Goal: Information Seeking & Learning: Learn about a topic

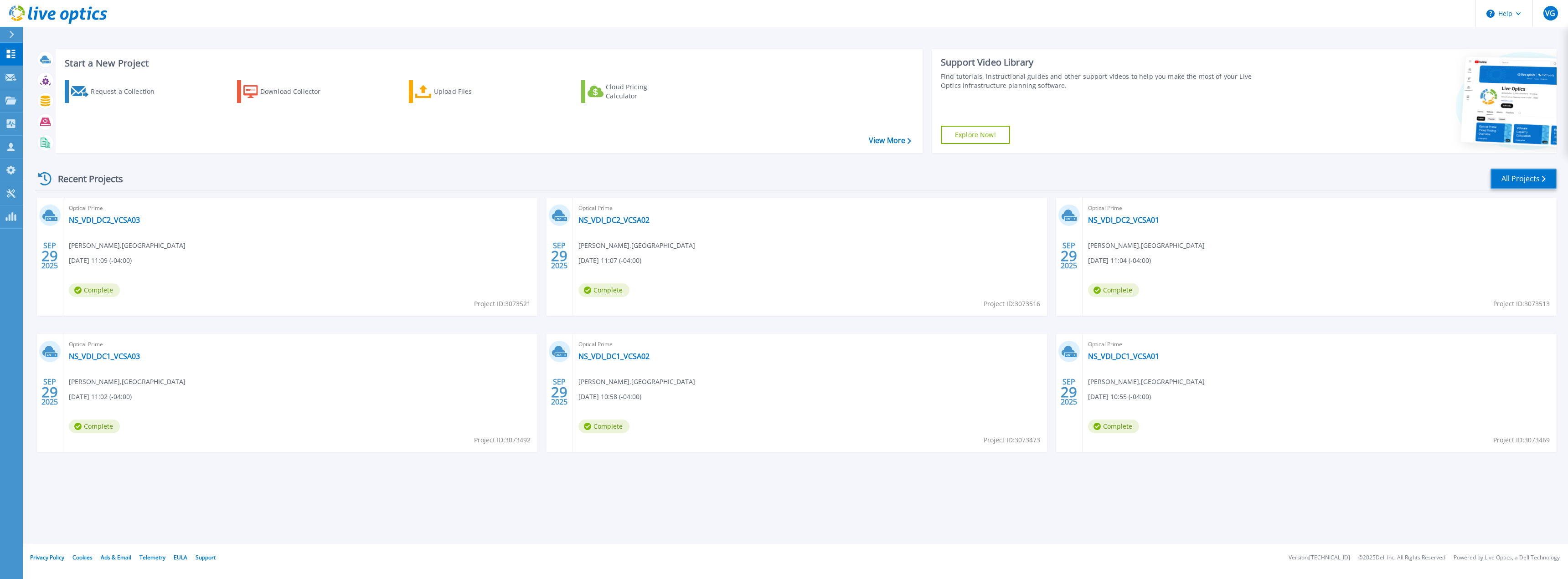
click at [1536, 183] on link "All Projects" at bounding box center [1523, 178] width 67 height 21
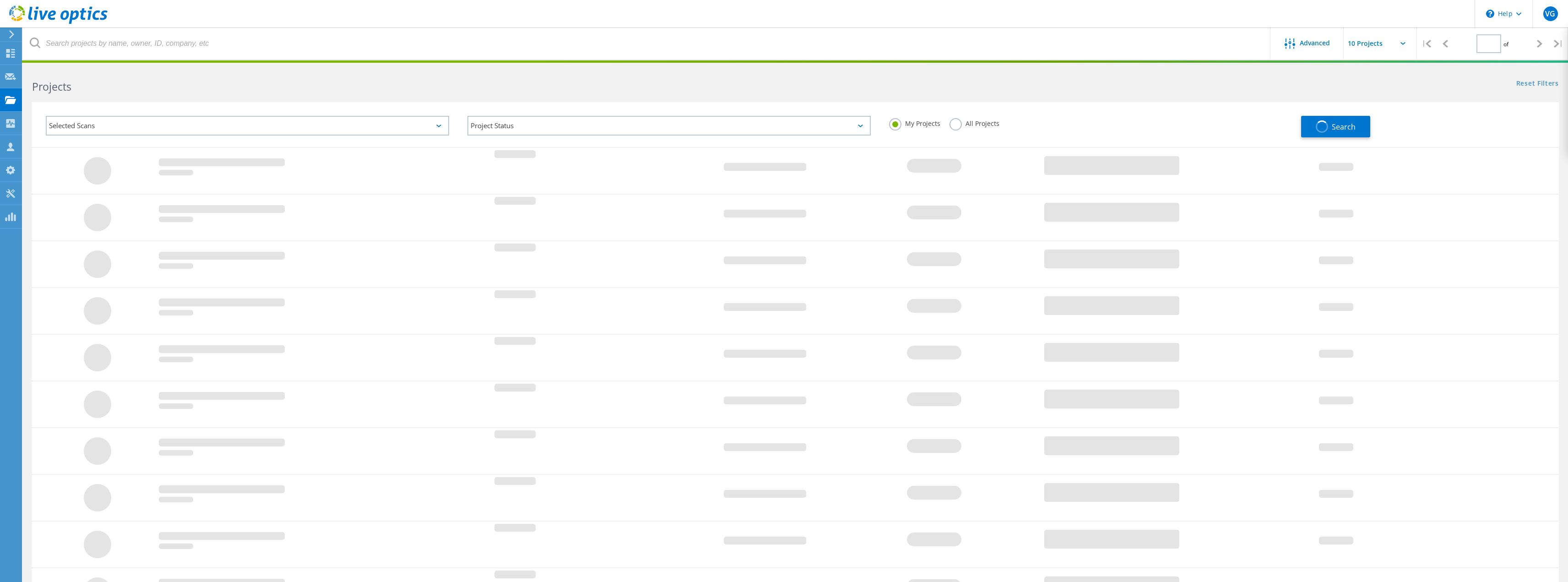
type input "1"
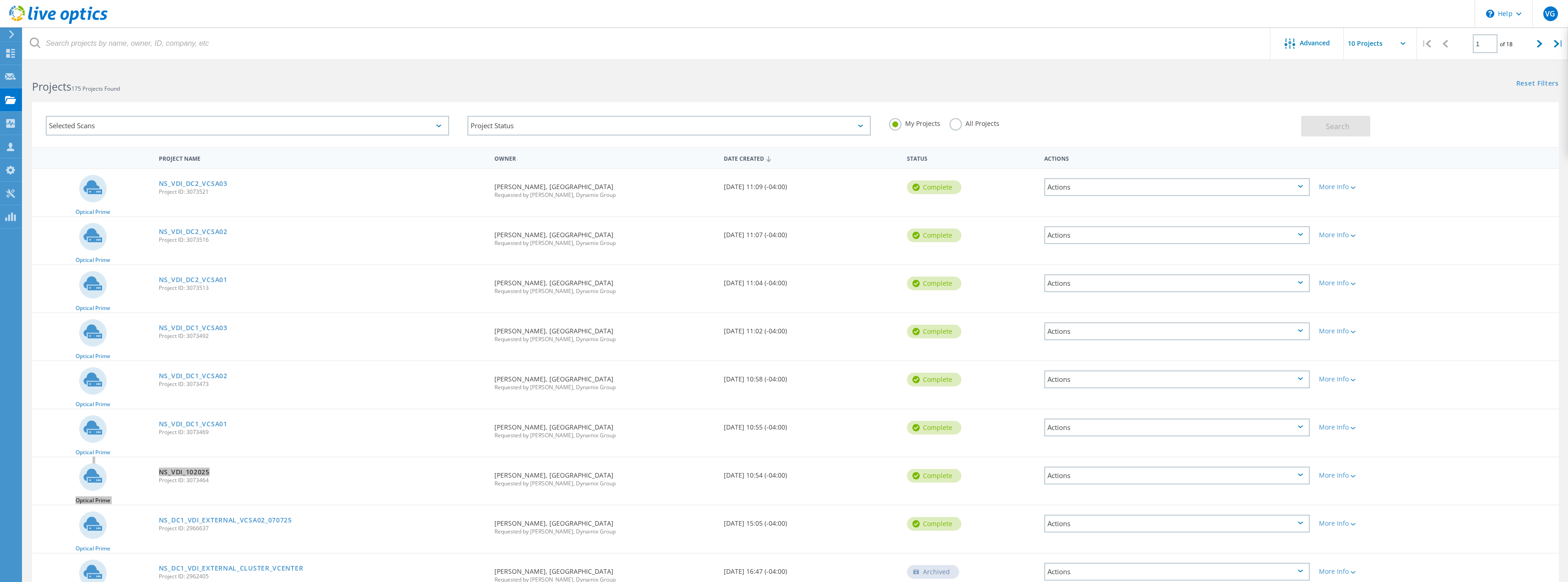
drag, startPoint x: 235, startPoint y: 474, endPoint x: 234, endPoint y: 450, distance: 24.0
click at [234, 450] on div "Optical Prime NS_VDI_DC2_VCSA03 Project ID: 3073521 Requested By Adam Davis, No…" at bounding box center [796, 408] width 1527 height 480
click at [255, 423] on div "NS_VDI_DC1_VCSA01 Project ID: 3073469" at bounding box center [322, 426] width 336 height 34
drag, startPoint x: 213, startPoint y: 470, endPoint x: 160, endPoint y: 473, distance: 53.1
click at [160, 473] on div "NS_VDI_102025 Project ID: 3073464" at bounding box center [322, 474] width 336 height 34
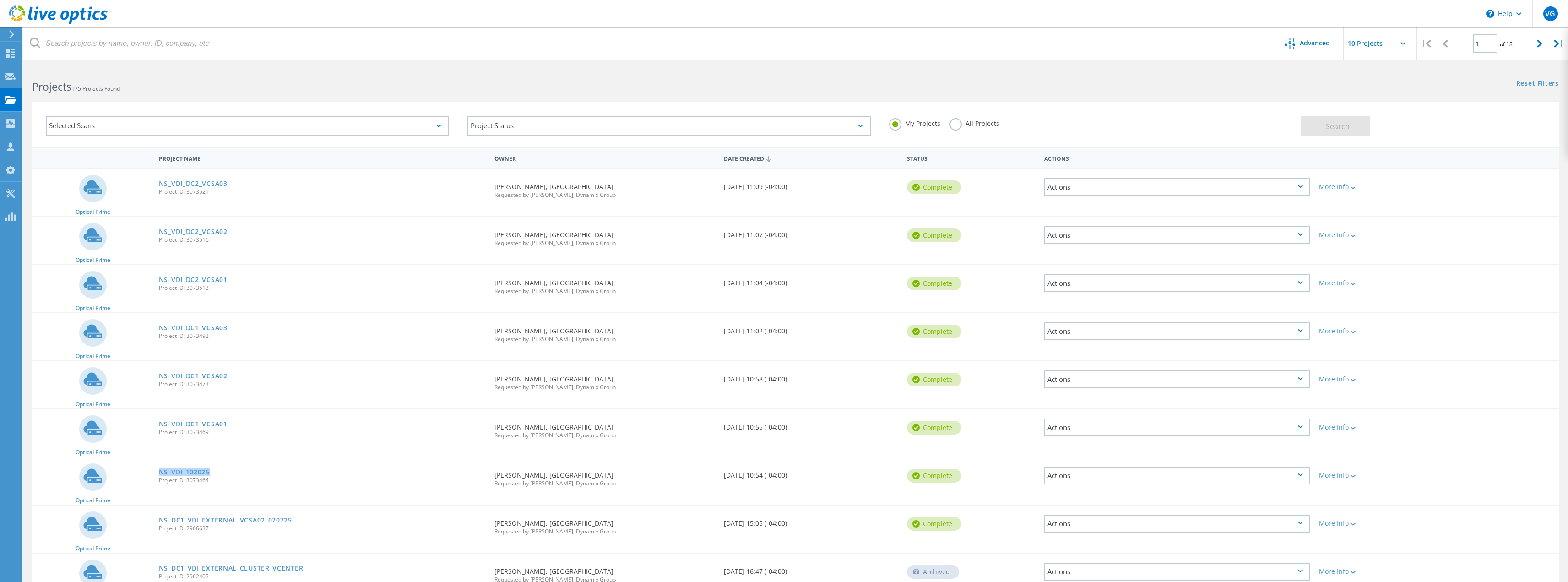
drag, startPoint x: 800, startPoint y: 475, endPoint x: 92, endPoint y: 473, distance: 708.0
click at [92, 473] on div "Optical Prime NS_VDI_102025 Project ID: 3073464 Requested By Adam Davis, Norths…" at bounding box center [796, 481] width 1527 height 47
click at [275, 469] on div "NS_VDI_102025 Project ID: 3073464" at bounding box center [322, 474] width 336 height 34
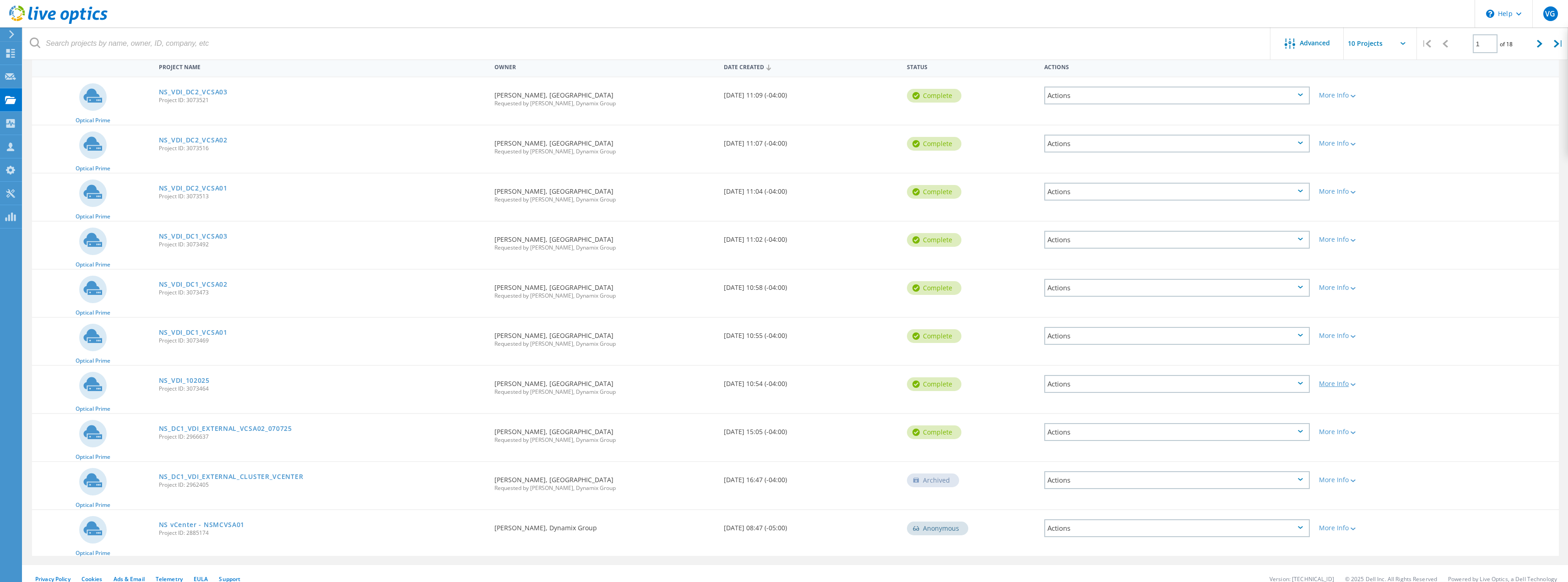
click at [1354, 385] on icon at bounding box center [1352, 384] width 5 height 3
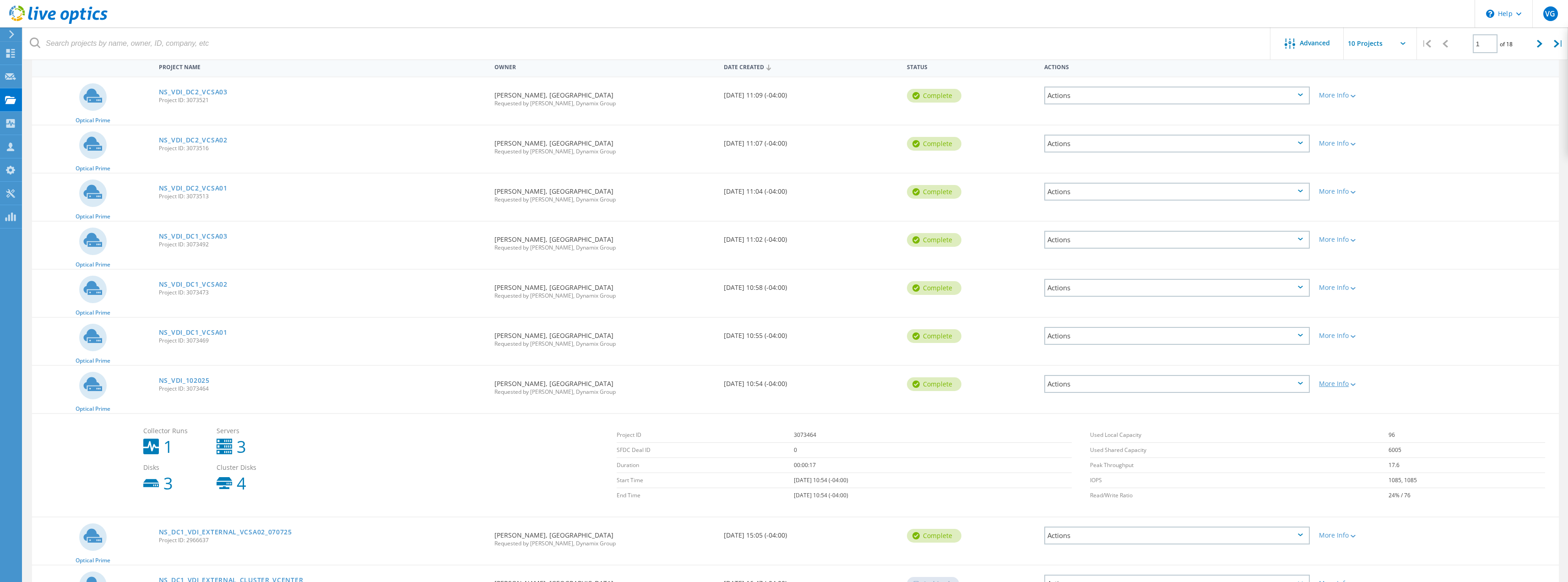
click at [1354, 385] on icon at bounding box center [1352, 384] width 5 height 3
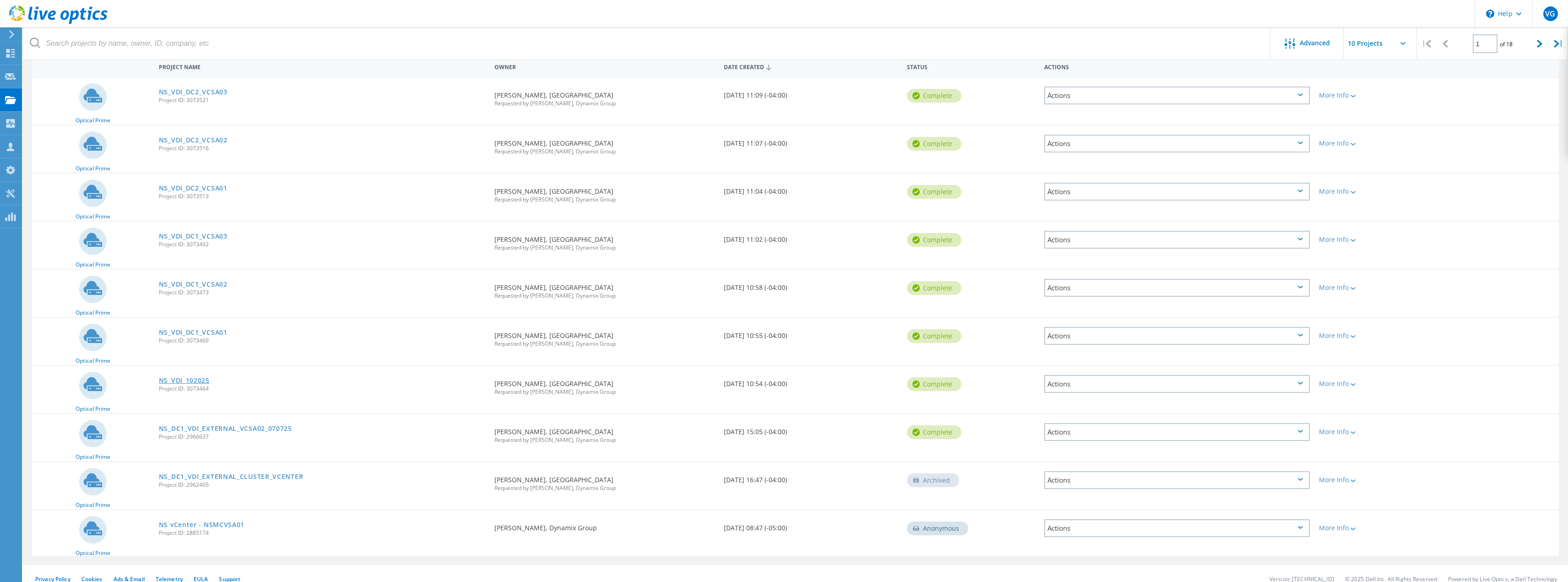
click at [178, 382] on link "NS_VDI_102025" at bounding box center [185, 380] width 51 height 7
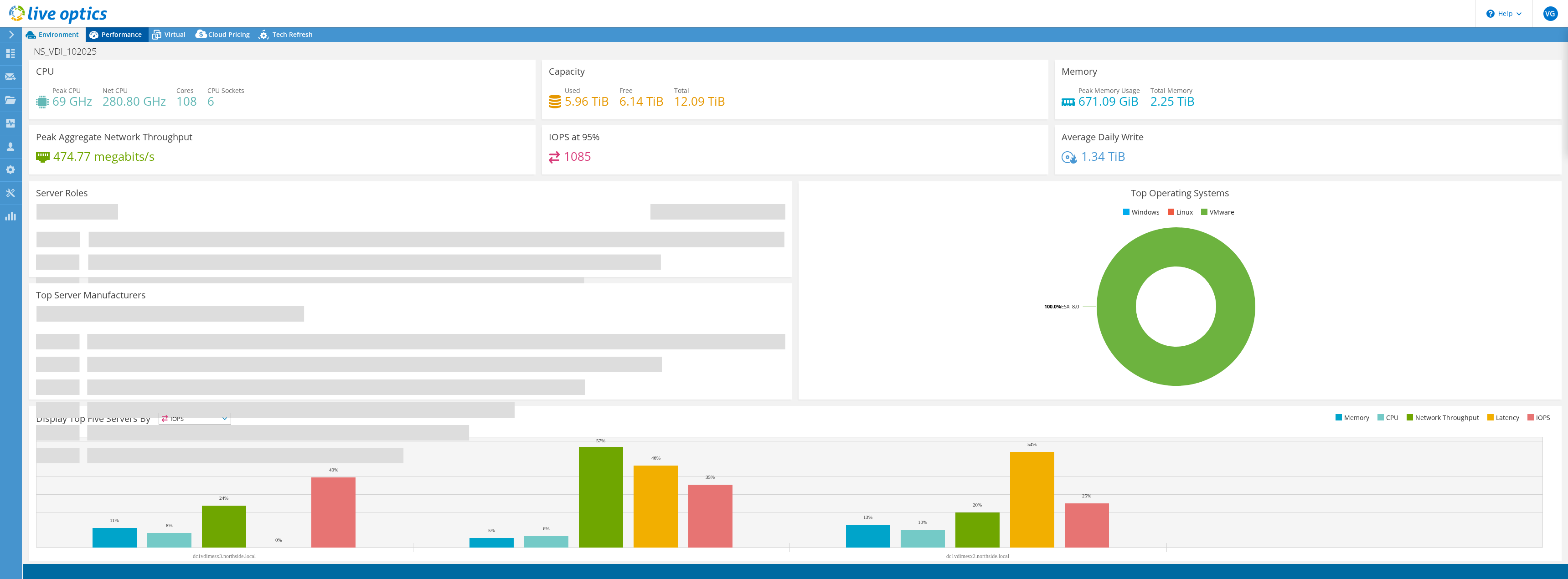
select select "USD"
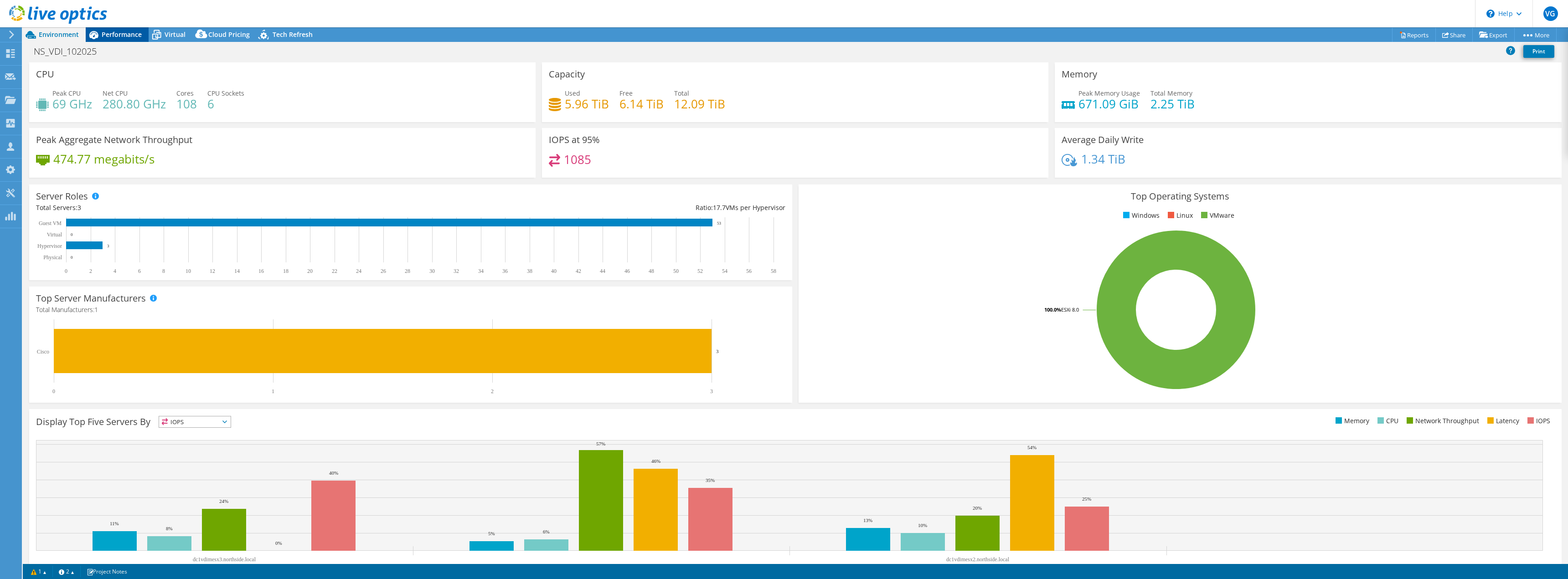
click at [128, 34] on span "Performance" at bounding box center [121, 34] width 40 height 9
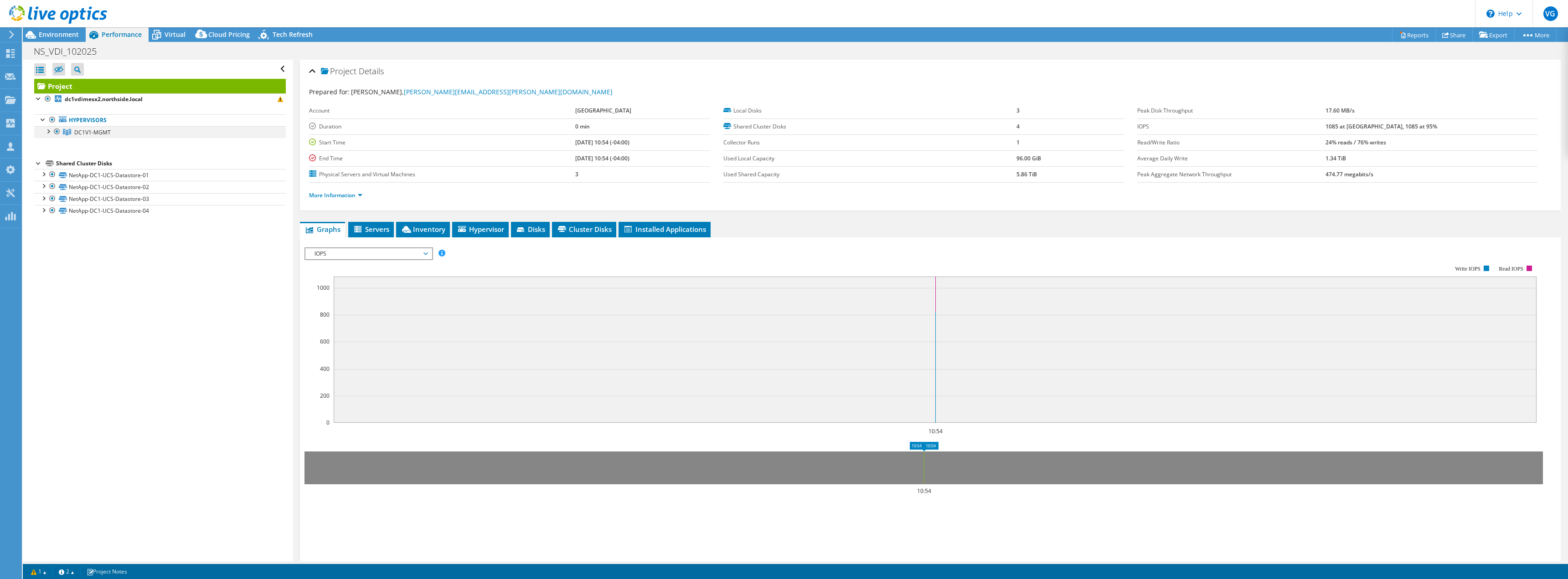
click at [46, 131] on div at bounding box center [47, 130] width 9 height 9
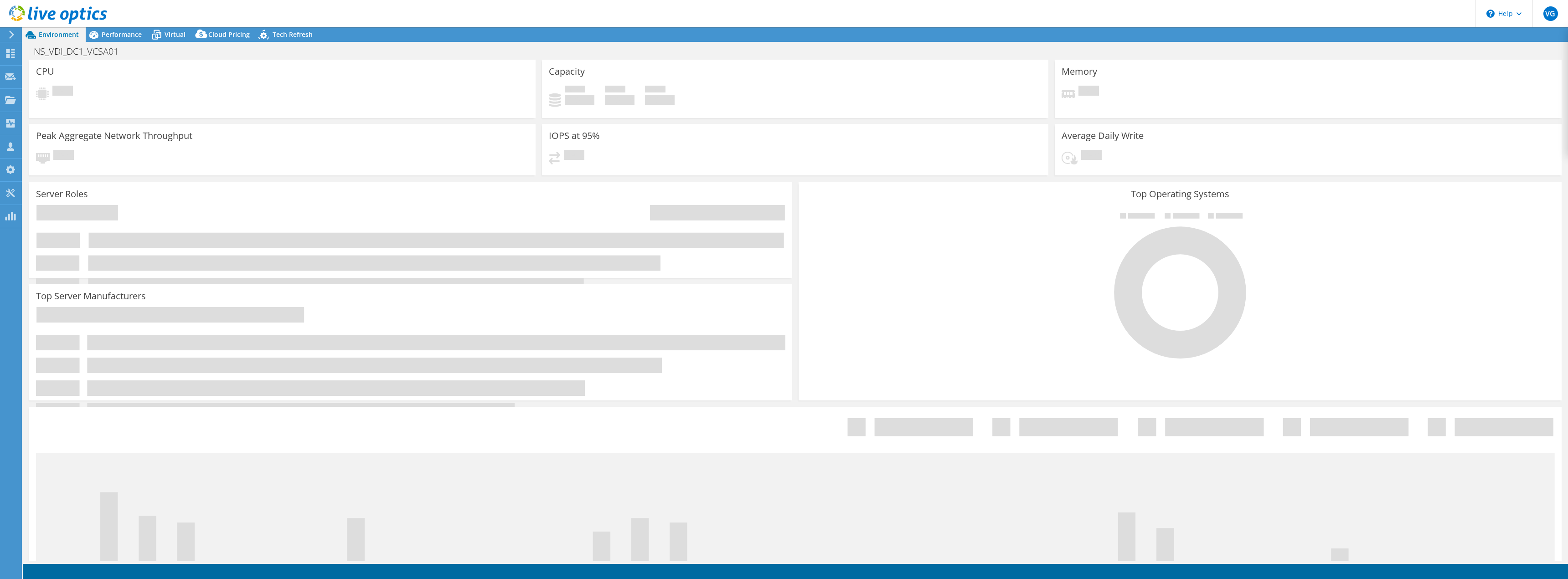
select select "USD"
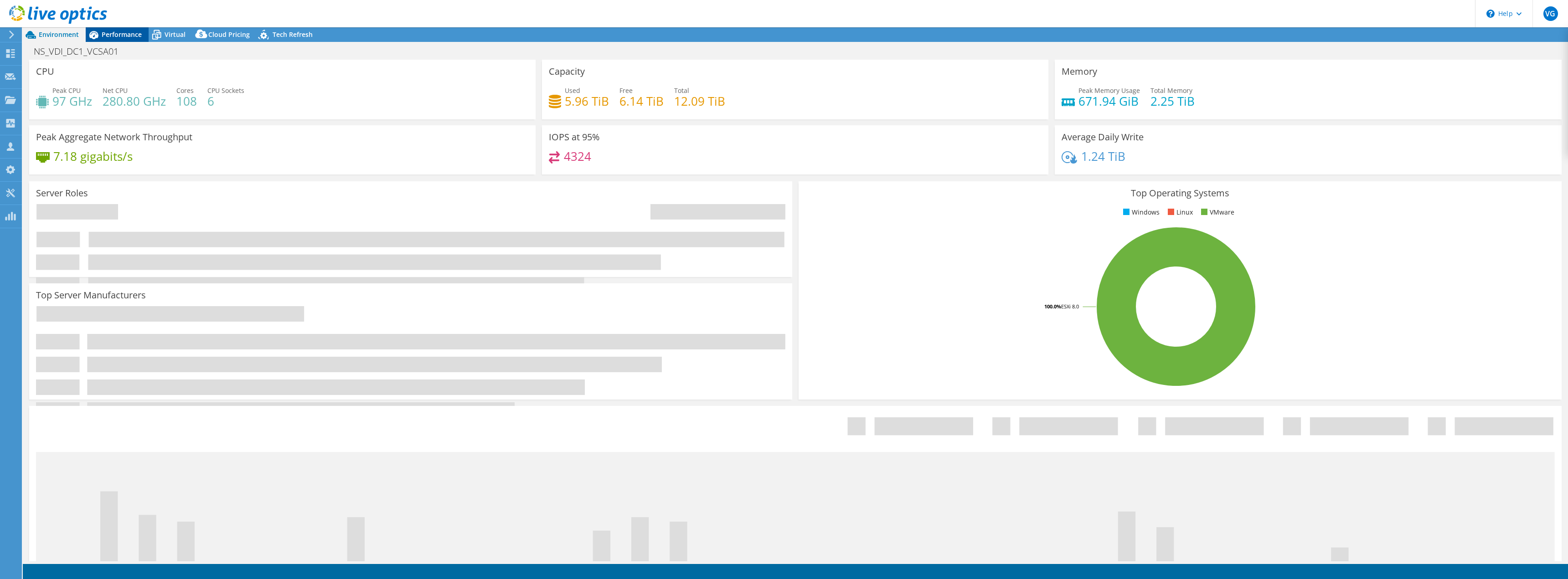
click at [126, 30] on span "Performance" at bounding box center [121, 34] width 40 height 9
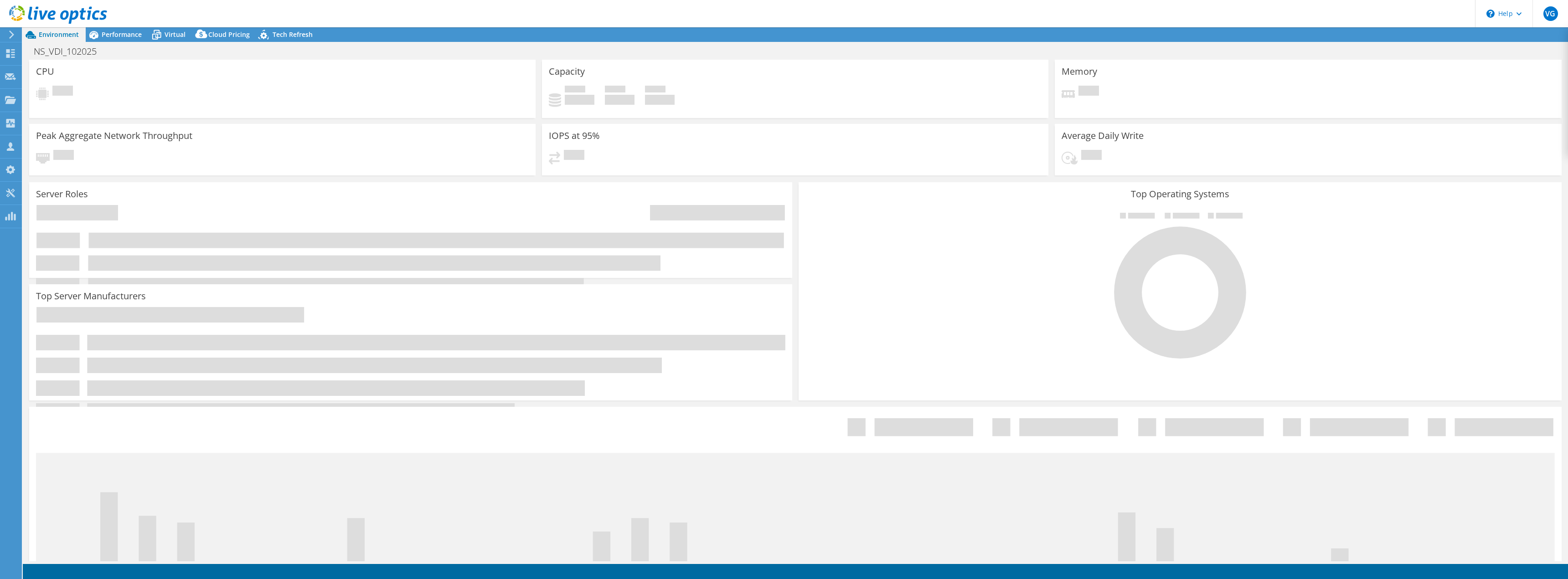
select select "USD"
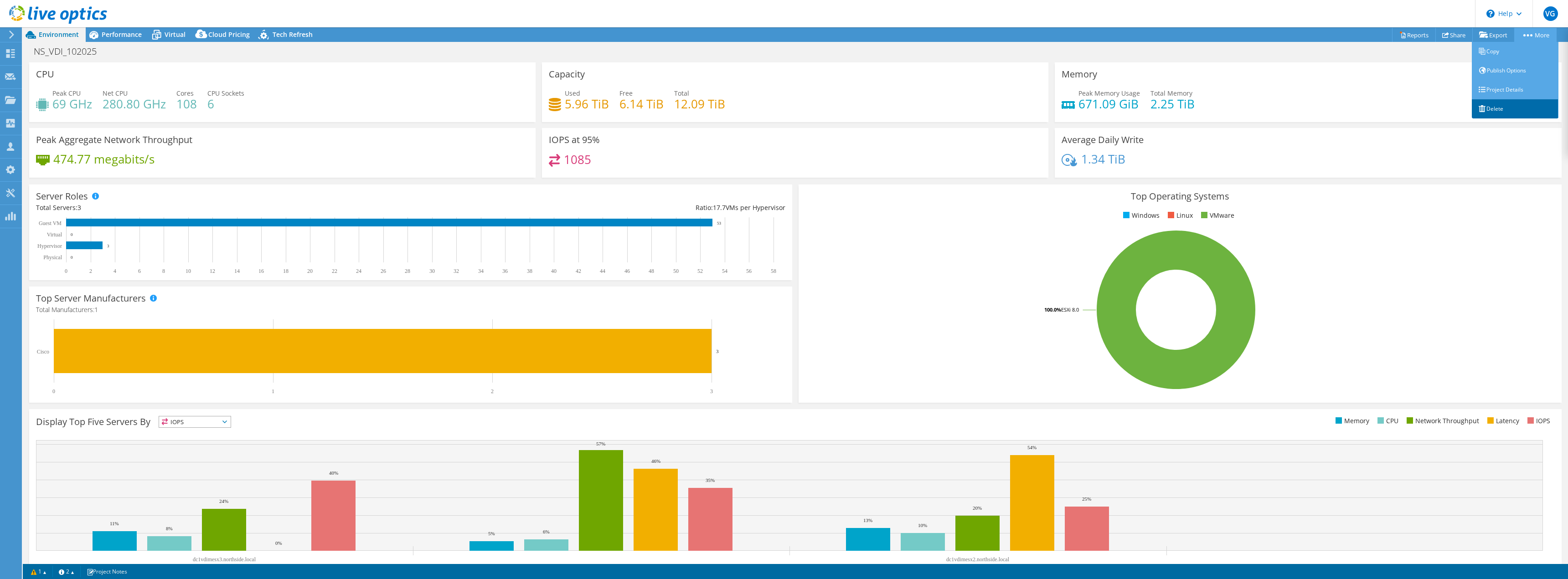
click at [1498, 110] on link "Delete" at bounding box center [1514, 110] width 87 height 20
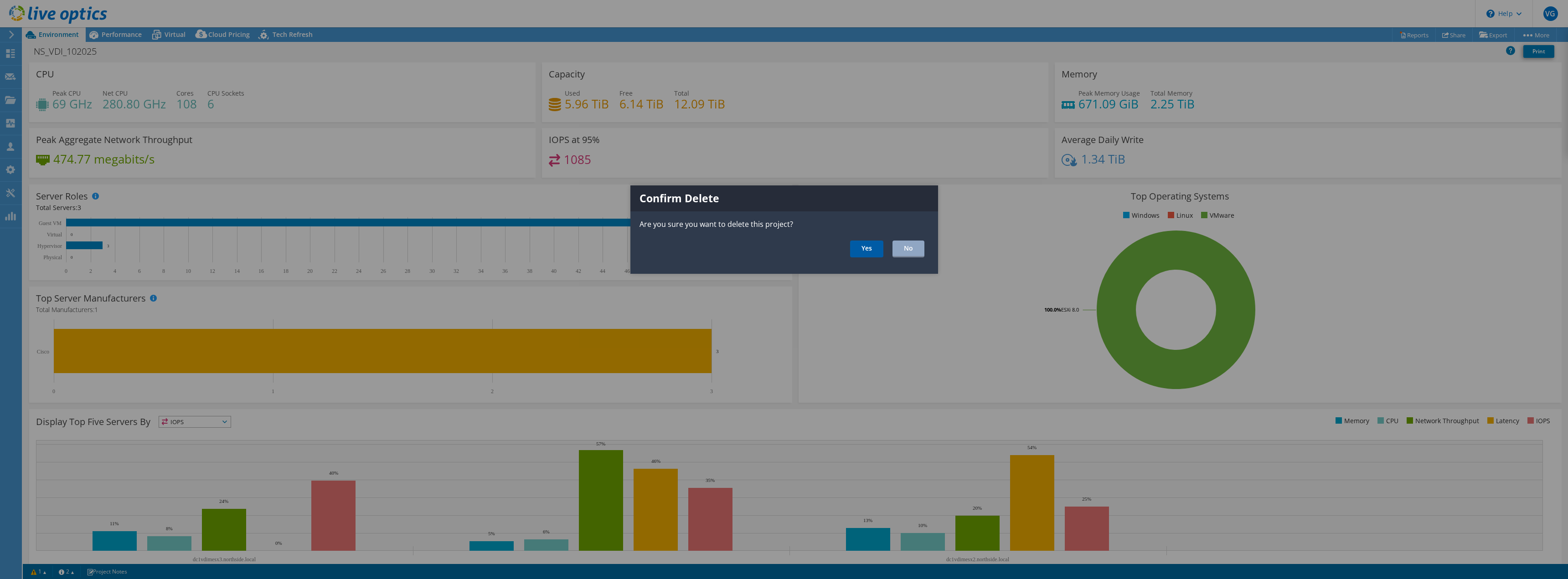
click at [874, 249] on link "Yes" at bounding box center [867, 248] width 33 height 17
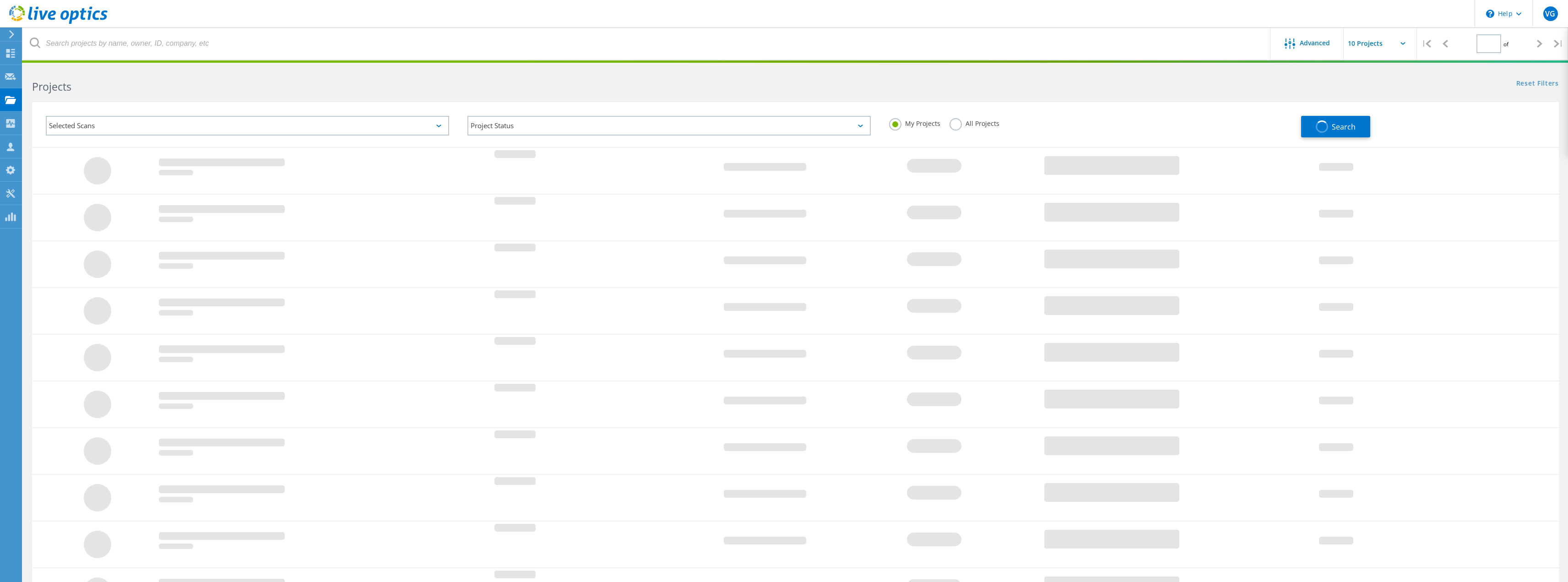
type input "1"
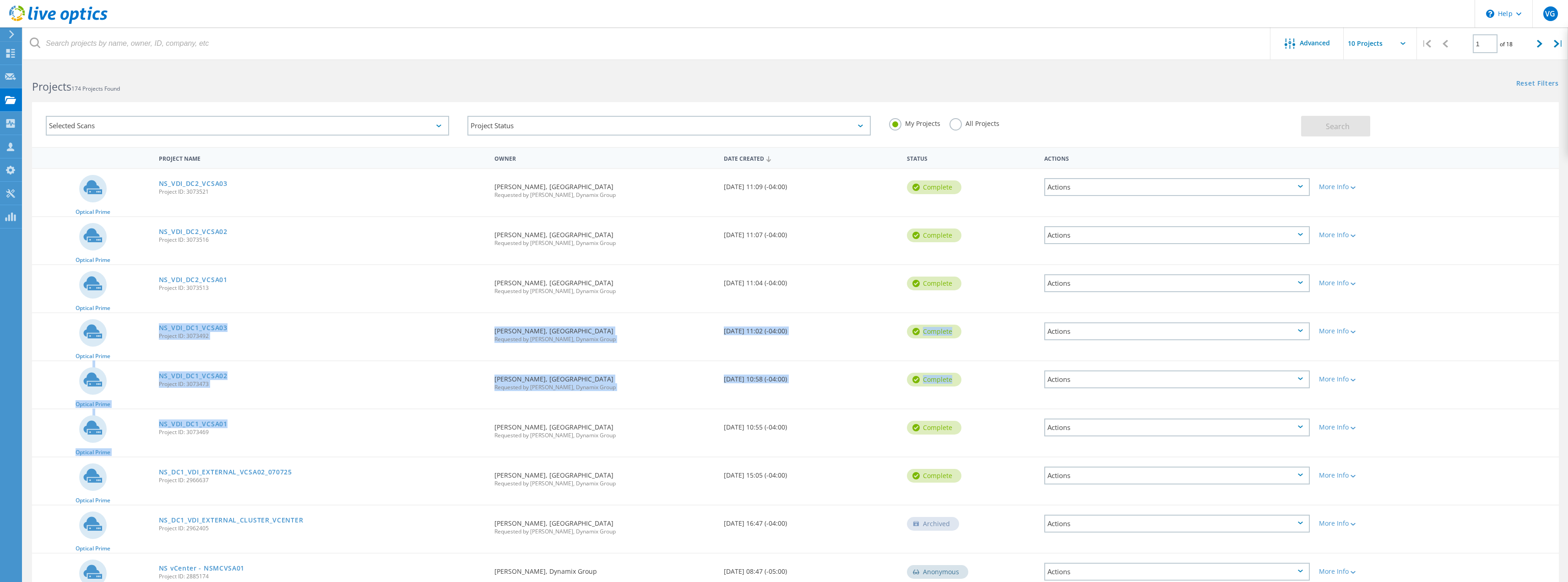
drag, startPoint x: 248, startPoint y: 422, endPoint x: 198, endPoint y: 351, distance: 86.8
click at [155, 328] on div "Optical Prime NS_VDI_DC2_VCSA03 Project ID: 3073521 Requested By Adam Davis, No…" at bounding box center [796, 407] width 1527 height 478
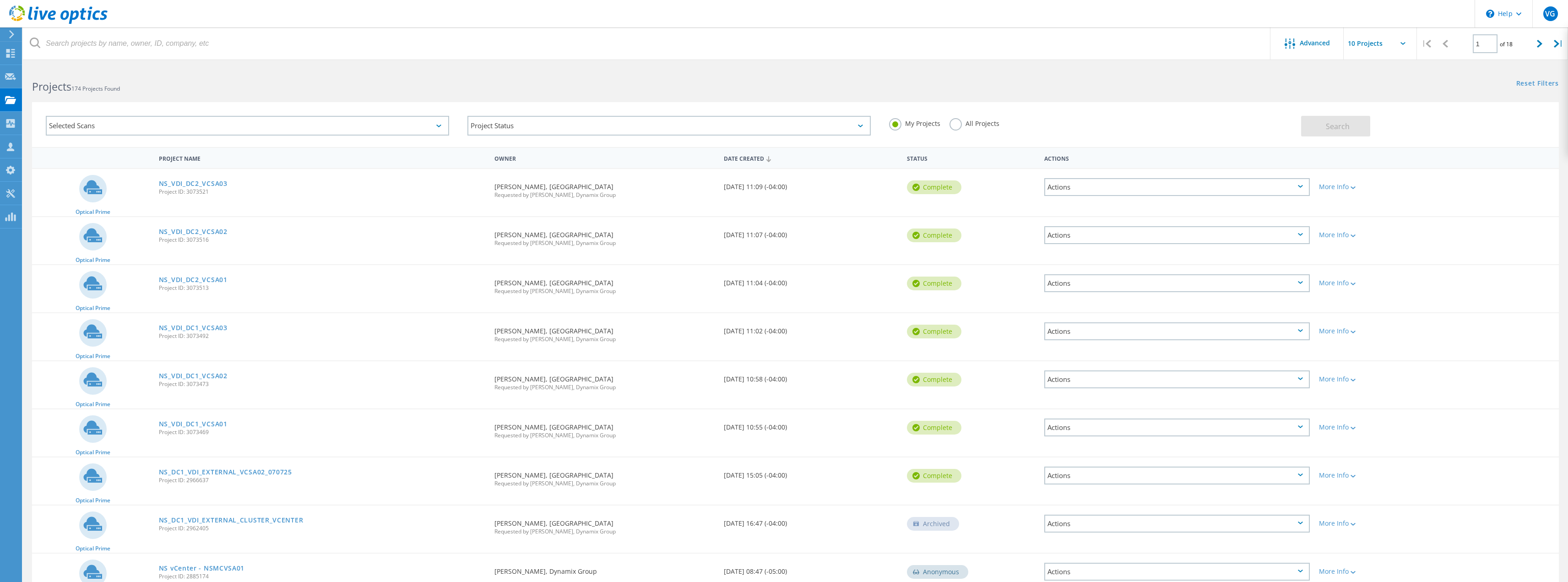
click at [311, 417] on div "NS_VDI_DC1_VCSA01 Project ID: 3073469" at bounding box center [322, 426] width 336 height 34
drag, startPoint x: 1381, startPoint y: 430, endPoint x: 185, endPoint y: 294, distance: 1203.7
click at [185, 294] on div "Optical Prime NS_VDI_DC2_VCSA03 Project ID: 3073521 Requested By Adam Davis, No…" at bounding box center [796, 407] width 1527 height 478
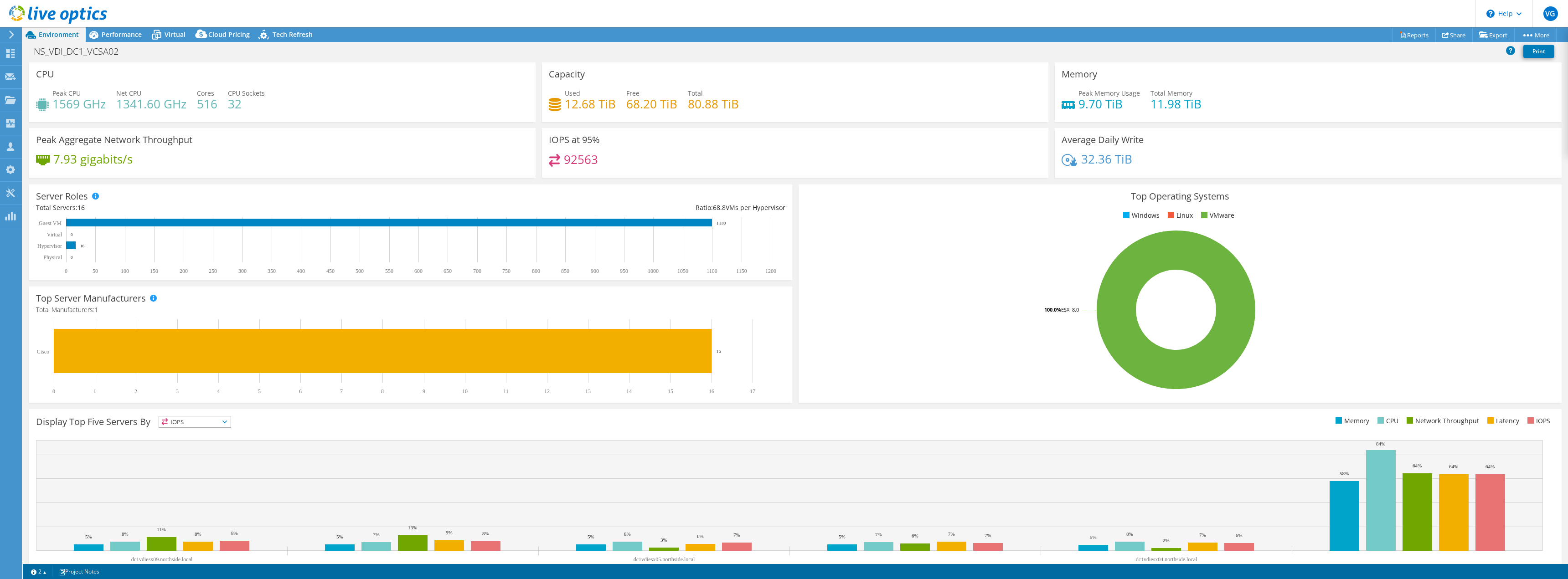
select select "USD"
drag, startPoint x: 727, startPoint y: 221, endPoint x: 717, endPoint y: 222, distance: 10.0
click at [717, 222] on icon "0 50 100 150 200 250 300 350 400 450 500 550 600 650 700 750 800 850 900 950 10…" at bounding box center [406, 245] width 740 height 57
drag, startPoint x: 1116, startPoint y: 106, endPoint x: 1071, endPoint y: 108, distance: 45.0
click at [1071, 108] on div "Peak Memory Usage 9.70 TiB" at bounding box center [1100, 98] width 78 height 21
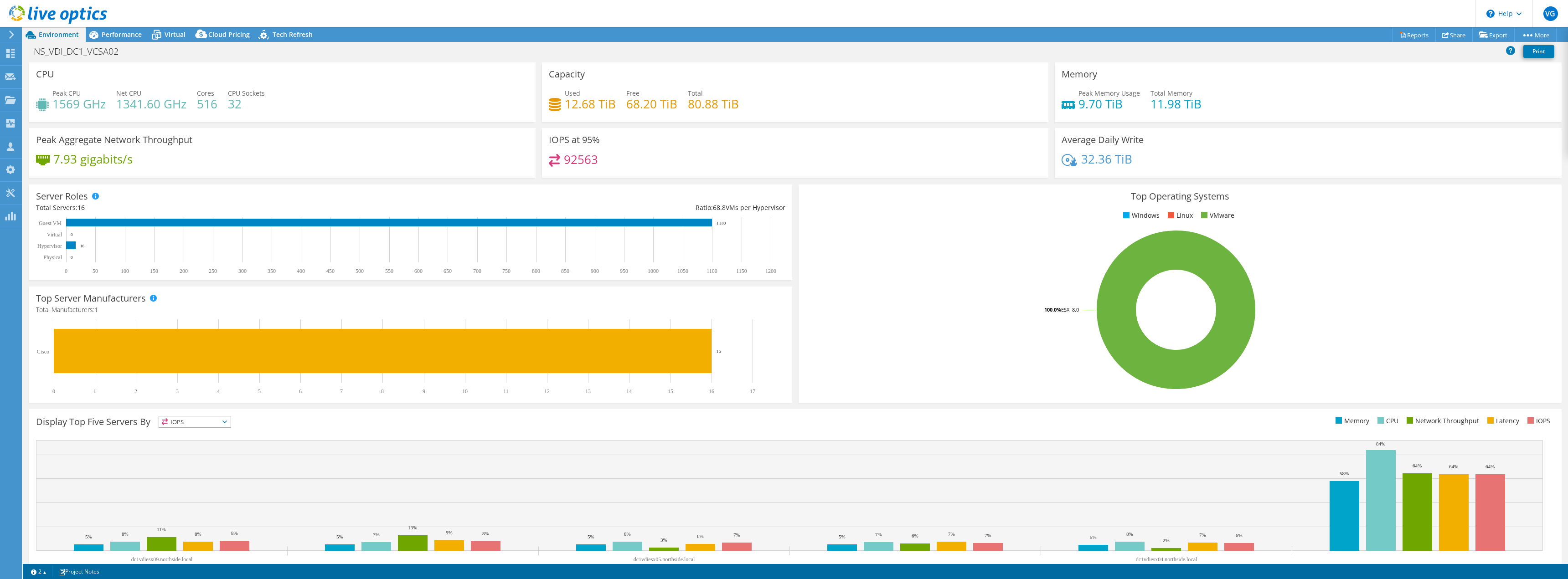
click at [314, 102] on div "Peak CPU 1569 GHz Net CPU 1341.60 GHz Cores 516 CPU Sockets 32" at bounding box center [283, 103] width 493 height 29
drag, startPoint x: 102, startPoint y: 106, endPoint x: 60, endPoint y: 108, distance: 42.0
click at [60, 108] on h4 "1569 GHz" at bounding box center [79, 104] width 54 height 10
drag, startPoint x: 107, startPoint y: 107, endPoint x: 55, endPoint y: 106, distance: 52.0
click at [55, 106] on div "Peak CPU 1569 GHz Net CPU 1341.60 GHz Cores 516 CPU Sockets 32" at bounding box center [283, 103] width 493 height 29
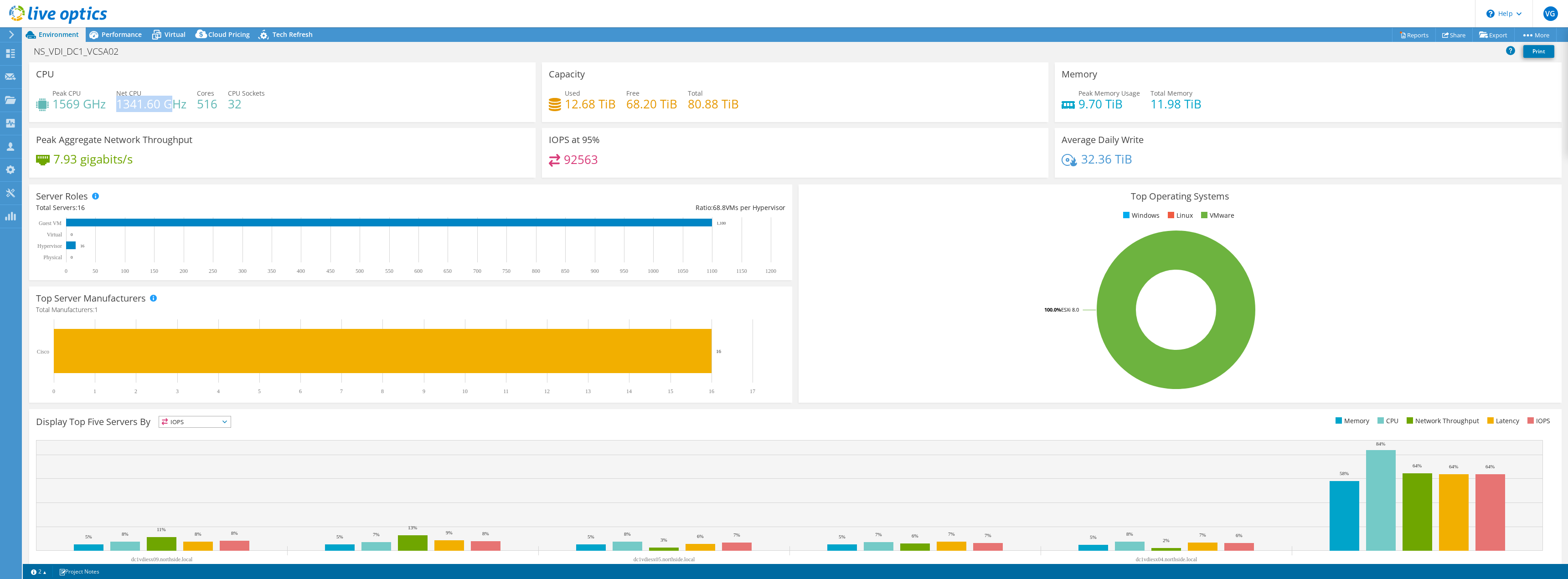
drag, startPoint x: 116, startPoint y: 101, endPoint x: 174, endPoint y: 96, distance: 58.2
click at [174, 99] on h4 "1341.60 GHz" at bounding box center [152, 104] width 70 height 10
click at [126, 40] on div "Performance" at bounding box center [117, 34] width 63 height 15
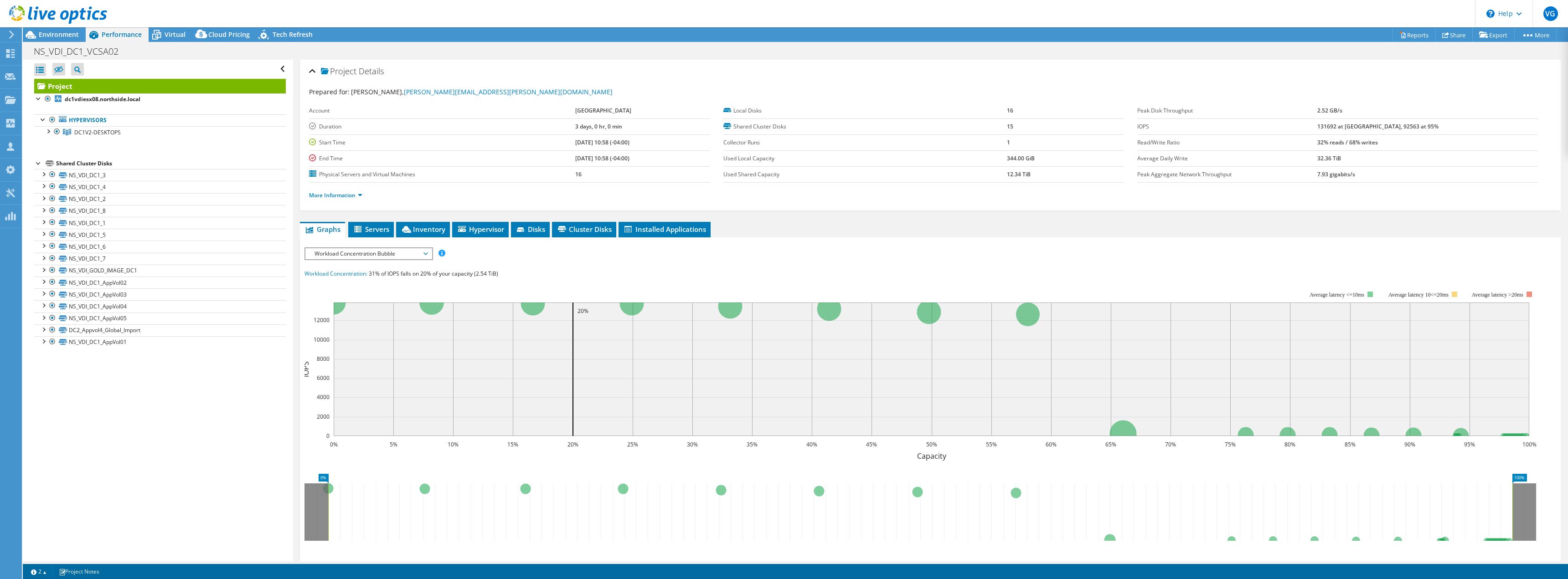
click at [389, 256] on span "Workload Concentration Bubble" at bounding box center [369, 253] width 117 height 11
click at [366, 321] on li "CPU Percentage" at bounding box center [368, 319] width 126 height 11
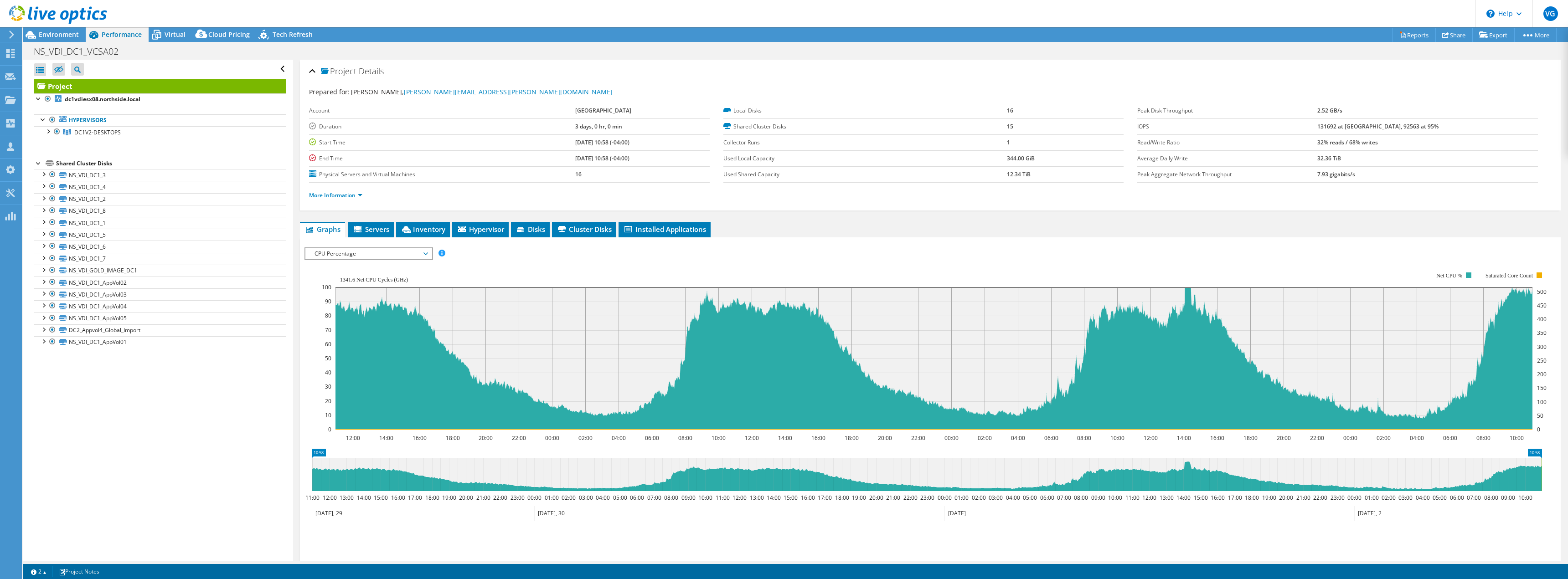
click at [427, 253] on icon at bounding box center [426, 253] width 5 height 3
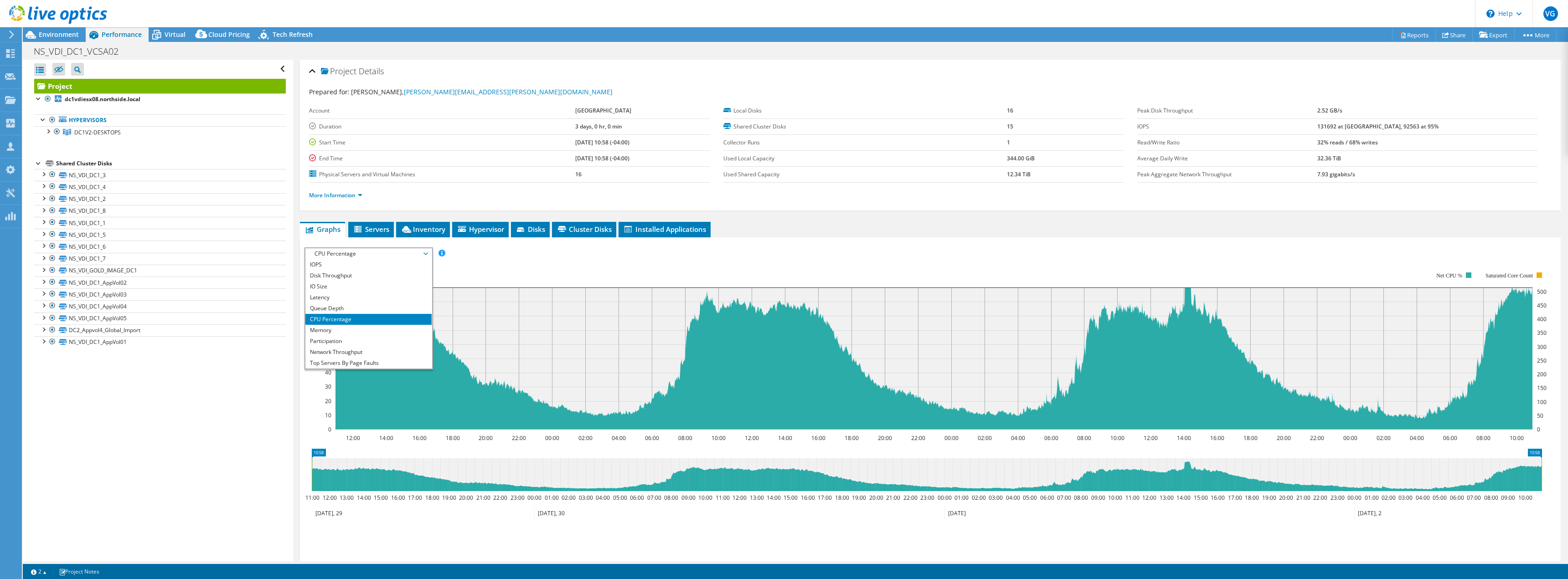
click at [427, 253] on icon at bounding box center [426, 253] width 5 height 3
click at [552, 269] on rect at bounding box center [934, 351] width 1225 height 182
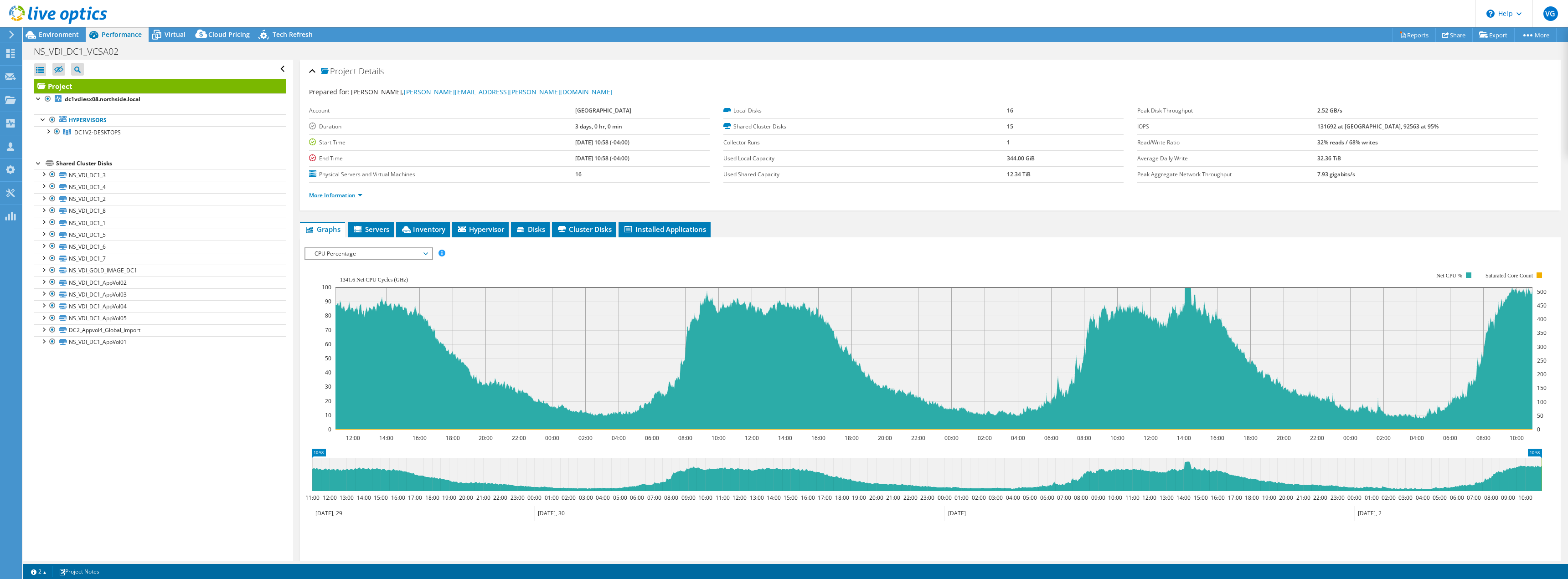
click at [350, 197] on link "More Information" at bounding box center [336, 196] width 54 height 8
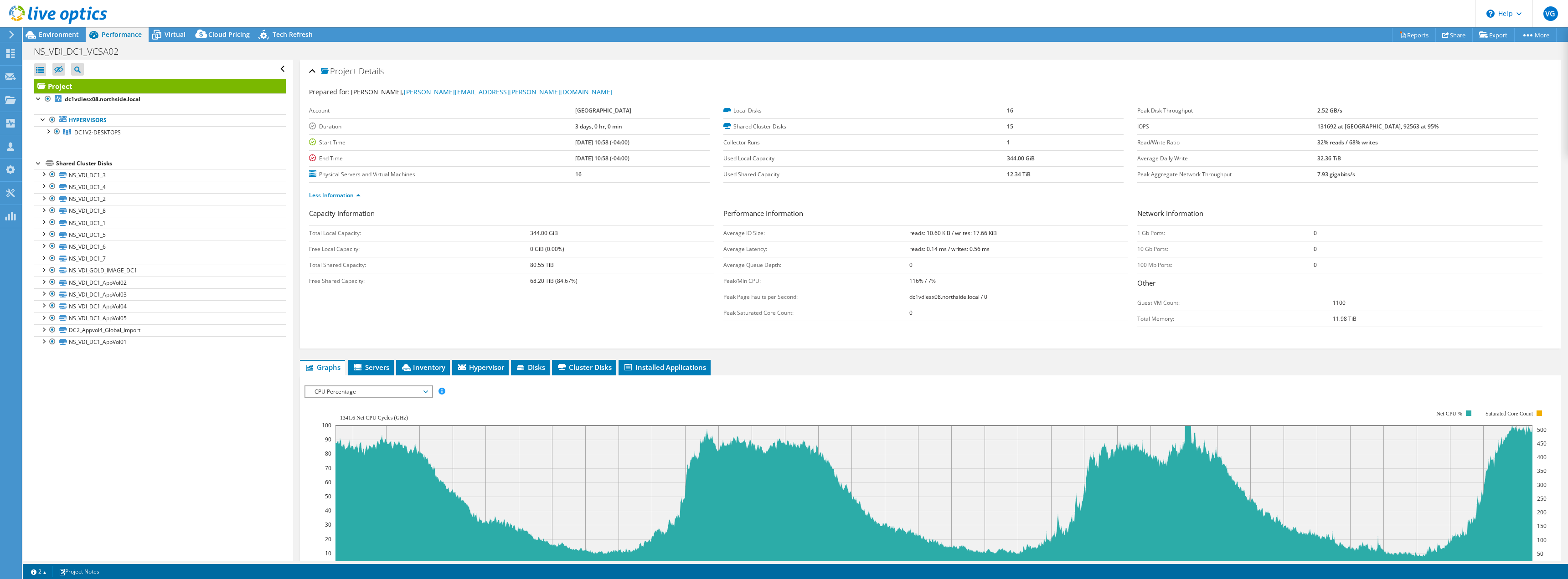
drag, startPoint x: 904, startPoint y: 281, endPoint x: 919, endPoint y: 282, distance: 15.0
click at [919, 282] on tr "Peak/Min CPU: 116% / 7%" at bounding box center [925, 281] width 405 height 16
click at [49, 132] on div at bounding box center [47, 130] width 9 height 9
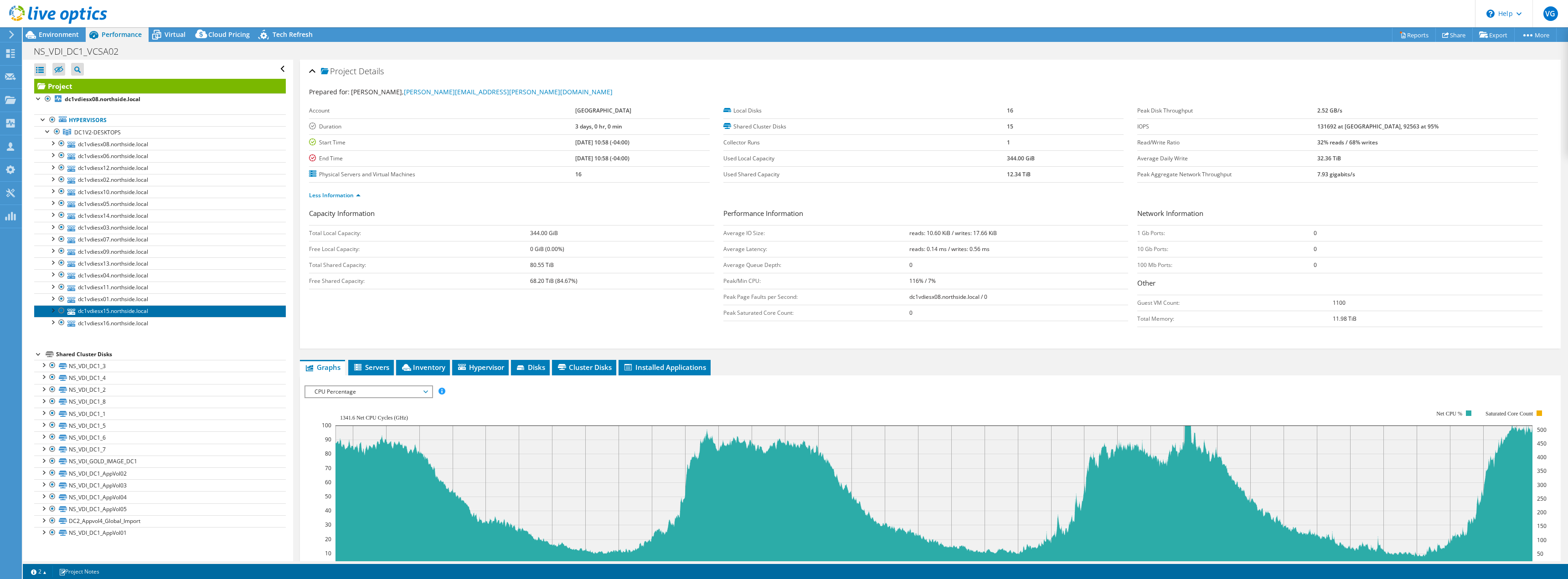
click at [144, 314] on link "dc1vdiesx15.northside.local" at bounding box center [159, 311] width 251 height 12
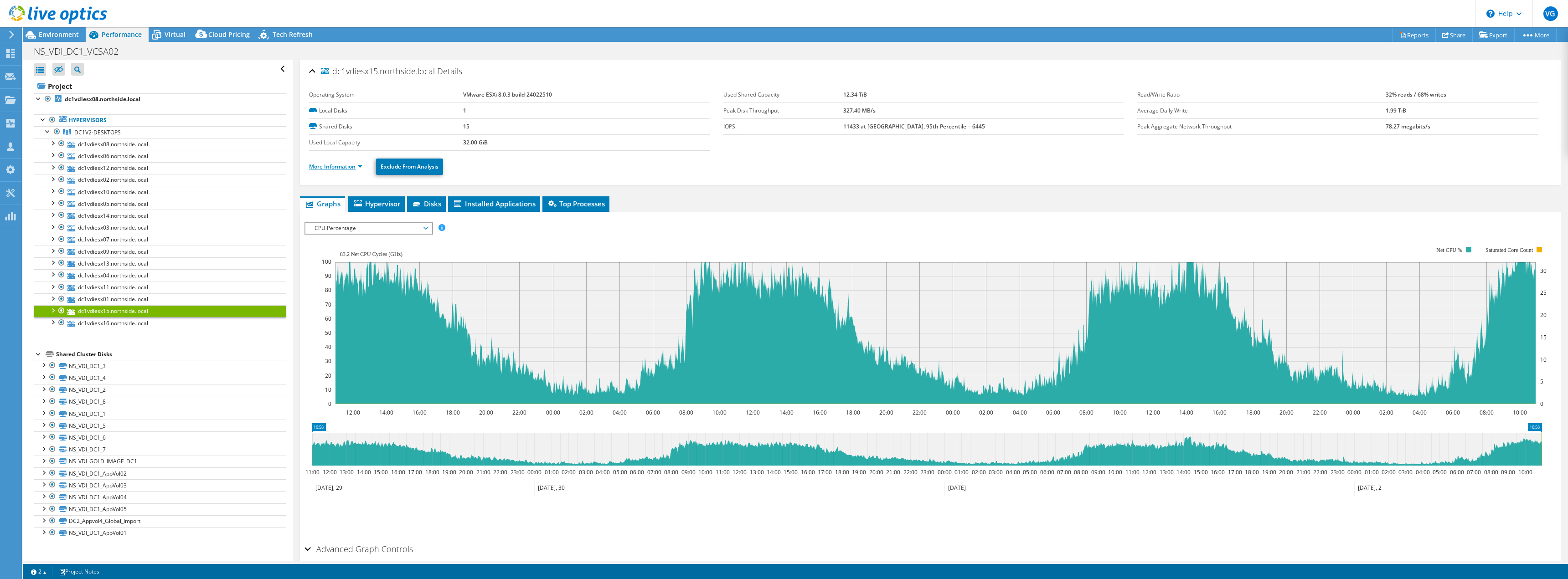
click at [324, 169] on link "More Information" at bounding box center [336, 166] width 54 height 8
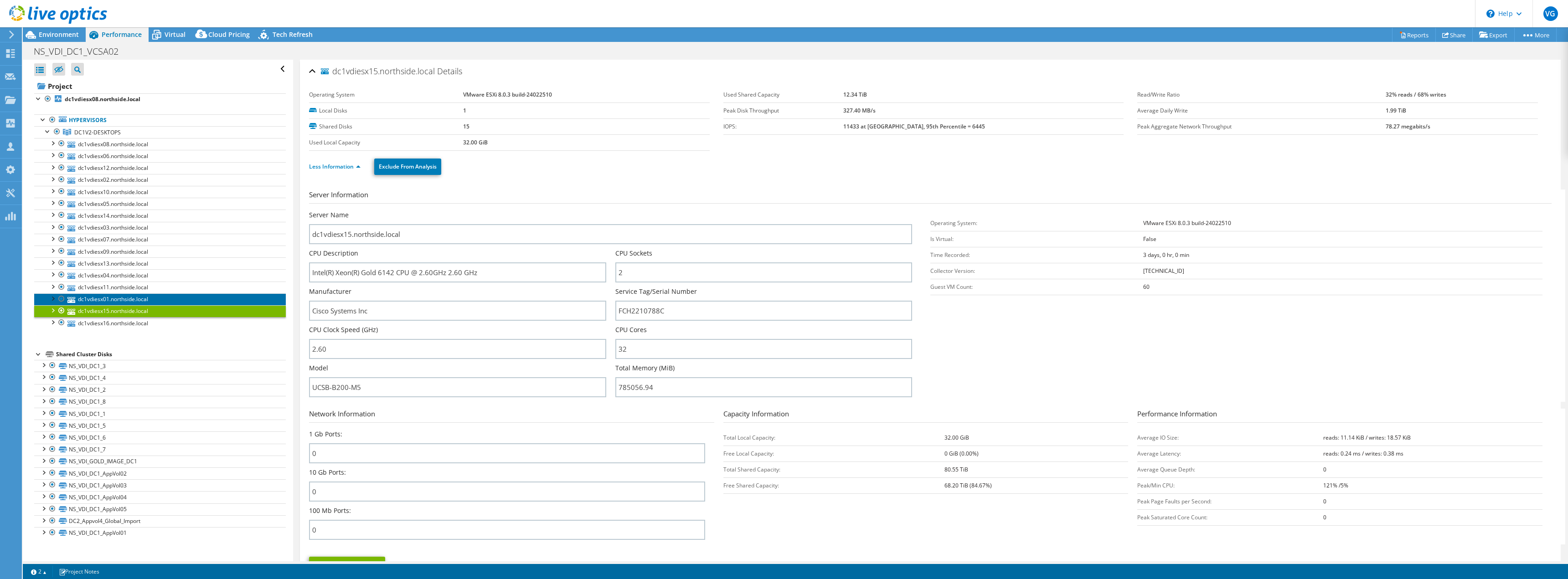
click at [116, 298] on link "dc1vdiesx01.northside.local" at bounding box center [159, 299] width 251 height 12
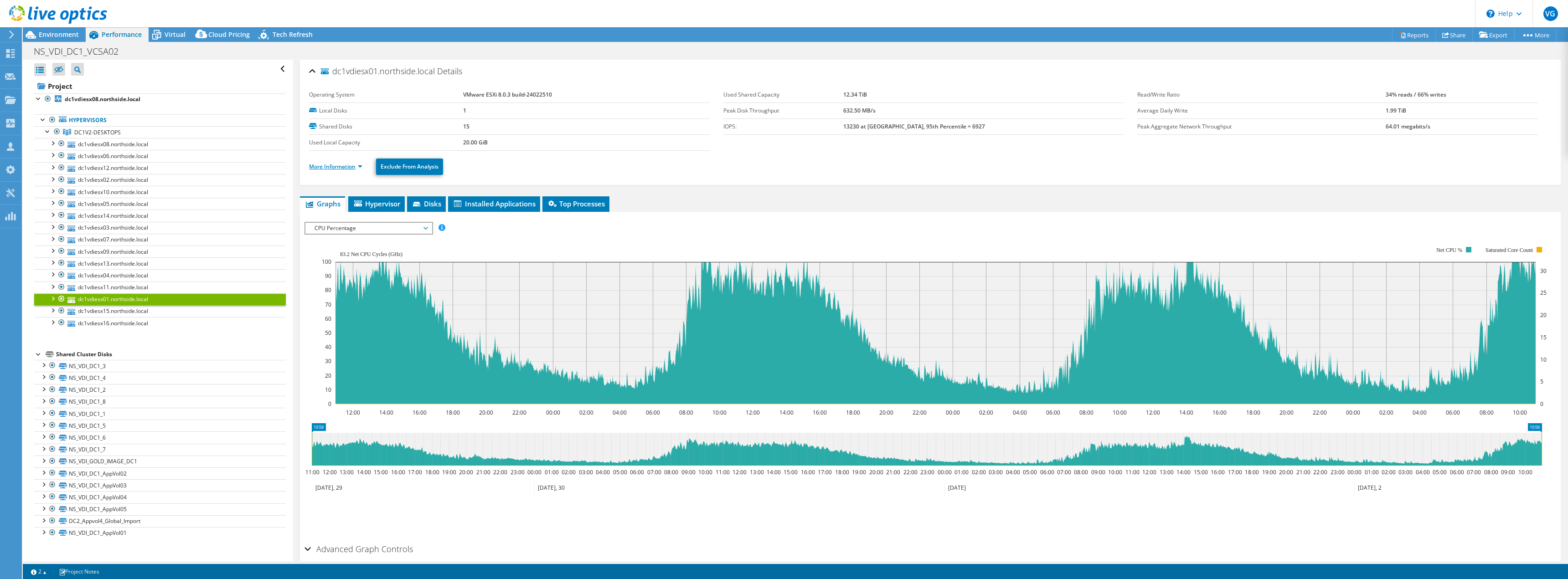
click at [335, 170] on link "More Information" at bounding box center [336, 166] width 54 height 8
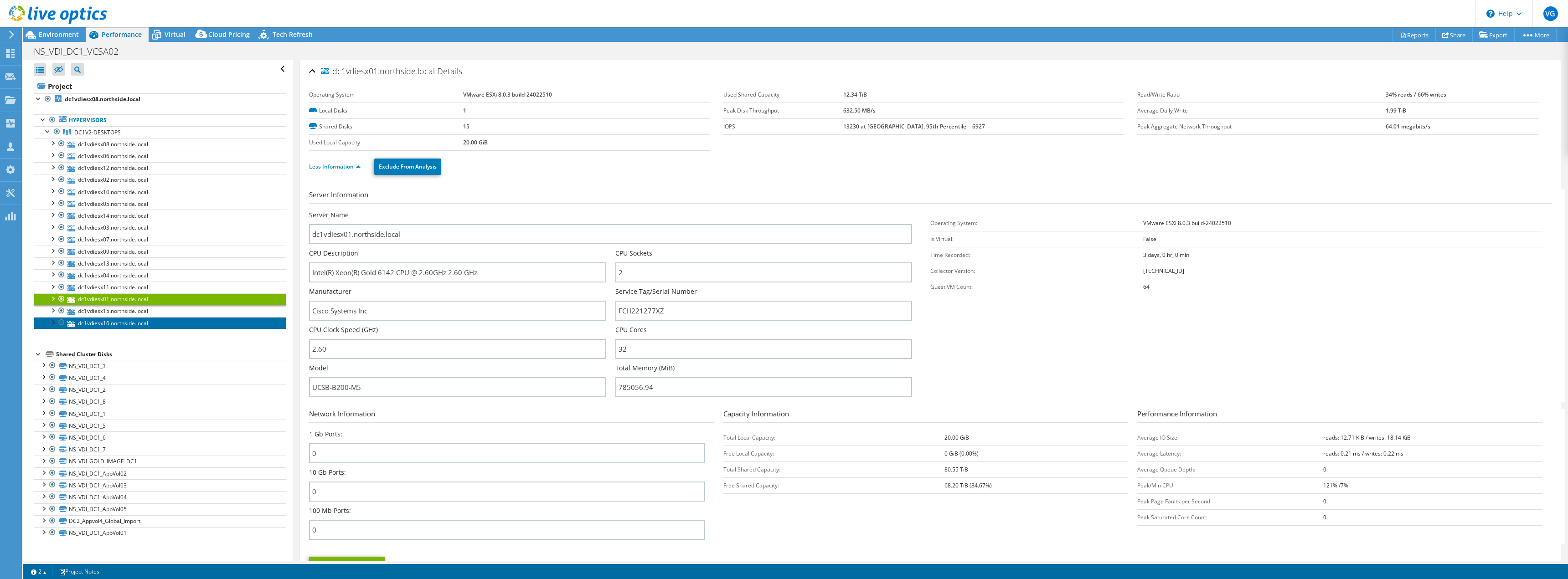
click at [108, 323] on link "dc1vdiesx16.northside.local" at bounding box center [159, 323] width 251 height 12
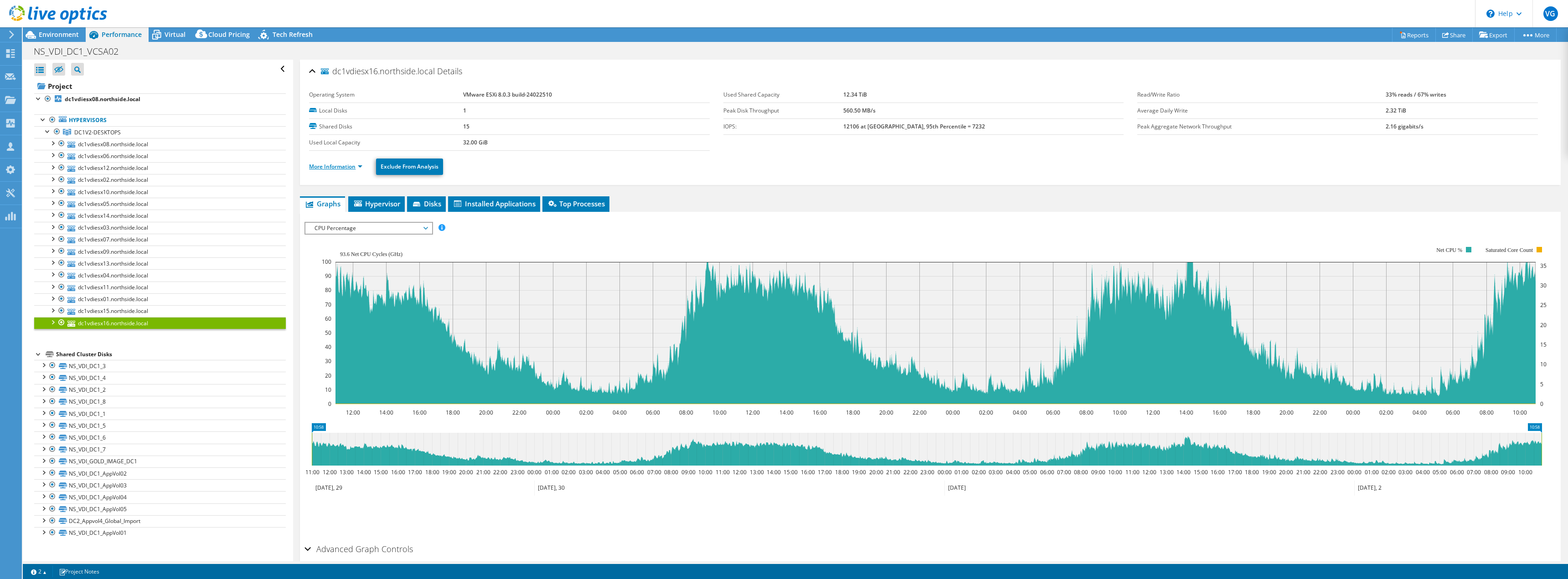
click at [339, 167] on link "More Information" at bounding box center [336, 166] width 54 height 8
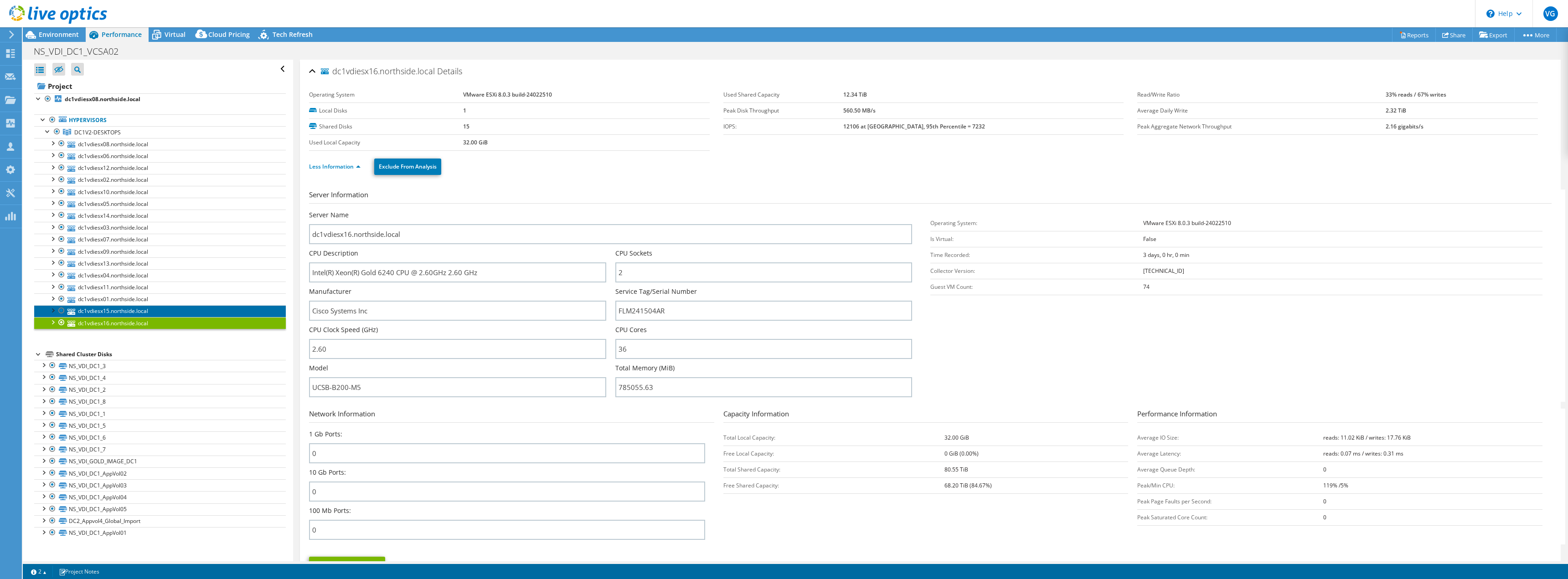
click at [142, 307] on link "dc1vdiesx15.northside.local" at bounding box center [159, 311] width 251 height 12
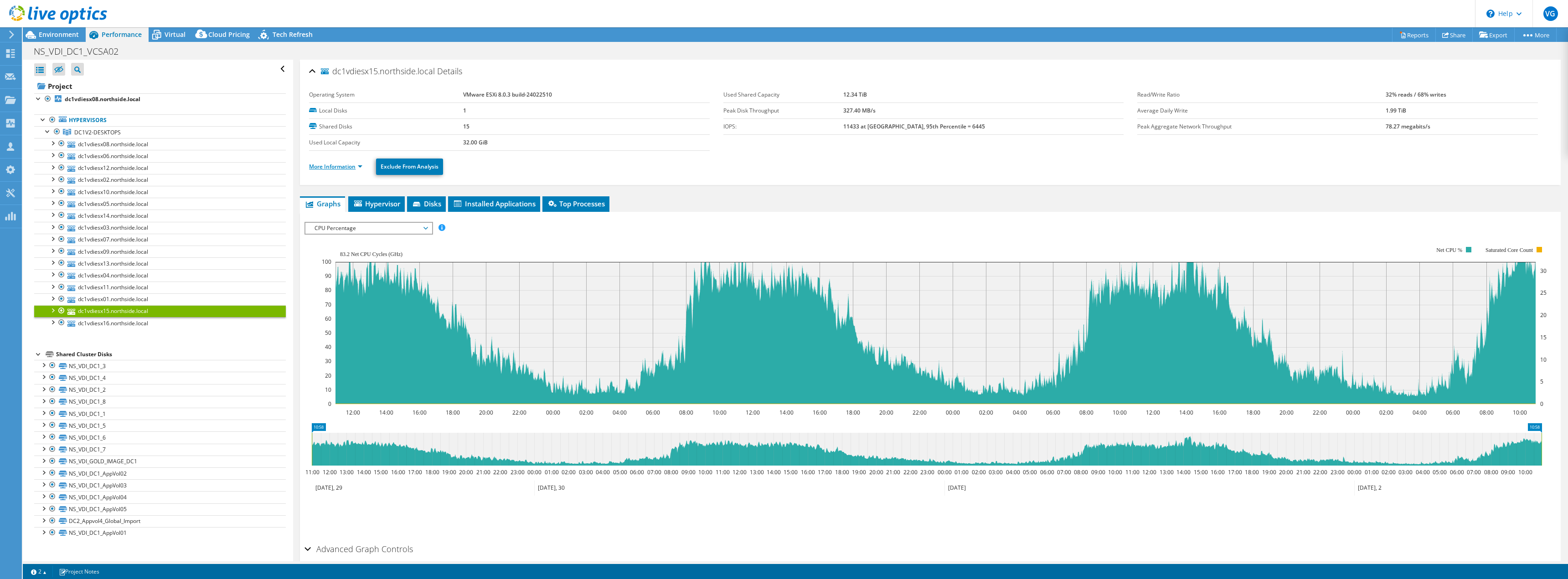
click at [341, 167] on link "More Information" at bounding box center [336, 166] width 54 height 8
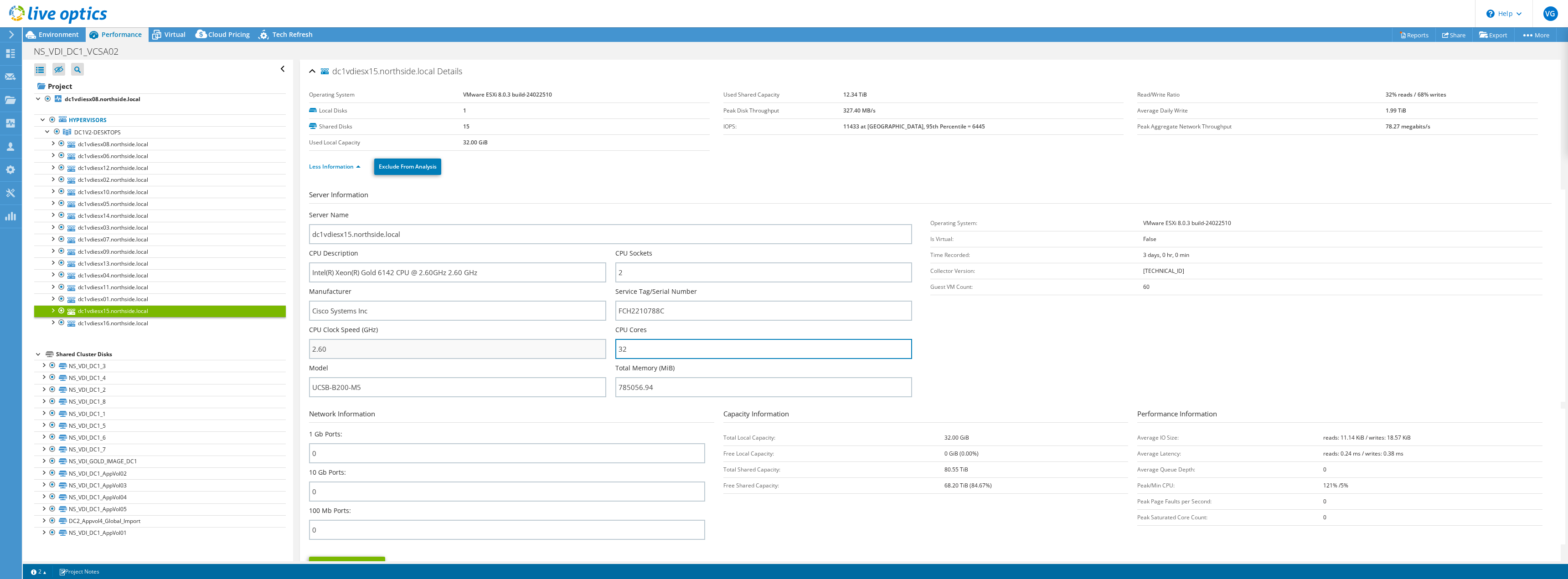
drag, startPoint x: 656, startPoint y: 348, endPoint x: 550, endPoint y: 349, distance: 106.0
click at [557, 210] on div "Server Name dc1vdiesx15.northside.local CPU Description Intel(R) Xeon(R) Gold 6…" at bounding box center [615, 210] width 612 height 0
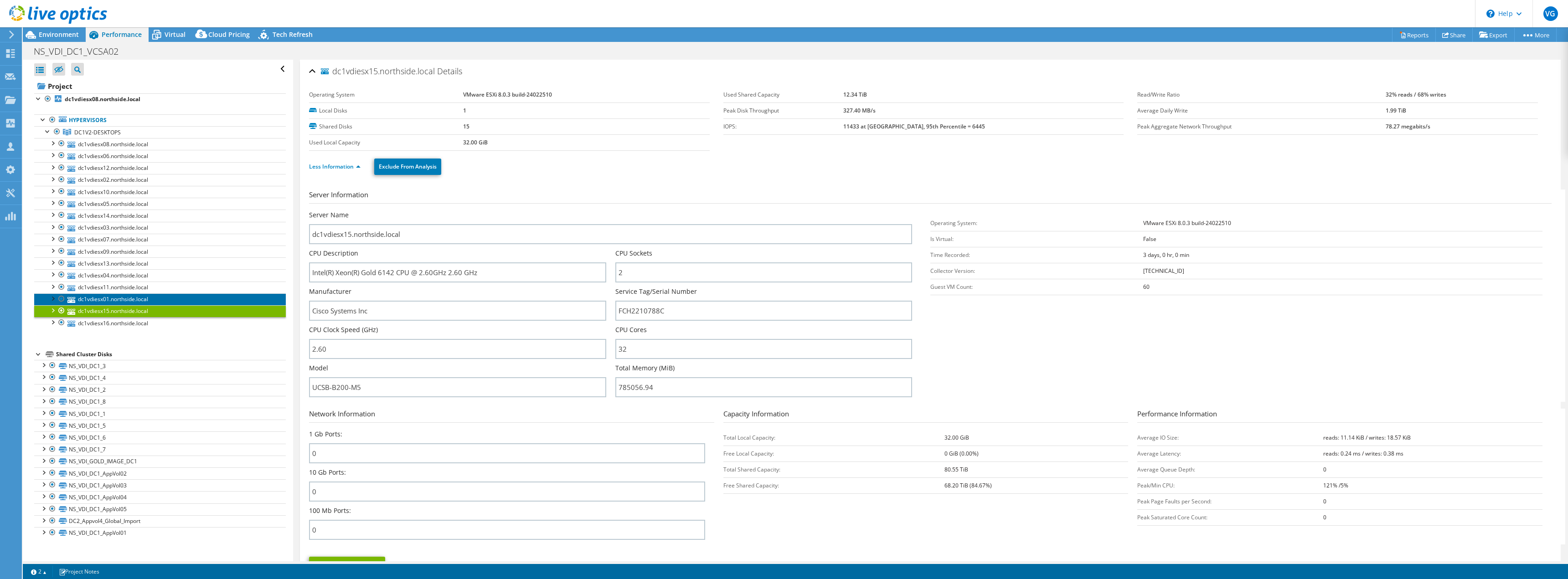
click at [118, 300] on link "dc1vdiesx01.northside.local" at bounding box center [159, 299] width 251 height 12
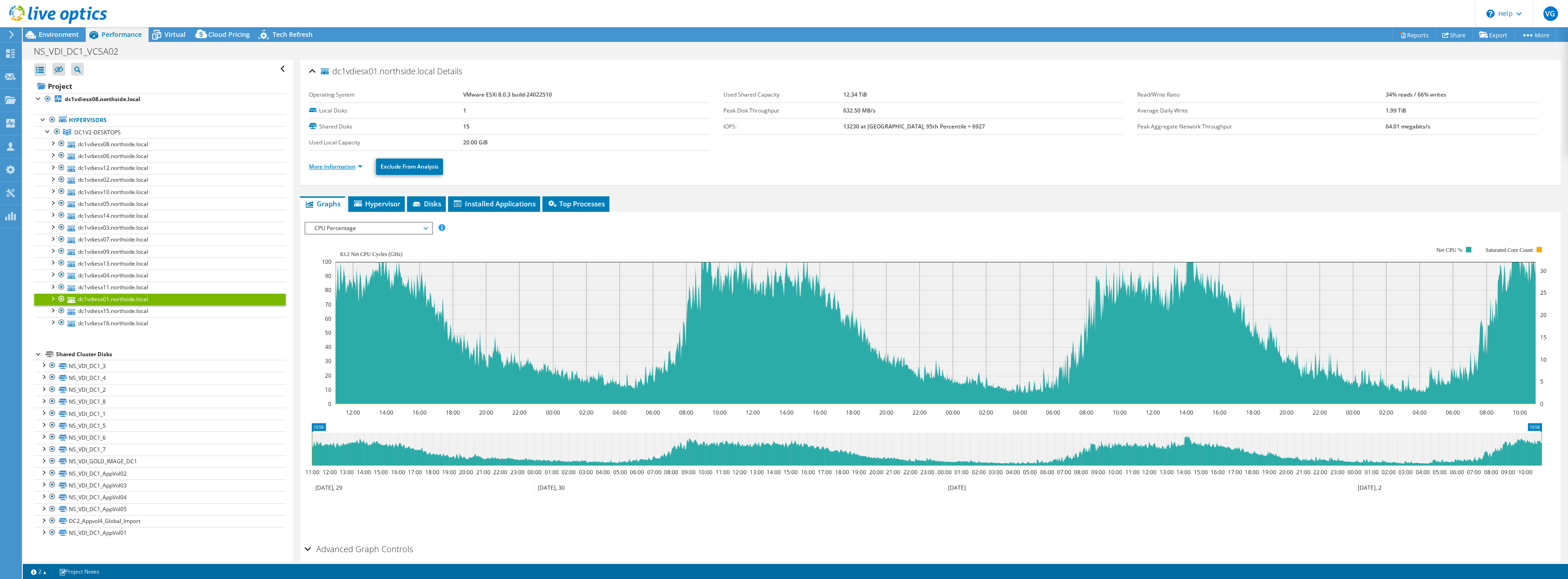
click at [352, 166] on link "More Information" at bounding box center [336, 166] width 54 height 8
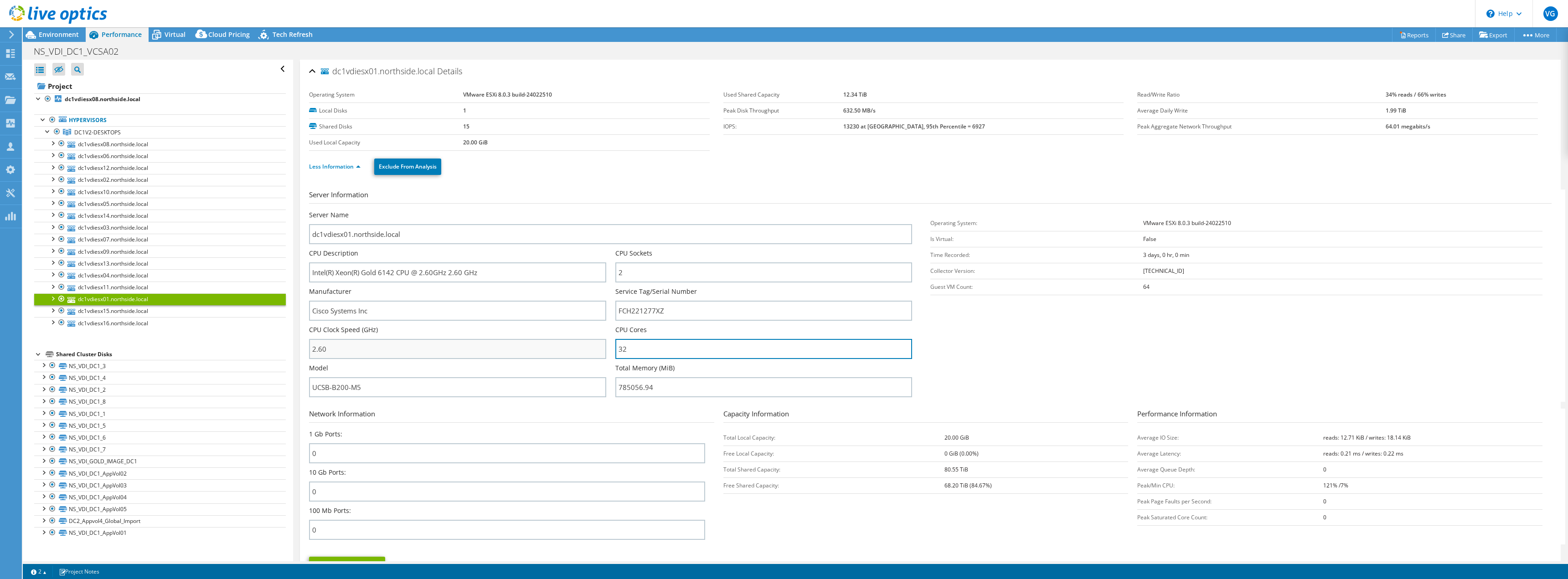
drag, startPoint x: 653, startPoint y: 347, endPoint x: 563, endPoint y: 347, distance: 90.0
click at [569, 210] on div "Server Name dc1vdiesx01.northside.local CPU Description Intel(R) Xeon(R) Gold 6…" at bounding box center [615, 210] width 612 height 0
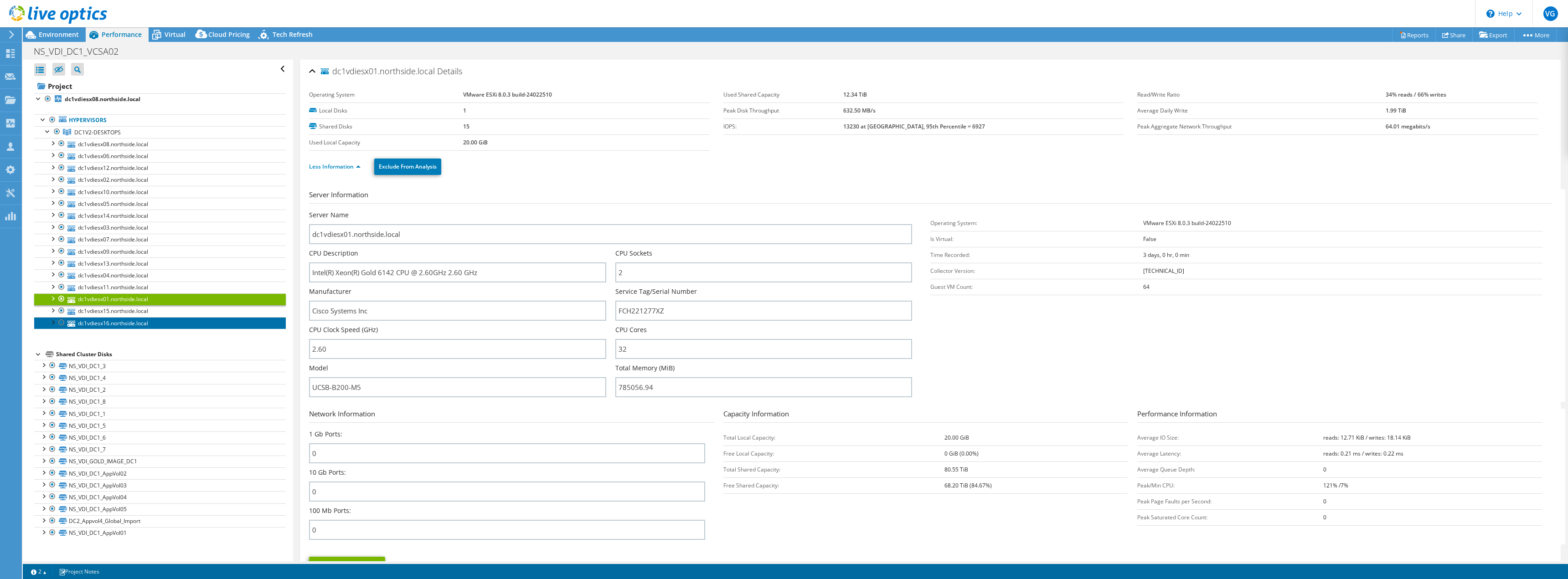
click at [100, 322] on link "dc1vdiesx16.northside.local" at bounding box center [159, 323] width 251 height 12
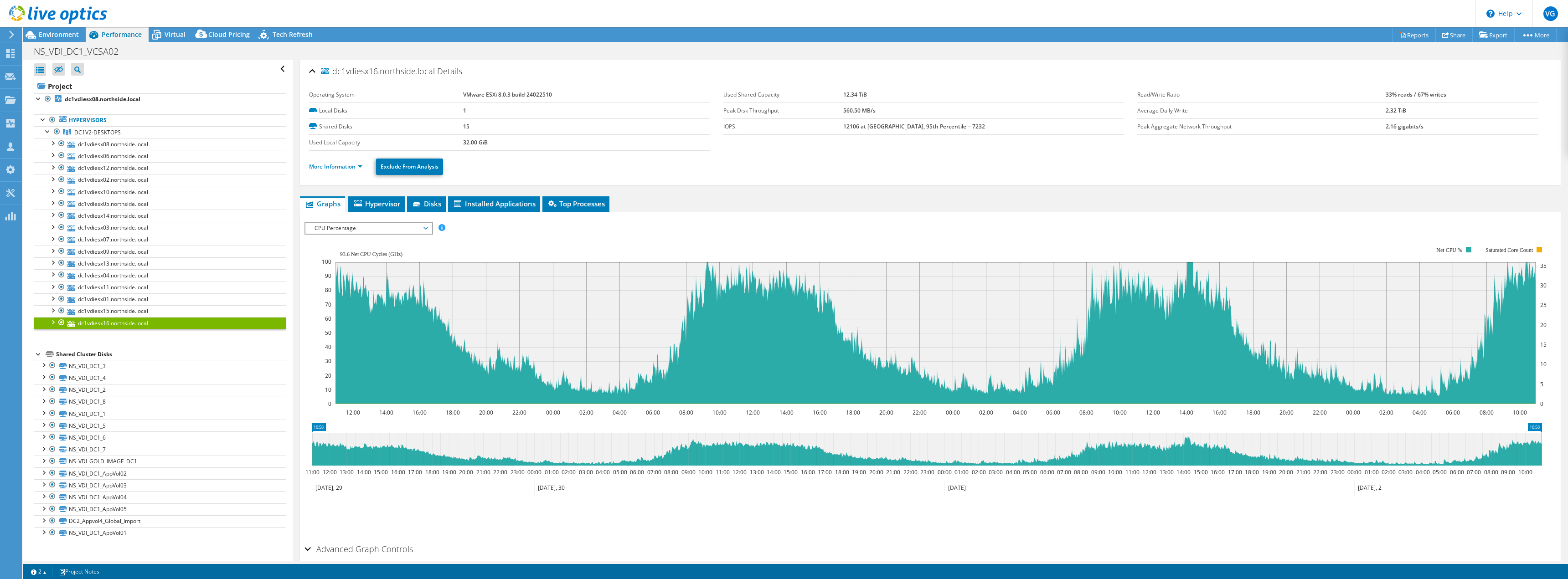
click at [348, 231] on span "CPU Percentage" at bounding box center [369, 228] width 117 height 11
click at [372, 305] on li "Memory" at bounding box center [368, 304] width 126 height 11
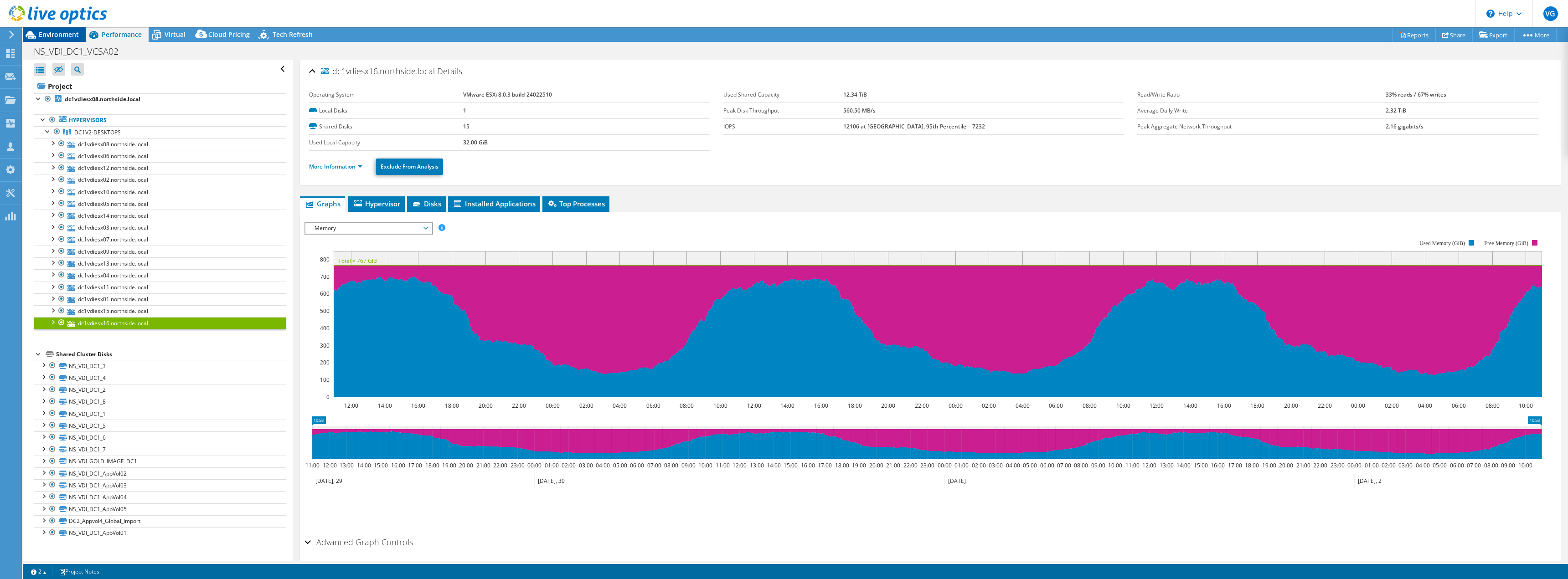
click at [50, 35] on span "Environment" at bounding box center [59, 34] width 40 height 9
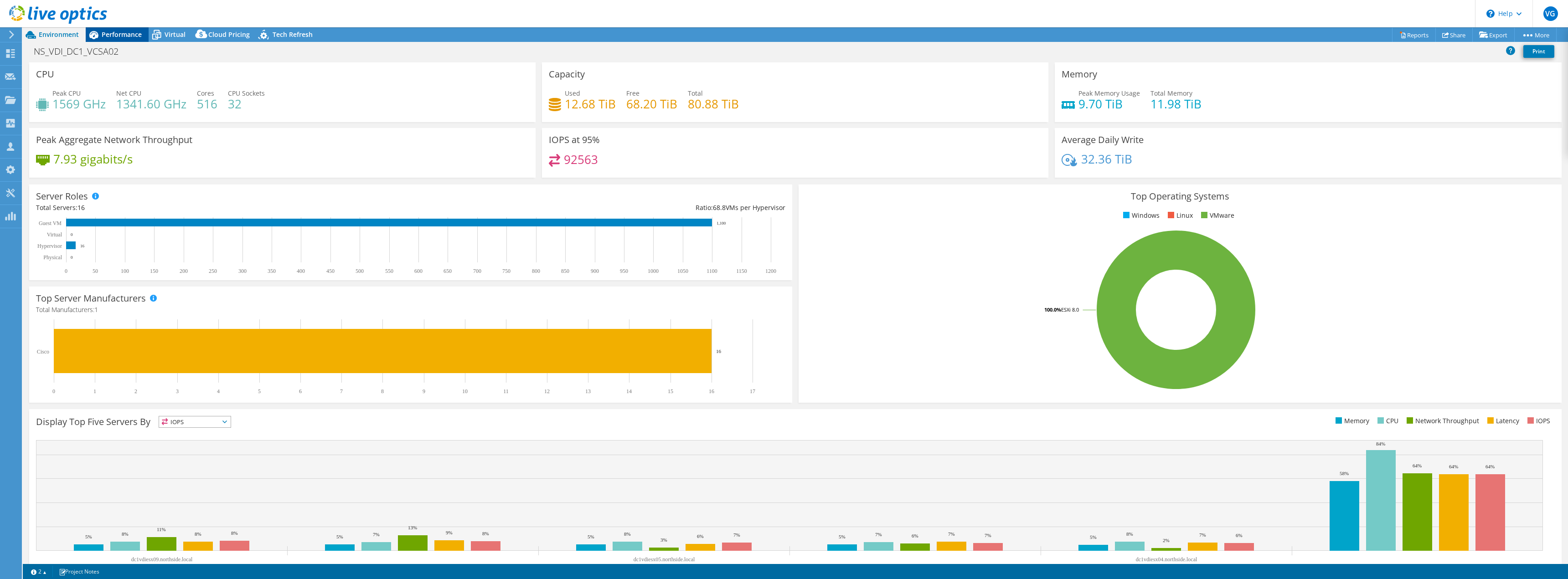
click at [126, 32] on span "Performance" at bounding box center [121, 34] width 40 height 9
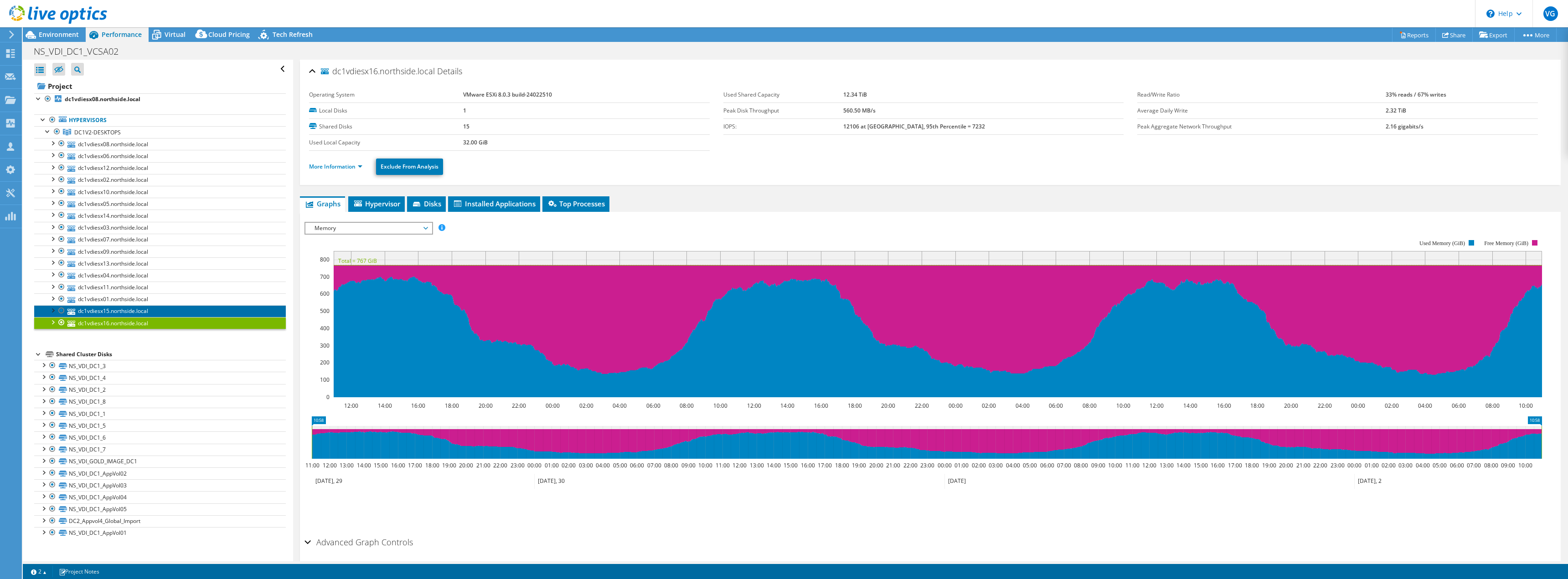
click at [124, 310] on link "dc1vdiesx15.northside.local" at bounding box center [159, 311] width 251 height 12
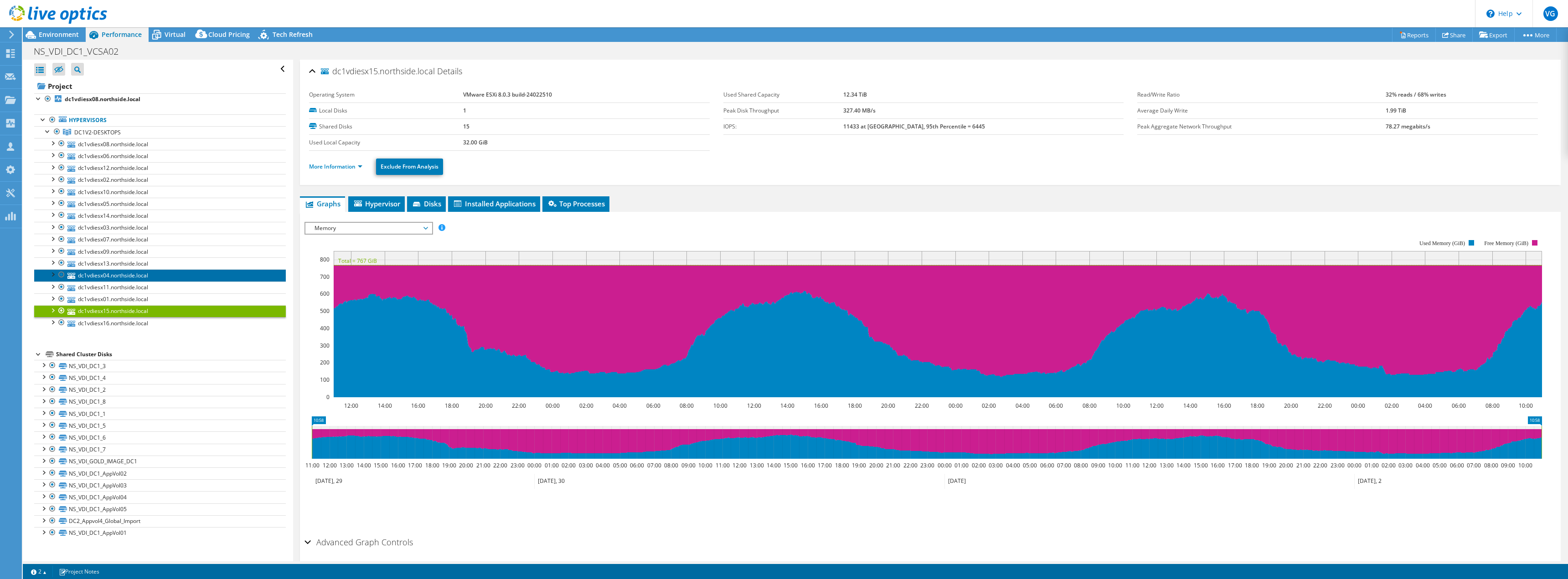
click at [125, 280] on link "dc1vdiesx04.northside.local" at bounding box center [159, 275] width 251 height 12
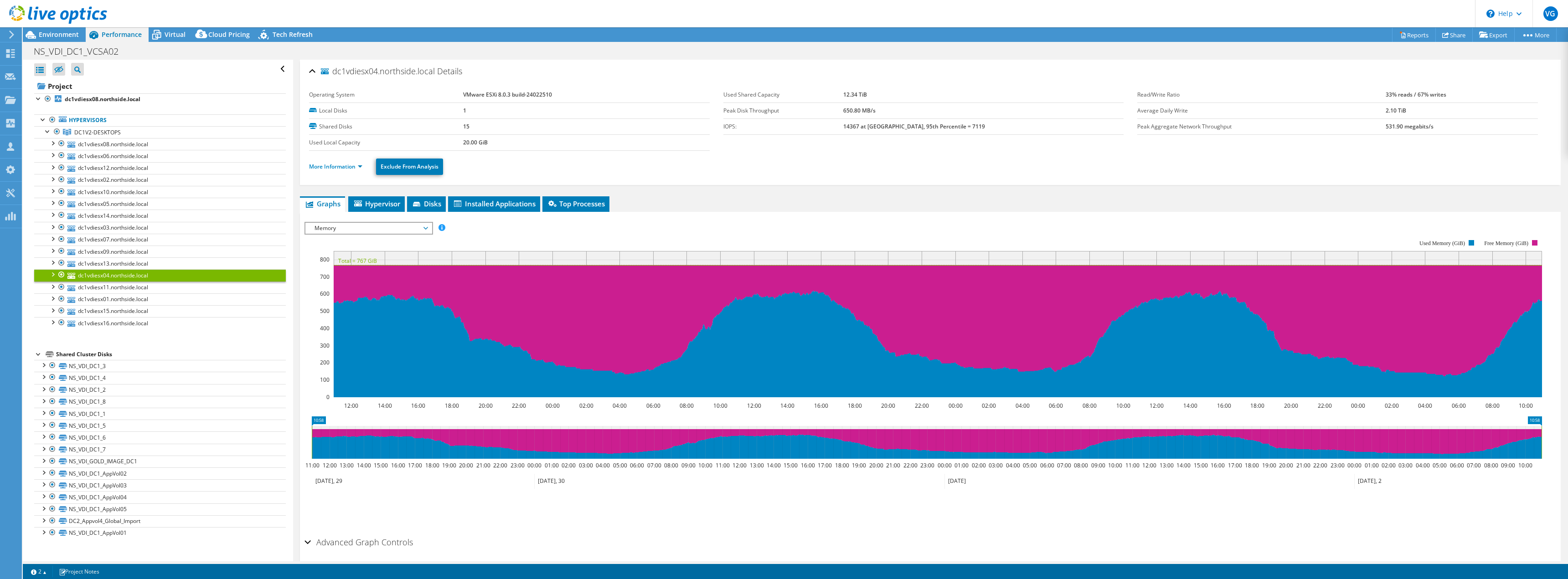
click at [333, 161] on li "More Information" at bounding box center [338, 166] width 59 height 10
click at [334, 166] on link "More Information" at bounding box center [336, 166] width 54 height 8
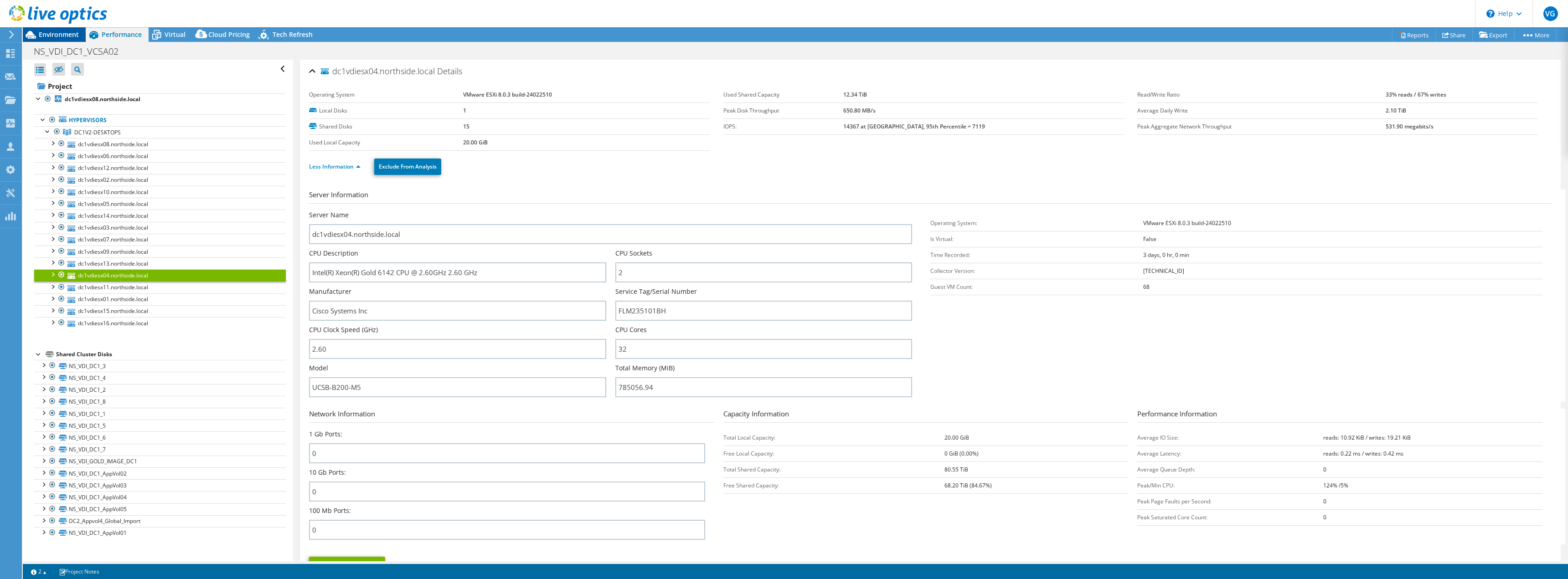
click at [67, 38] on span "Environment" at bounding box center [59, 34] width 40 height 9
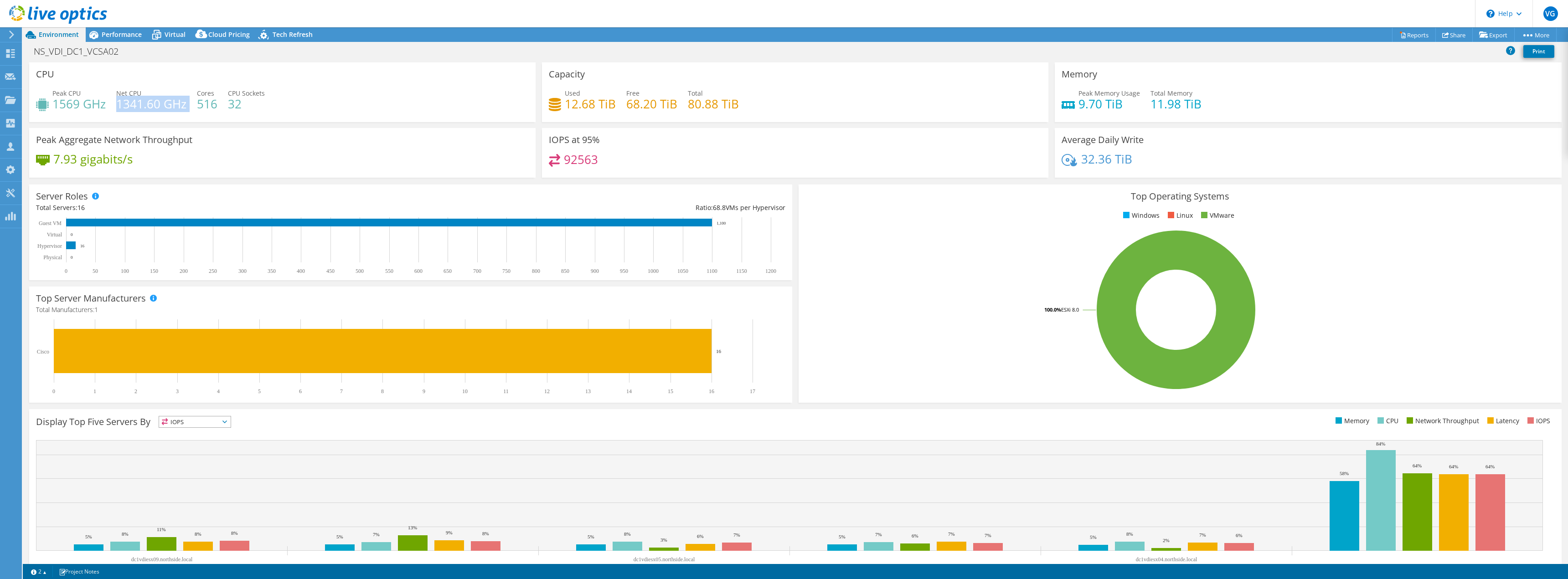
drag, startPoint x: 119, startPoint y: 104, endPoint x: 187, endPoint y: 105, distance: 68.0
click at [187, 105] on div "Peak CPU 1569 GHz Net CPU 1341.60 GHz Cores 516 CPU Sockets 32" at bounding box center [283, 103] width 493 height 29
drag, startPoint x: 105, startPoint y: 104, endPoint x: 51, endPoint y: 112, distance: 54.6
click at [53, 104] on h4 "1569 GHz" at bounding box center [79, 104] width 54 height 10
click at [122, 36] on span "Performance" at bounding box center [121, 34] width 40 height 9
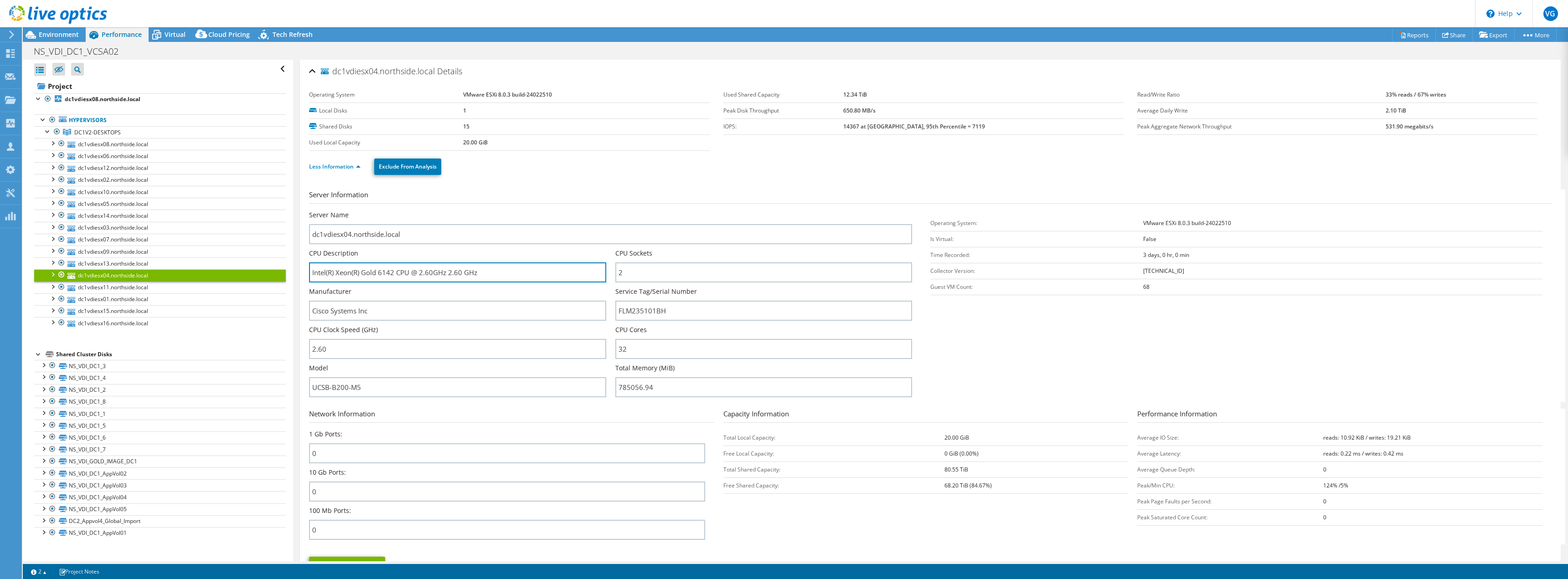
drag, startPoint x: 517, startPoint y: 268, endPoint x: 291, endPoint y: 272, distance: 226.0
click at [291, 272] on div "Open All Close All Hide Excluded Nodes Project Tree Filter" at bounding box center [794, 310] width 1545 height 502
click at [61, 40] on div "Environment" at bounding box center [54, 34] width 63 height 15
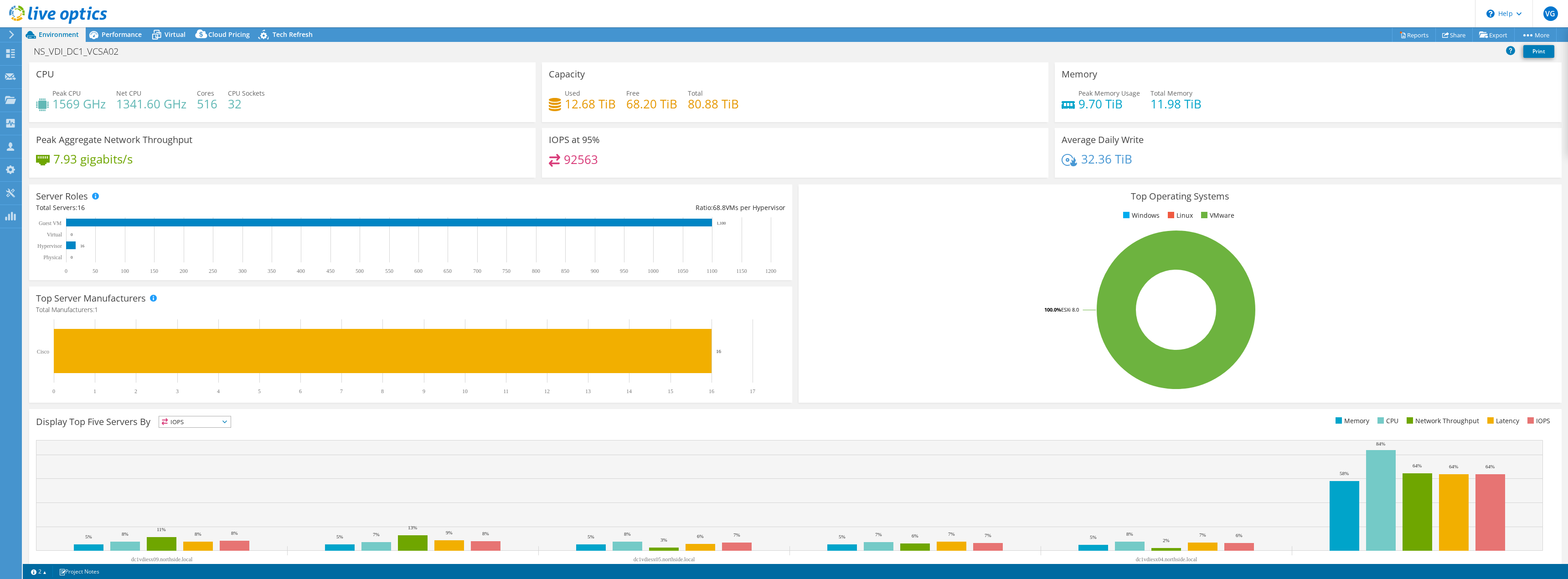
drag, startPoint x: 485, startPoint y: 150, endPoint x: 493, endPoint y: 163, distance: 15.3
click at [485, 150] on div "Peak Aggregate Network Throughput 7.93 gigabits/s" at bounding box center [283, 153] width 507 height 50
drag, startPoint x: 715, startPoint y: 223, endPoint x: 727, endPoint y: 223, distance: 12.0
click at [727, 223] on rect at bounding box center [406, 245] width 740 height 57
drag, startPoint x: 727, startPoint y: 224, endPoint x: 715, endPoint y: 223, distance: 12.0
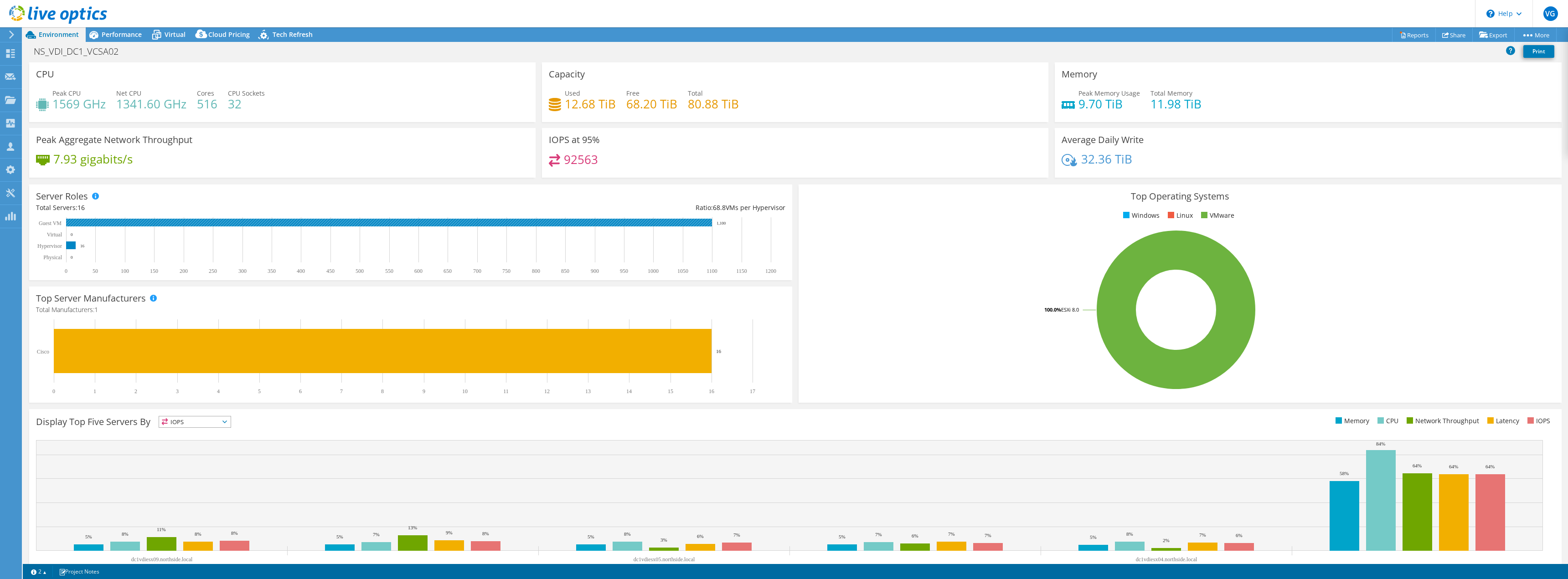
click at [715, 223] on rect at bounding box center [406, 245] width 740 height 57
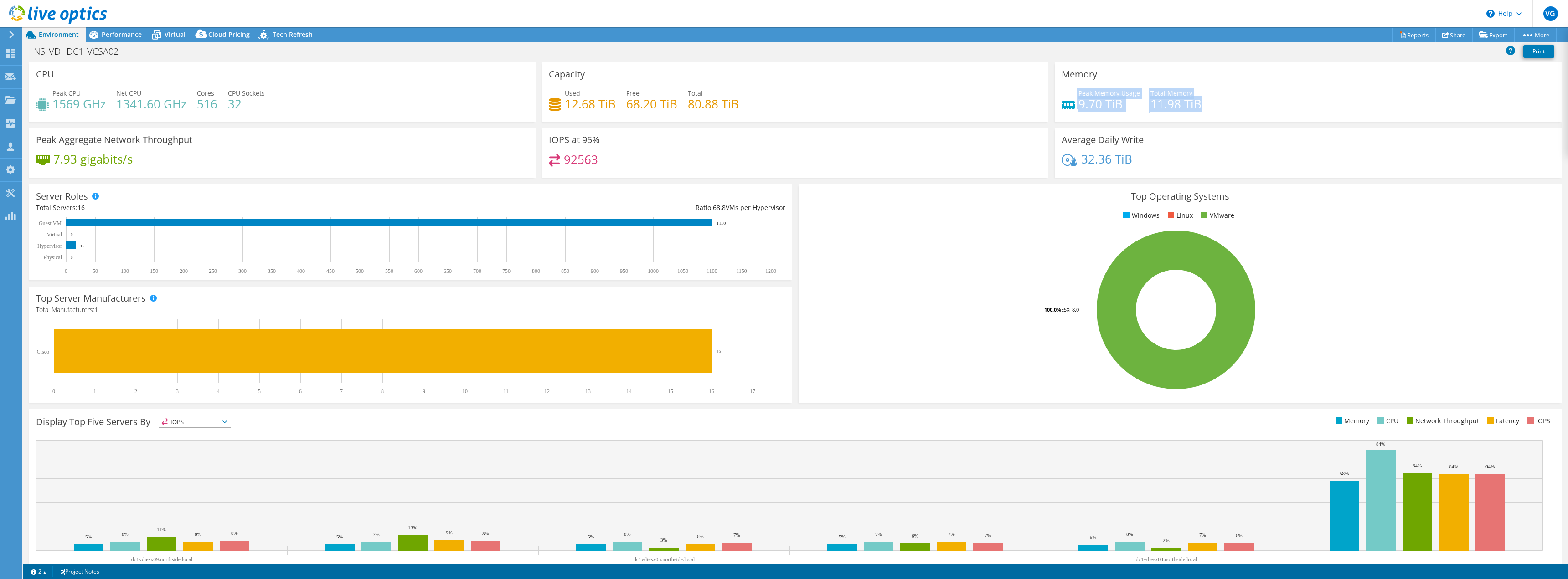
drag, startPoint x: 1200, startPoint y: 106, endPoint x: 1111, endPoint y: 109, distance: 89.1
click at [1070, 109] on div "Peak Memory Usage 9.70 TiB Total Memory 11.98 TiB" at bounding box center [1308, 103] width 493 height 29
click at [1210, 108] on div "Peak Memory Usage 9.70 TiB Total Memory 11.98 TiB" at bounding box center [1308, 103] width 493 height 29
click at [120, 34] on span "Performance" at bounding box center [121, 34] width 40 height 9
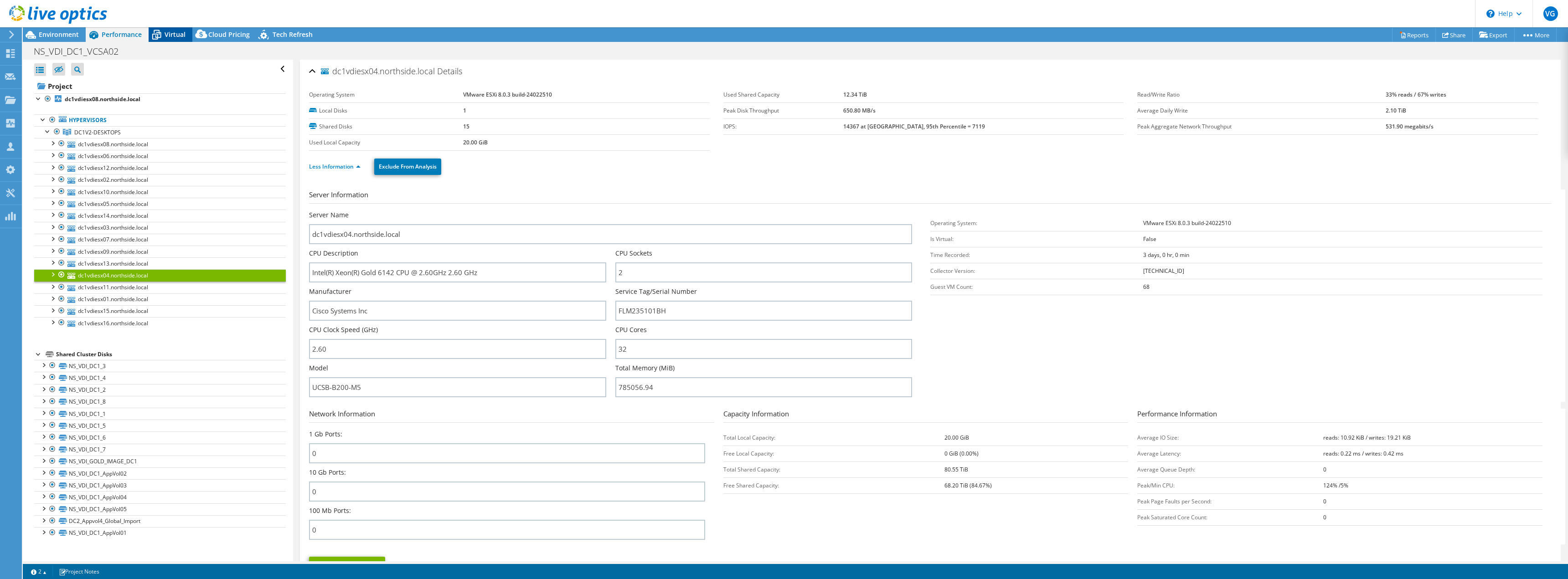
click at [177, 34] on span "Virtual" at bounding box center [174, 34] width 21 height 9
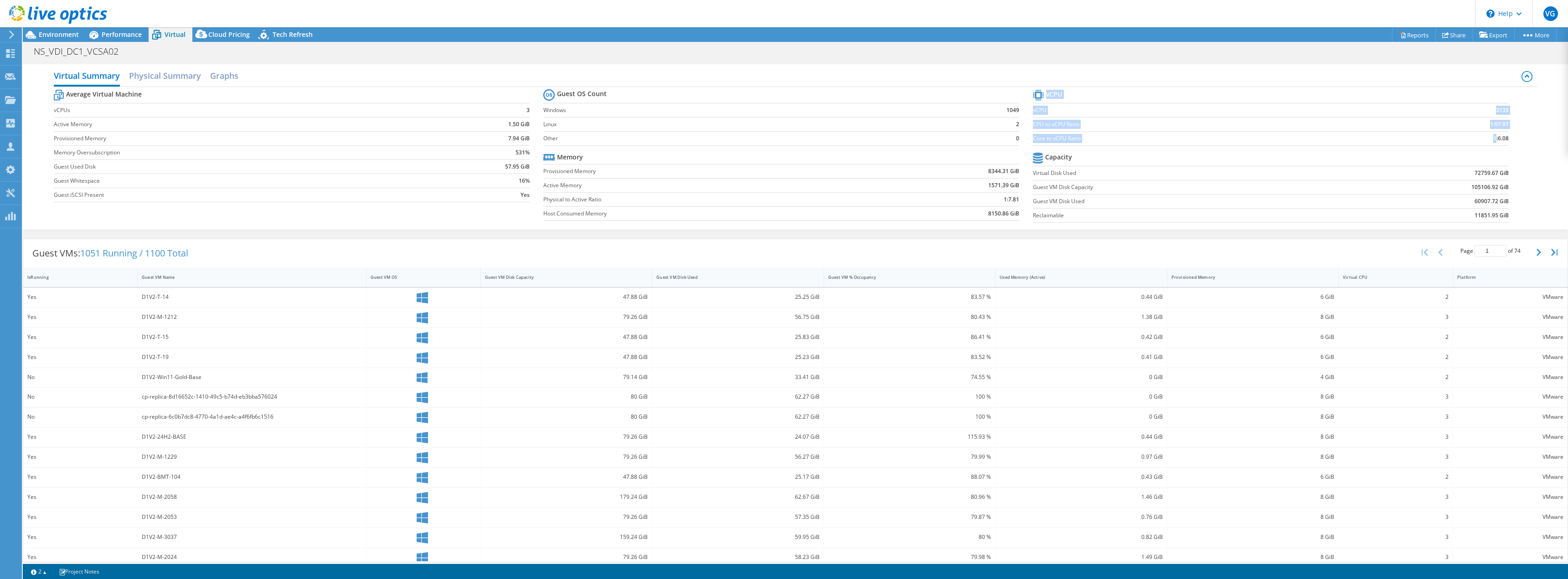
drag, startPoint x: 1488, startPoint y: 140, endPoint x: 1504, endPoint y: 140, distance: 16.0
click at [1504, 140] on section "vCPU vCPU 3135 CPU to vCPU Ratio 1:97.97 Core to vCPU Ratio 1:6.08 Capacity Vir…" at bounding box center [1277, 156] width 489 height 140
click at [1493, 139] on b "1:6.08" at bounding box center [1501, 138] width 16 height 9
drag, startPoint x: 1483, startPoint y: 139, endPoint x: 1503, endPoint y: 139, distance: 20.0
click at [1503, 139] on section "vCPU vCPU 3135 CPU to vCPU Ratio 1:97.97 Core to vCPU Ratio 1:6.08 Capacity Vir…" at bounding box center [1277, 156] width 489 height 140
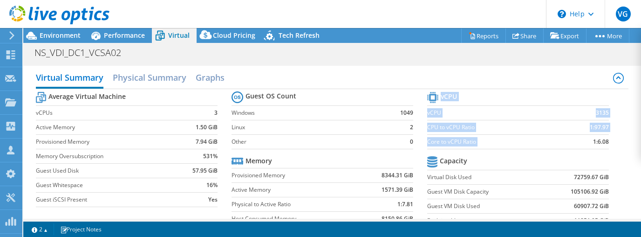
click at [604, 139] on b "1:6.08" at bounding box center [601, 141] width 16 height 9
drag, startPoint x: 607, startPoint y: 141, endPoint x: 590, endPoint y: 140, distance: 16.8
click at [590, 140] on section "vCPU vCPU 3135 CPU to vCPU Ratio 1:97.97 Core to vCPU Ratio 1:6.08 Capacity Vir…" at bounding box center [525, 160] width 196 height 143
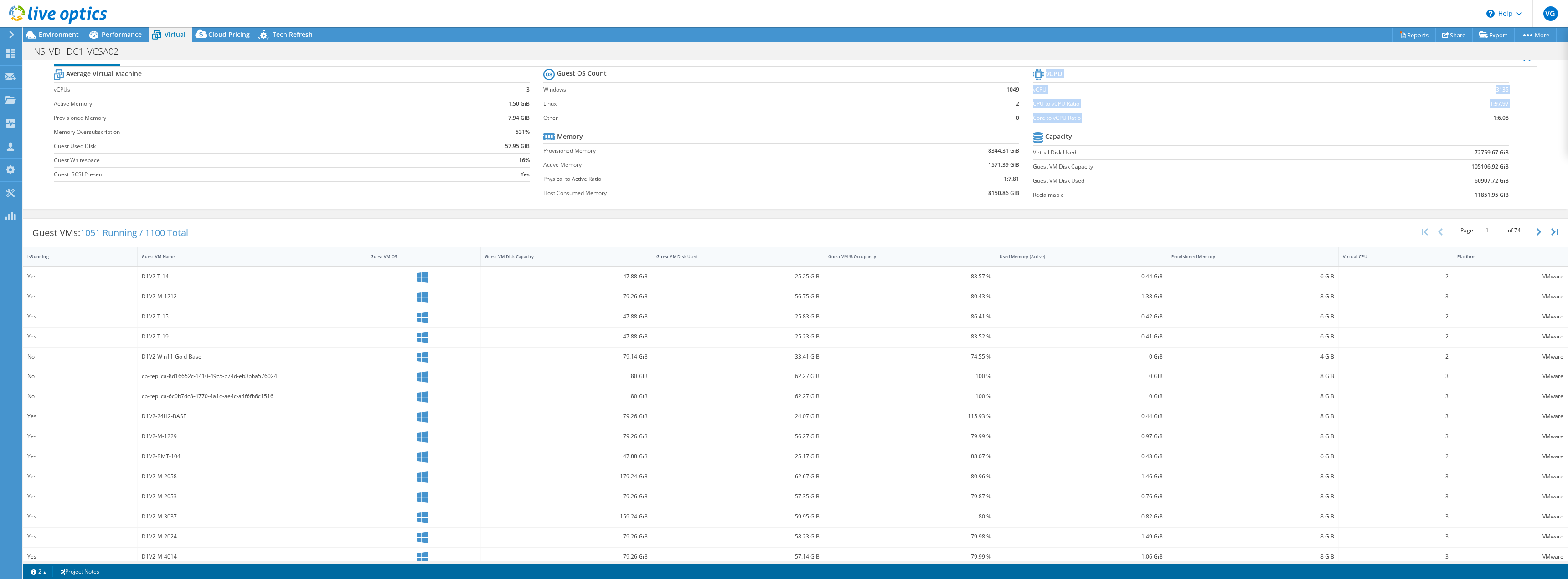
scroll to position [31, 0]
click at [1532, 222] on button "button" at bounding box center [1540, 221] width 16 height 18
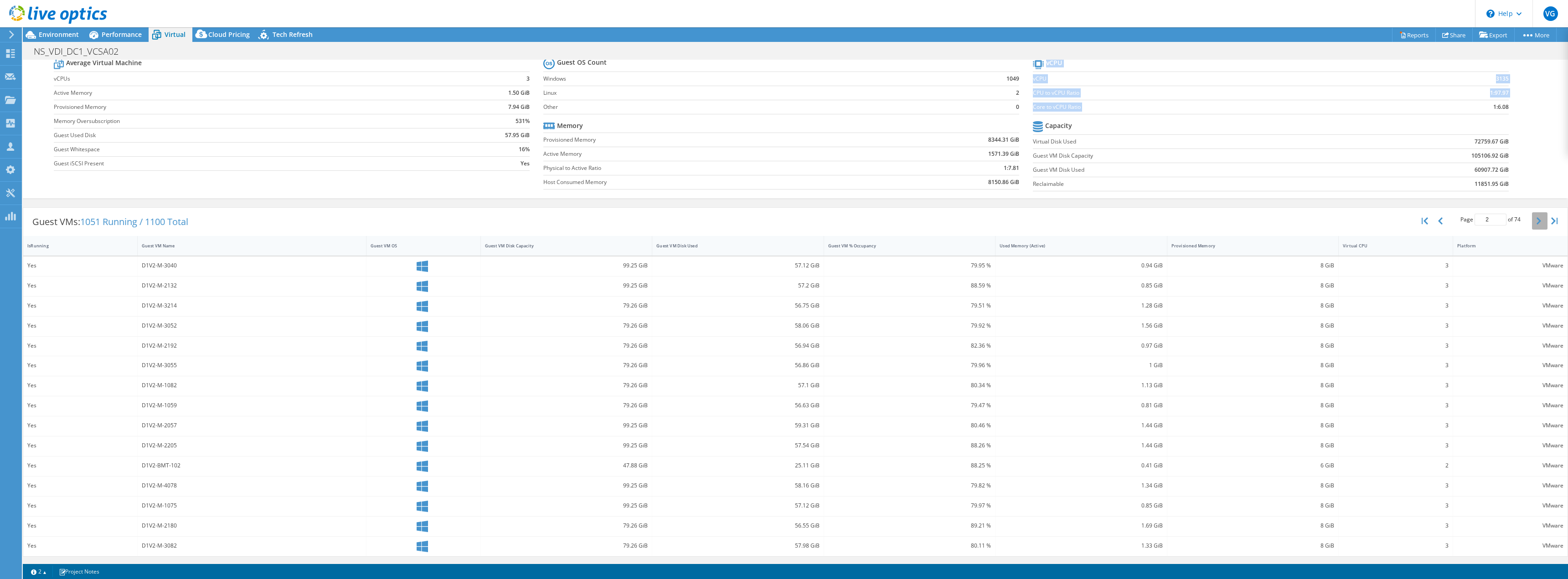
click at [1532, 222] on button "button" at bounding box center [1540, 221] width 16 height 18
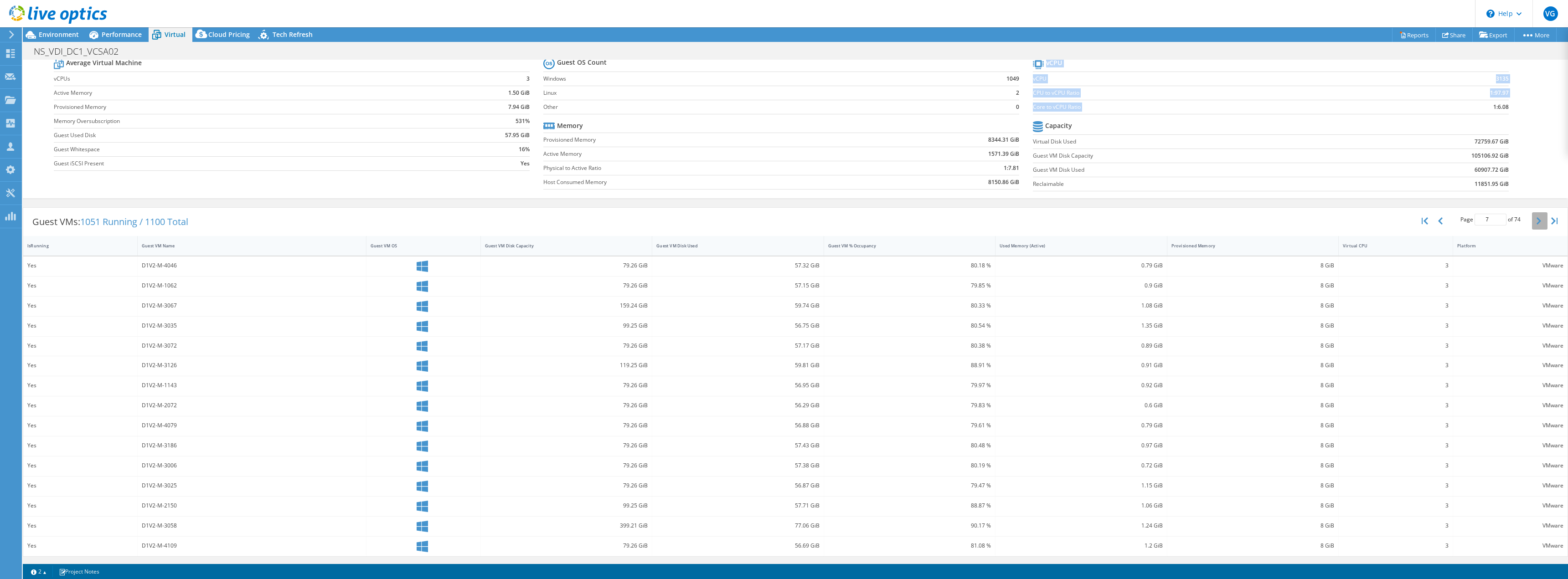
click at [1532, 222] on button "button" at bounding box center [1540, 221] width 16 height 18
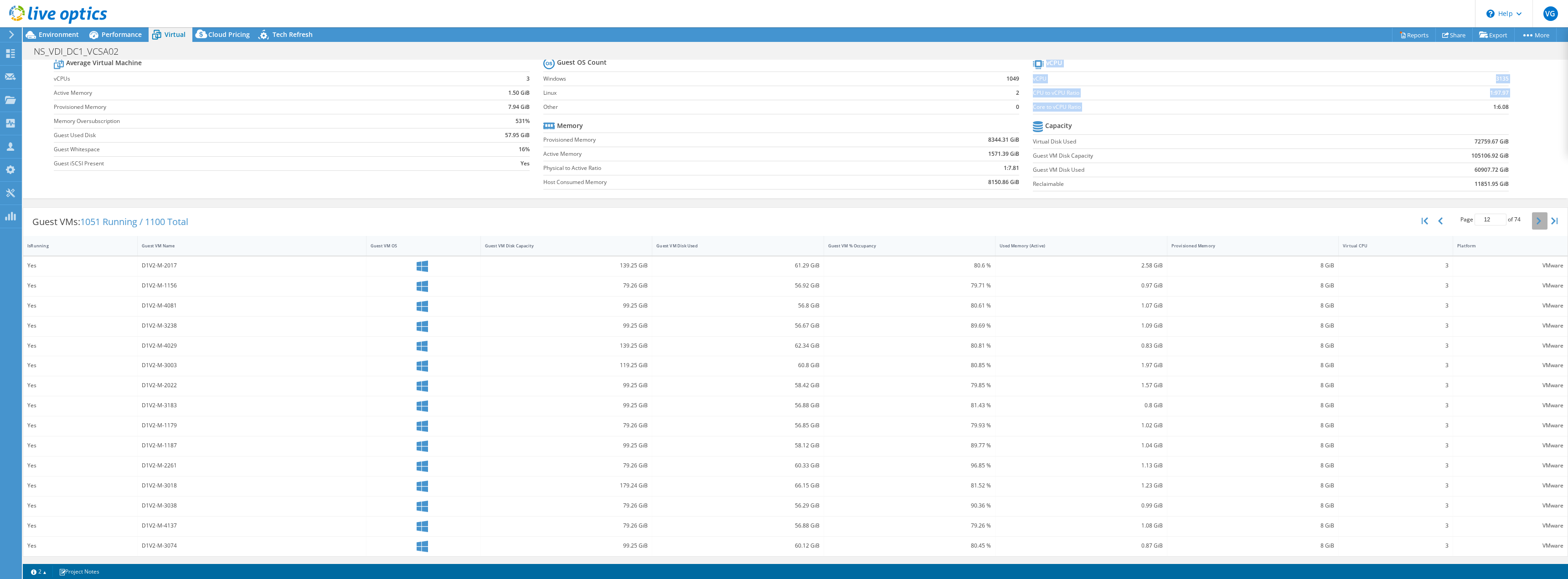
click at [1532, 222] on button "button" at bounding box center [1540, 221] width 16 height 18
click at [1437, 222] on button "button" at bounding box center [1441, 221] width 16 height 18
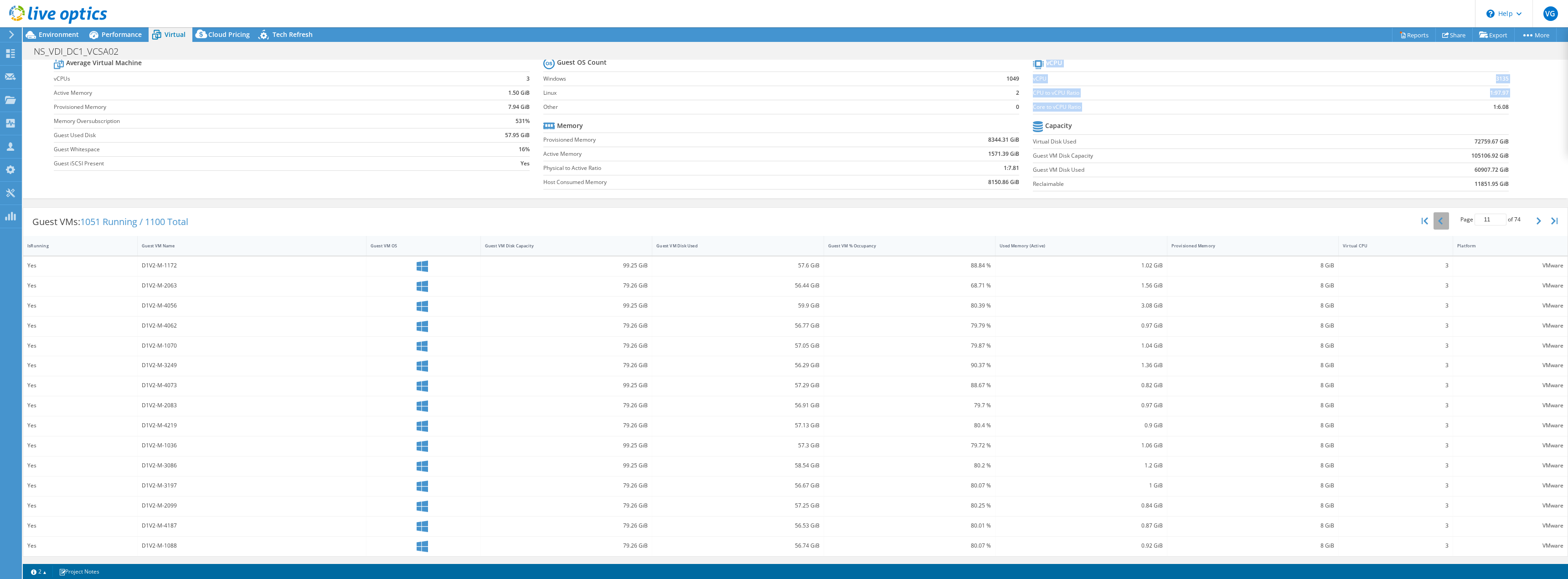
click at [1437, 222] on button "button" at bounding box center [1441, 221] width 16 height 18
click at [1536, 220] on button "button" at bounding box center [1540, 221] width 16 height 18
click at [1535, 220] on button "button" at bounding box center [1540, 221] width 16 height 18
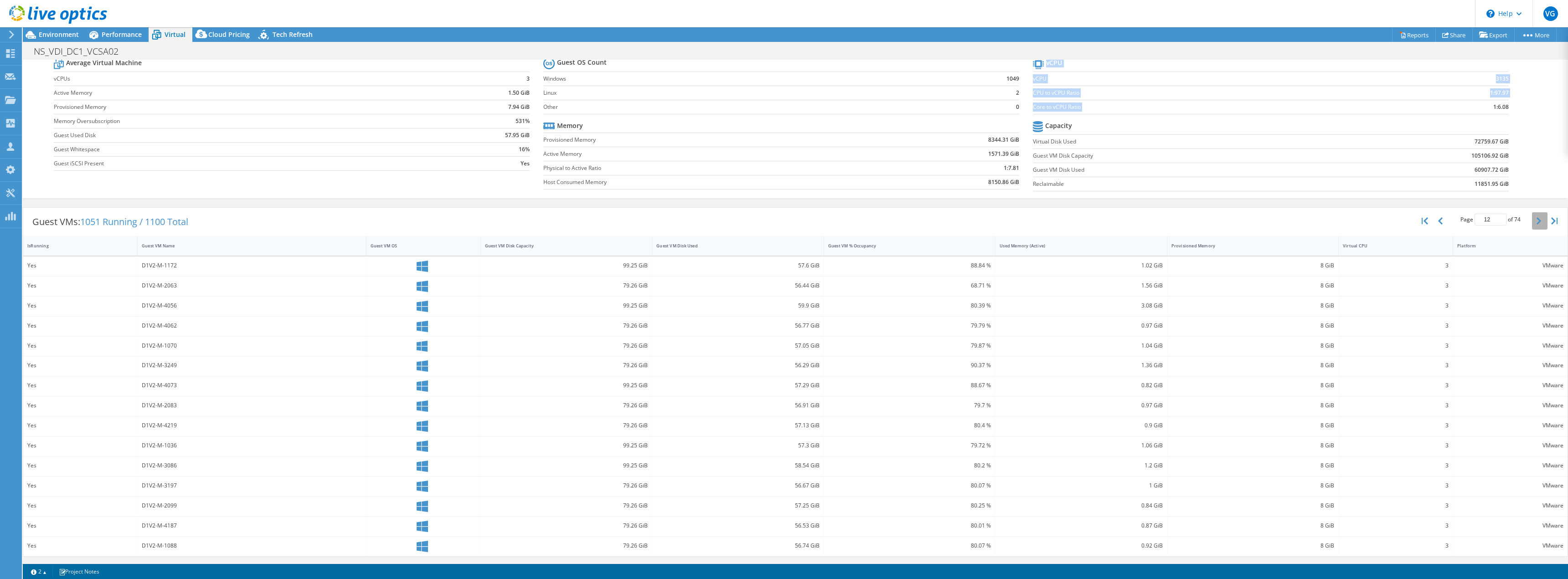
click at [1535, 220] on button "button" at bounding box center [1540, 221] width 16 height 18
type input "16"
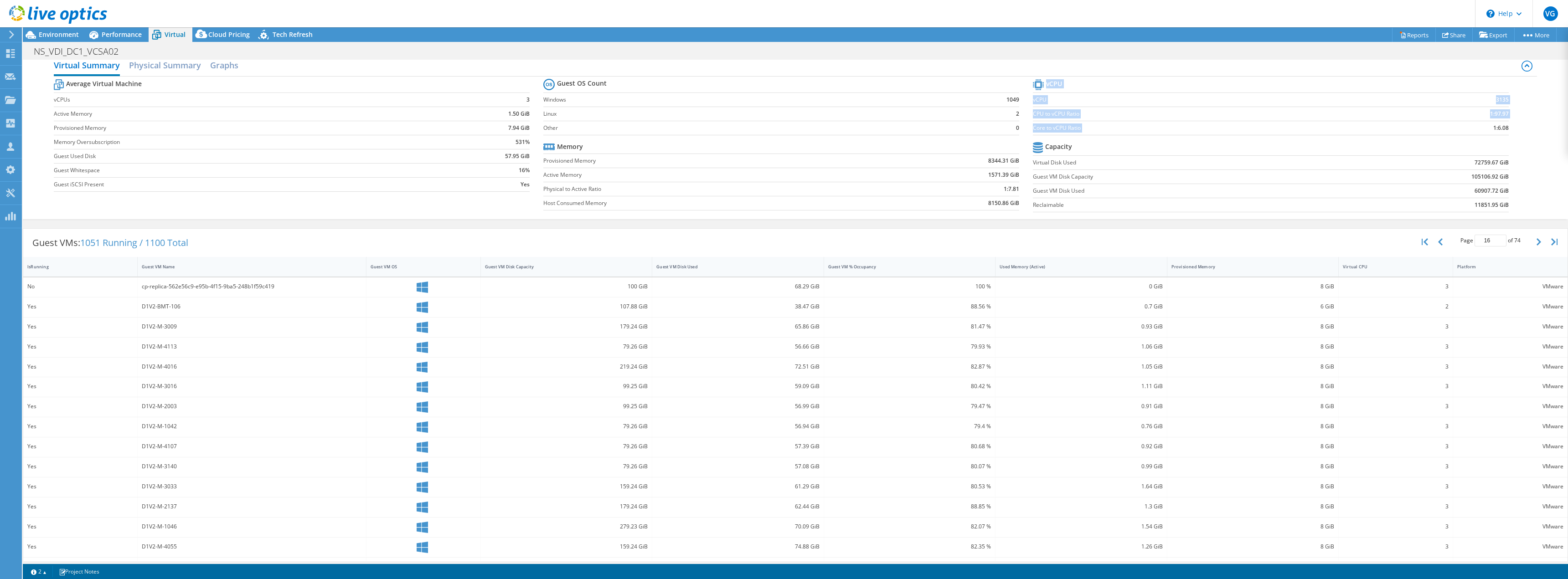
scroll to position [0, 0]
click at [124, 33] on span "Performance" at bounding box center [121, 34] width 40 height 9
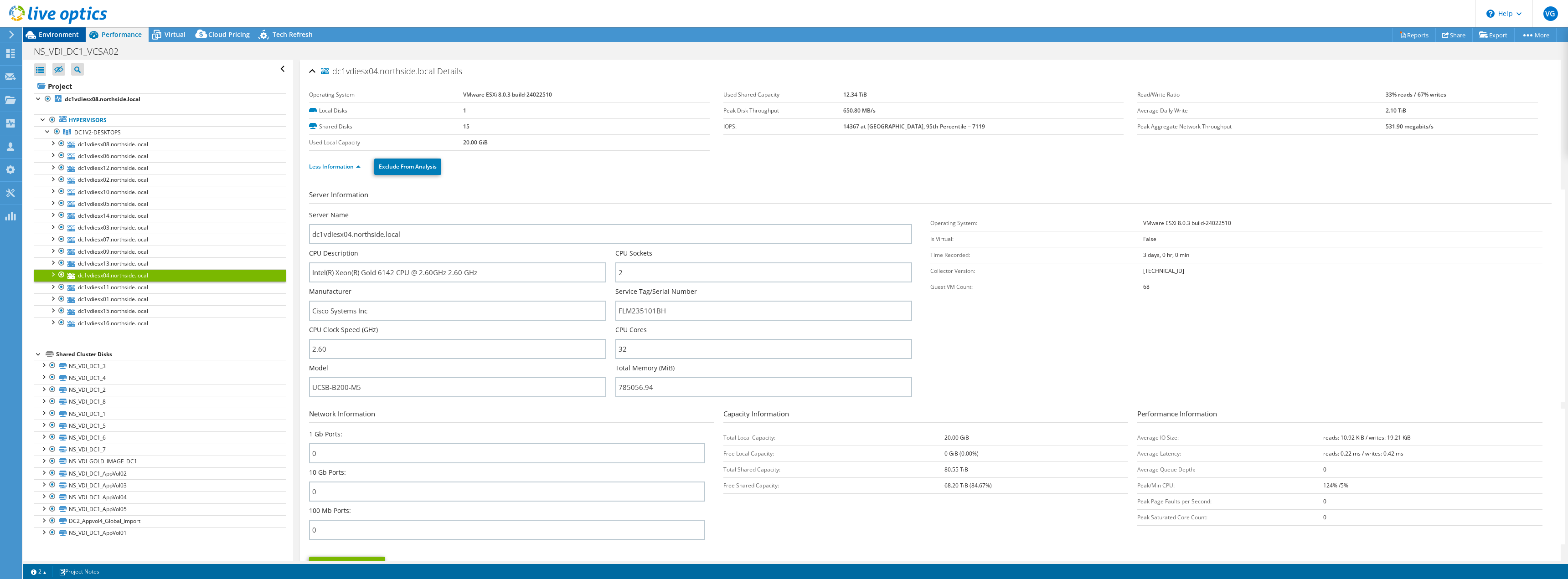
click at [49, 32] on span "Environment" at bounding box center [59, 34] width 40 height 9
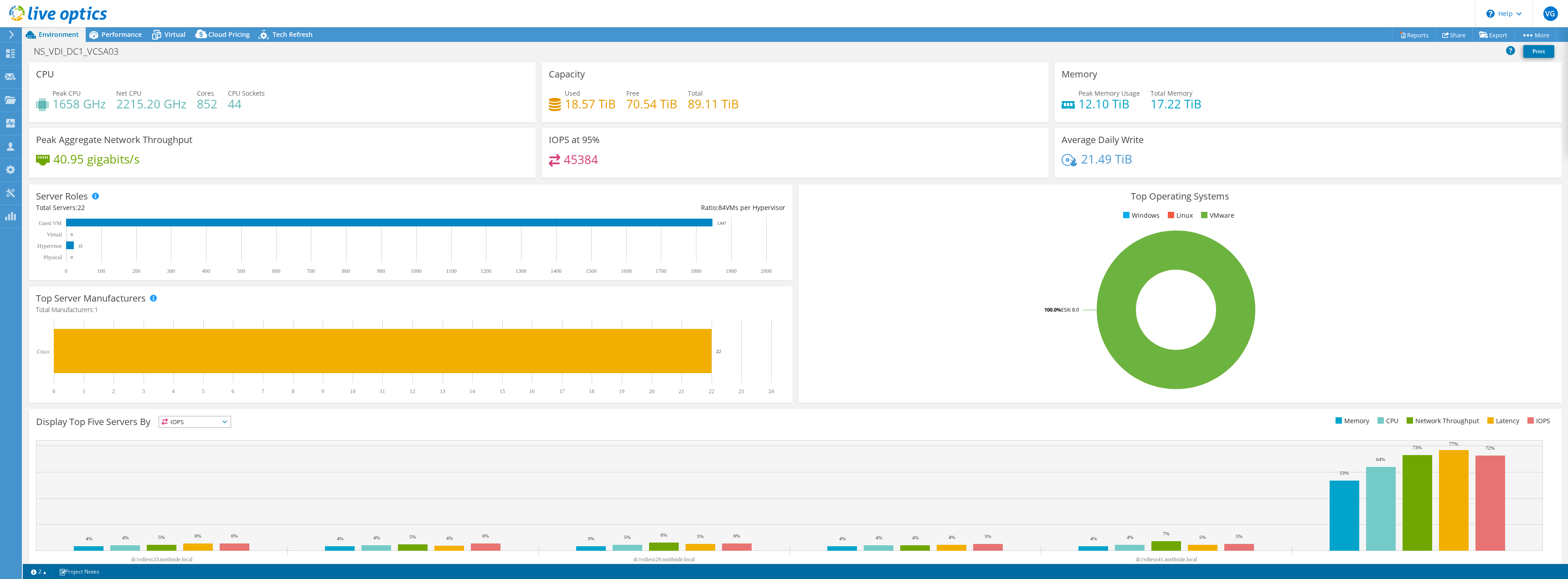
select select "USD"
click at [121, 38] on span "Performance" at bounding box center [121, 34] width 40 height 9
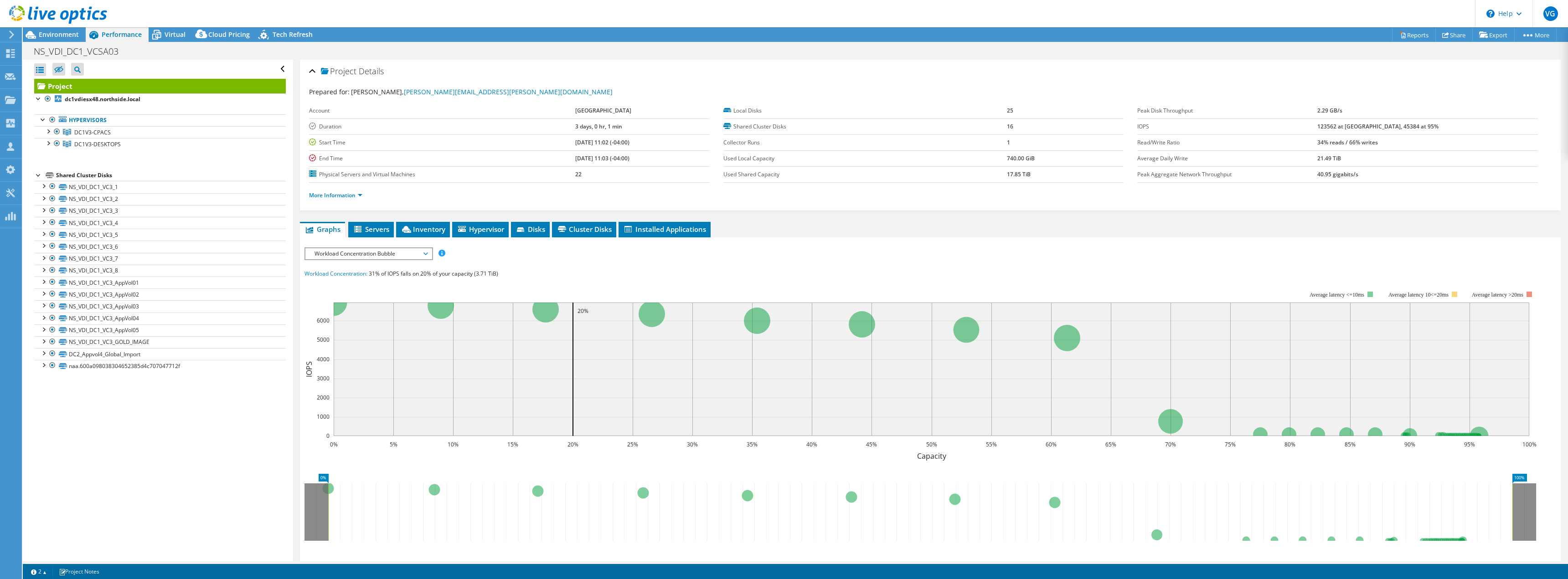
click at [402, 254] on span "Workload Concentration Bubble" at bounding box center [369, 253] width 117 height 11
click at [372, 321] on li "CPU Percentage" at bounding box center [368, 319] width 126 height 11
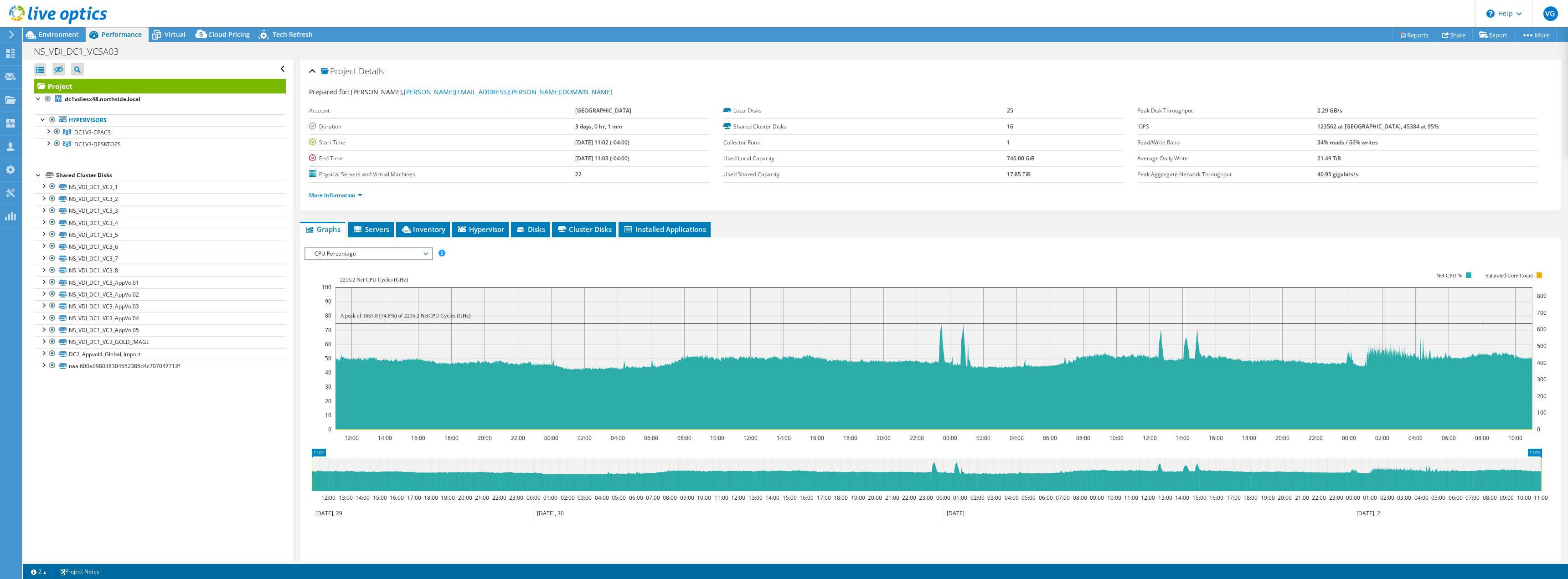
click at [409, 252] on span "CPU Percentage" at bounding box center [369, 253] width 117 height 11
click at [224, 423] on div "Open All Close All Hide Excluded Nodes Project Tree Filter" at bounding box center [157, 310] width 270 height 502
click at [48, 139] on div at bounding box center [47, 142] width 9 height 9
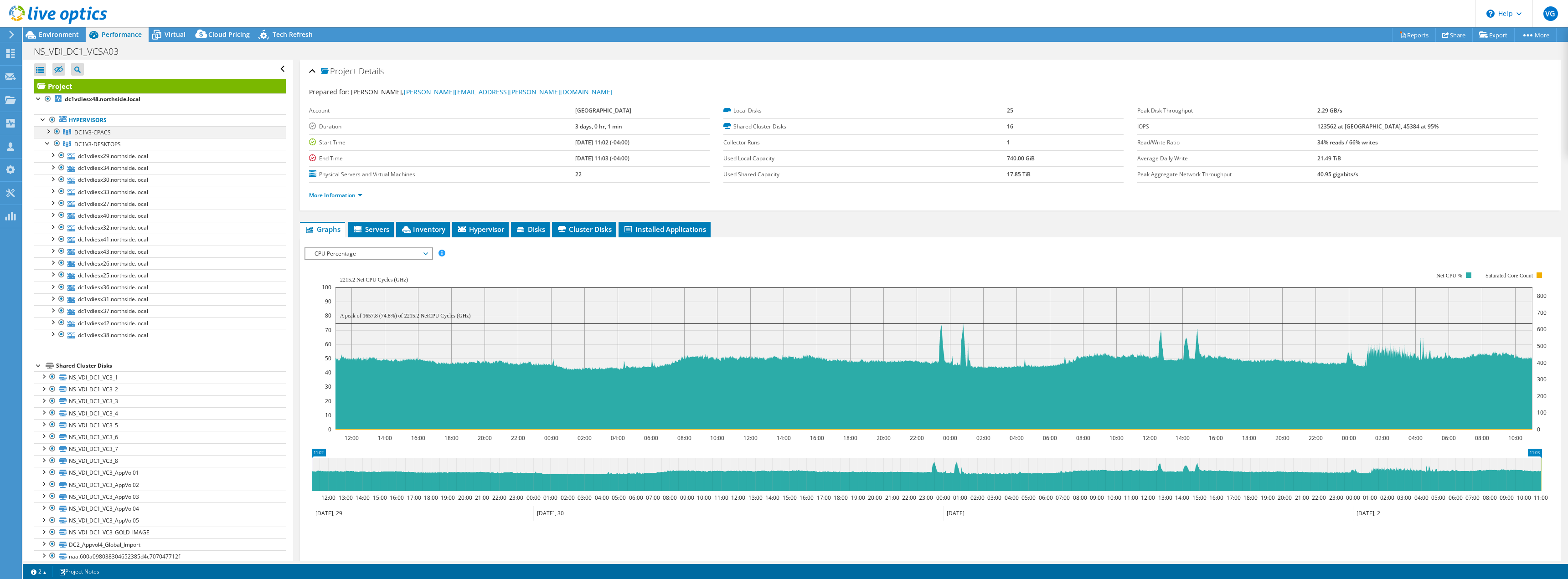
click at [47, 131] on div at bounding box center [47, 130] width 9 height 9
click at [175, 36] on span "Virtual" at bounding box center [174, 34] width 21 height 9
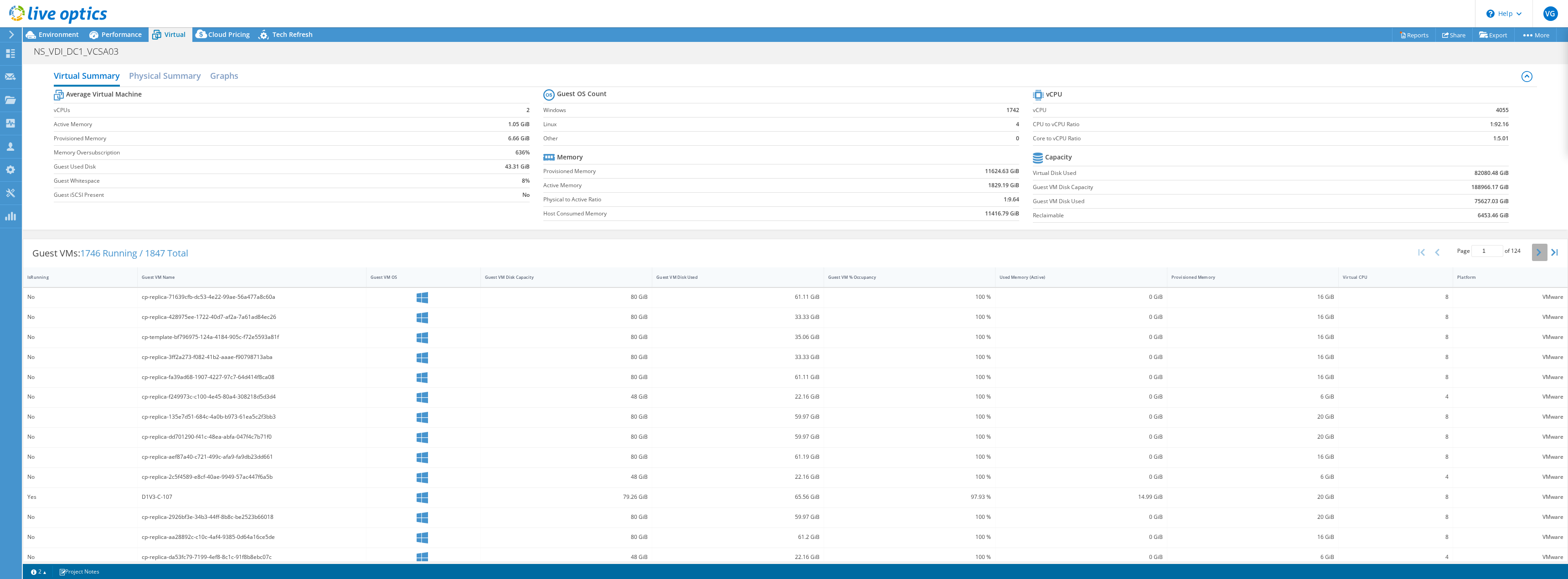
click at [1536, 249] on icon "button" at bounding box center [1538, 251] width 5 height 7
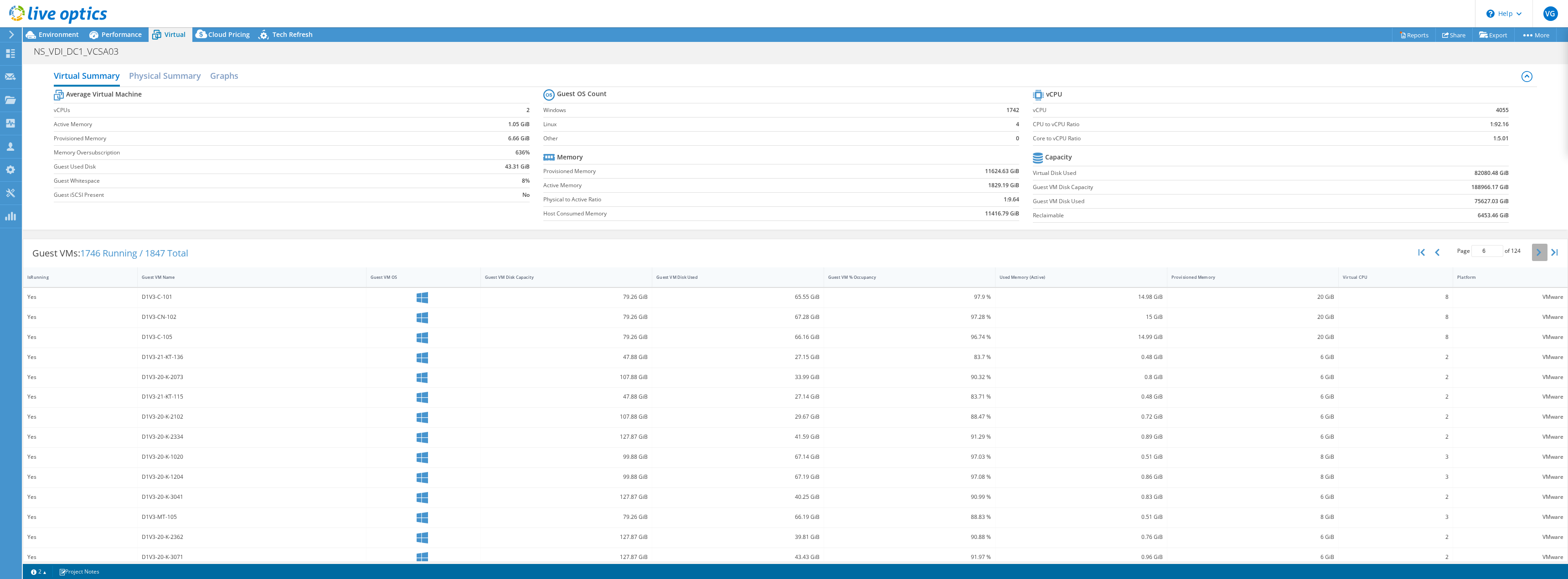
click at [1536, 249] on icon "button" at bounding box center [1538, 251] width 5 height 7
click at [1532, 251] on button "button" at bounding box center [1540, 252] width 16 height 18
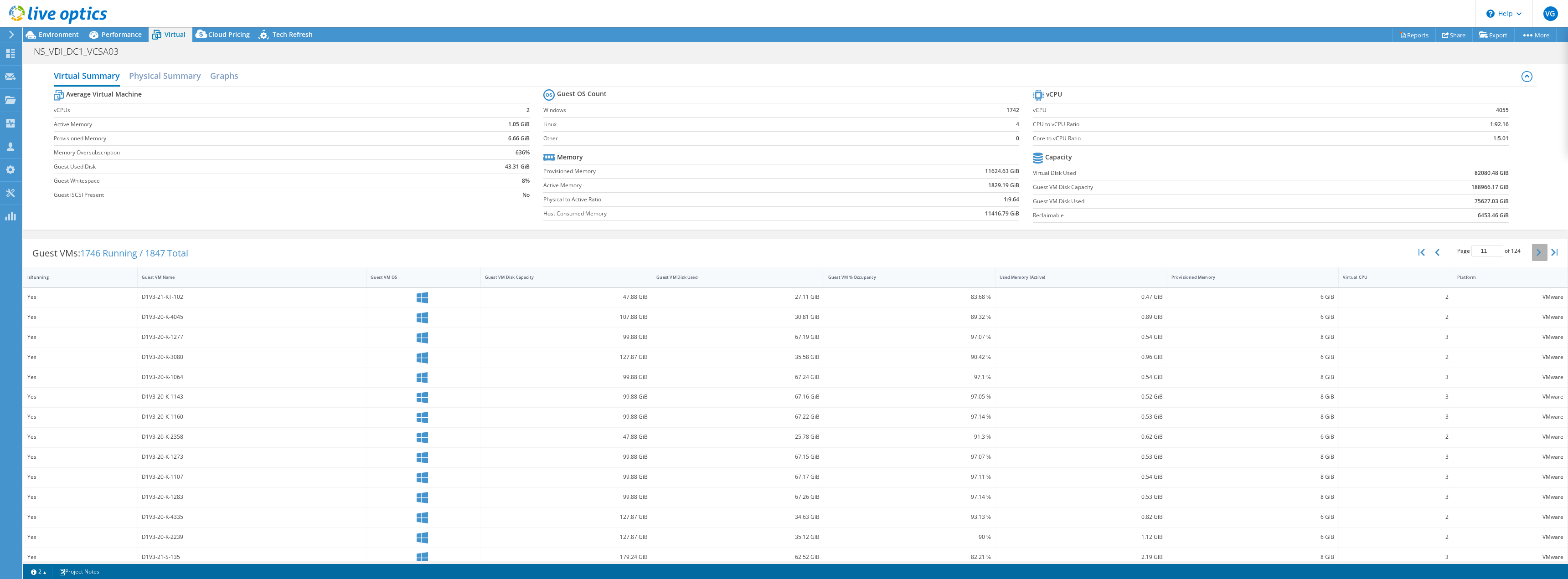
click at [1532, 251] on button "button" at bounding box center [1540, 252] width 16 height 18
drag, startPoint x: 1442, startPoint y: 458, endPoint x: 1296, endPoint y: 459, distance: 146.0
click at [1296, 459] on div "Yes D1V3-20-K-3432 107.88 GiB 33.7 GiB 89.77 % 0.84 GiB 6 GiB 2 VMware" at bounding box center [795, 458] width 1544 height 20
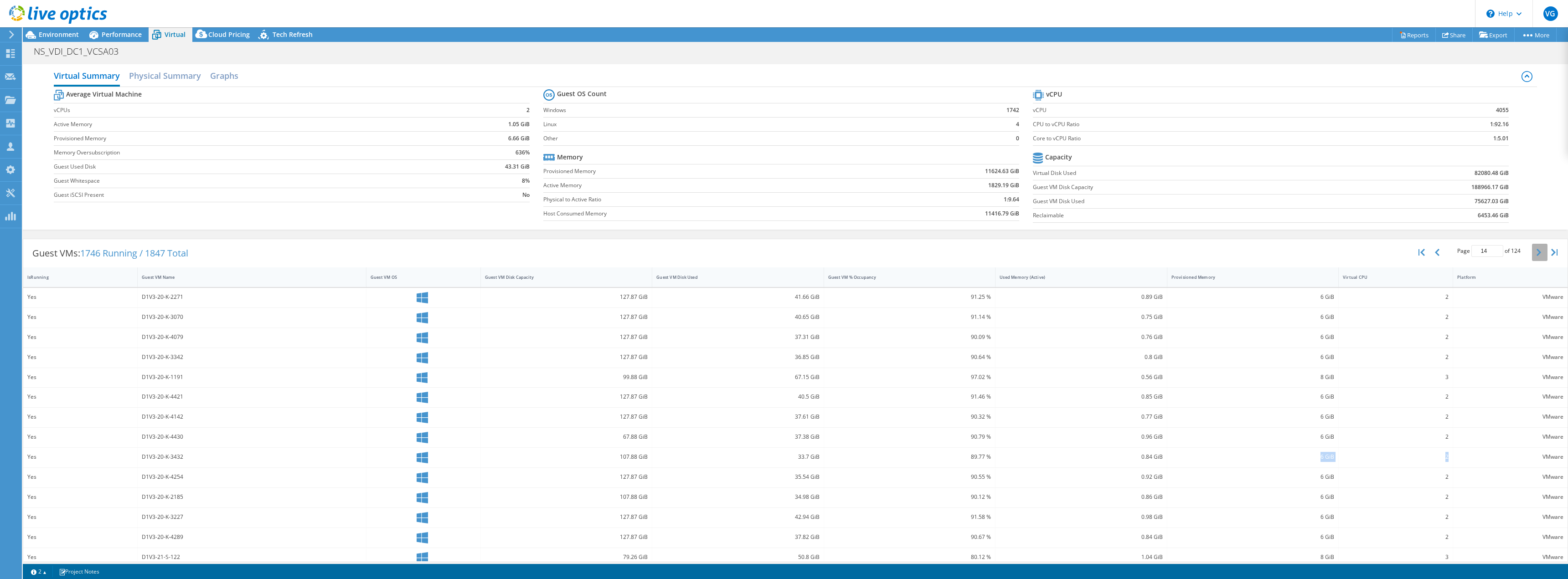
click at [1532, 249] on button "button" at bounding box center [1540, 252] width 16 height 18
click at [1536, 250] on icon "button" at bounding box center [1538, 251] width 5 height 7
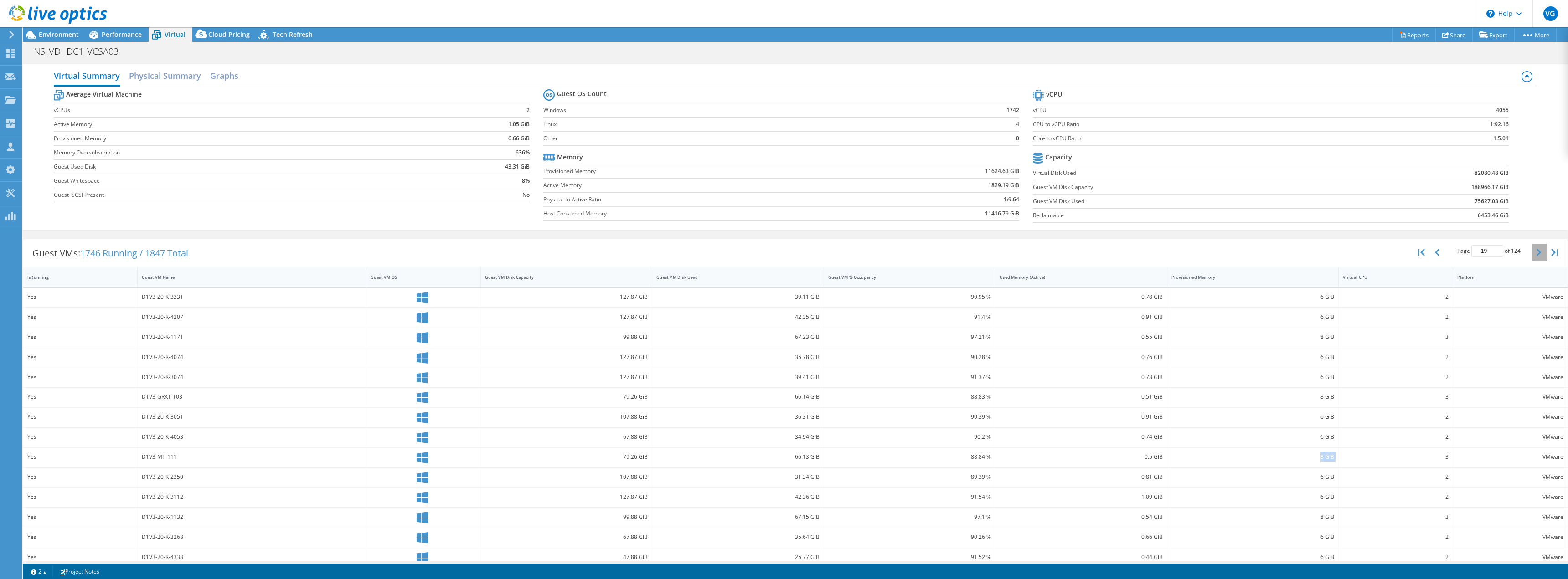
click at [1536, 250] on icon "button" at bounding box center [1538, 251] width 5 height 7
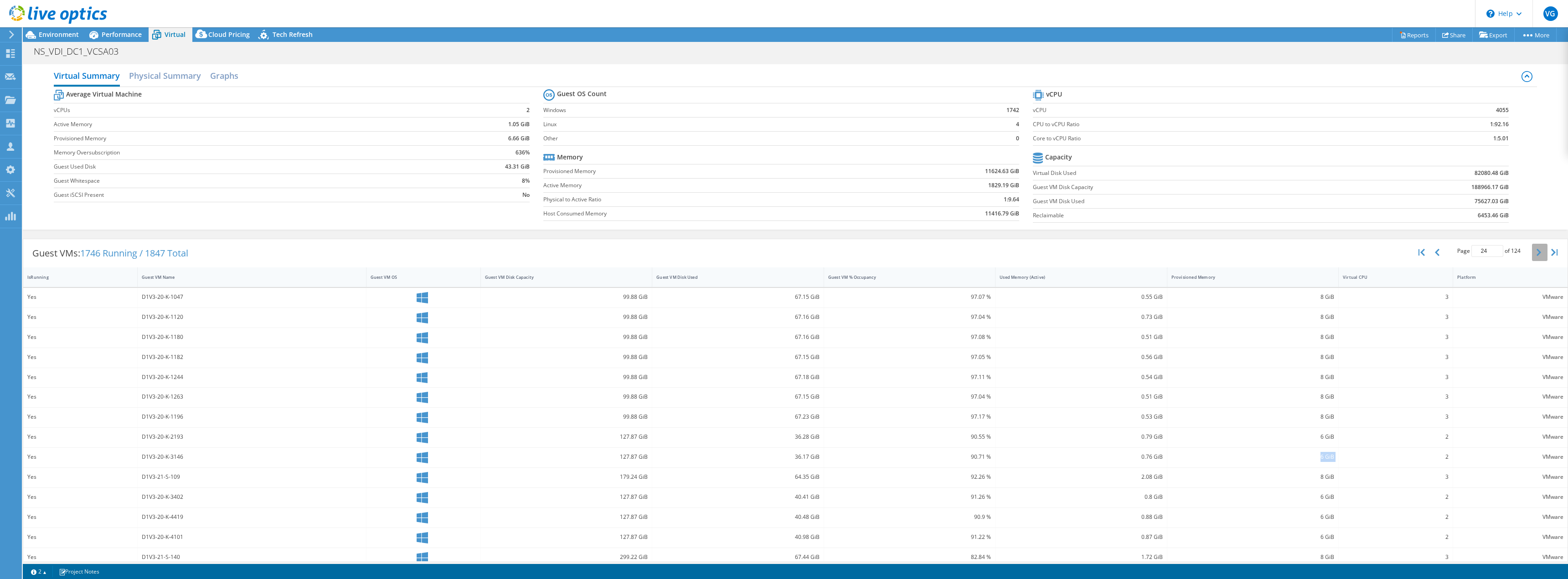
click at [1536, 250] on icon "button" at bounding box center [1538, 251] width 5 height 7
type input "28"
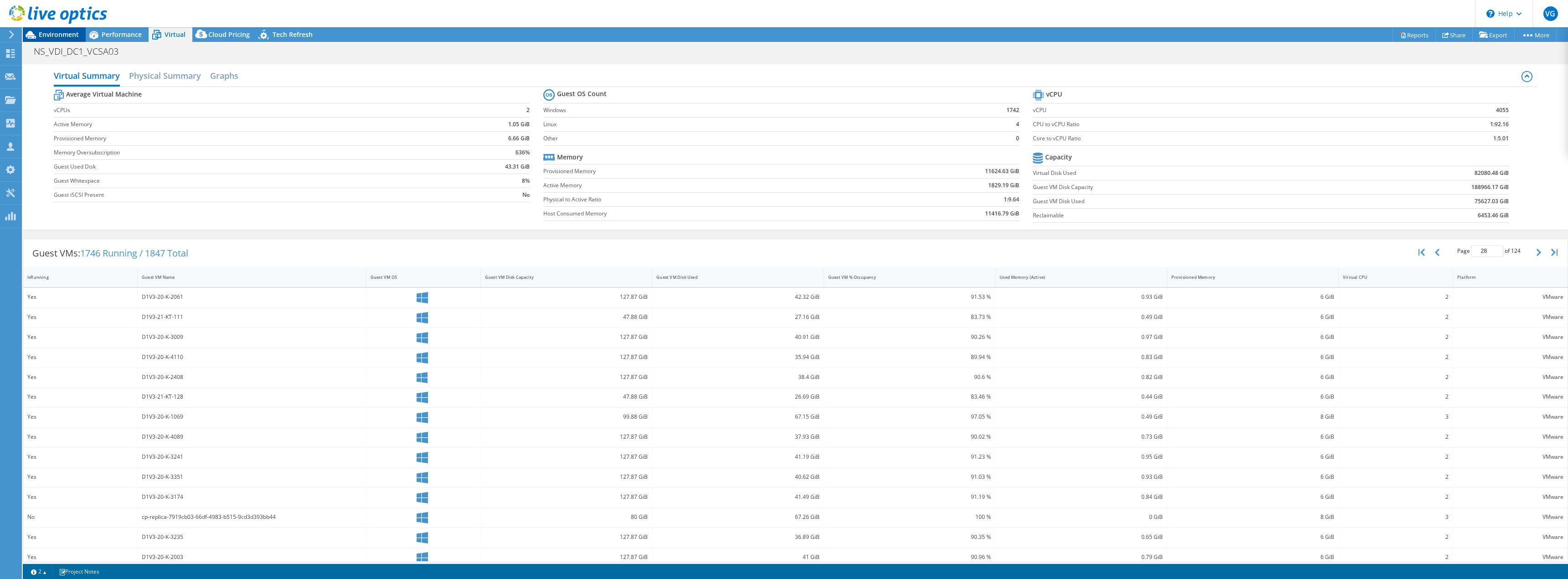
click at [60, 36] on span "Environment" at bounding box center [59, 34] width 40 height 9
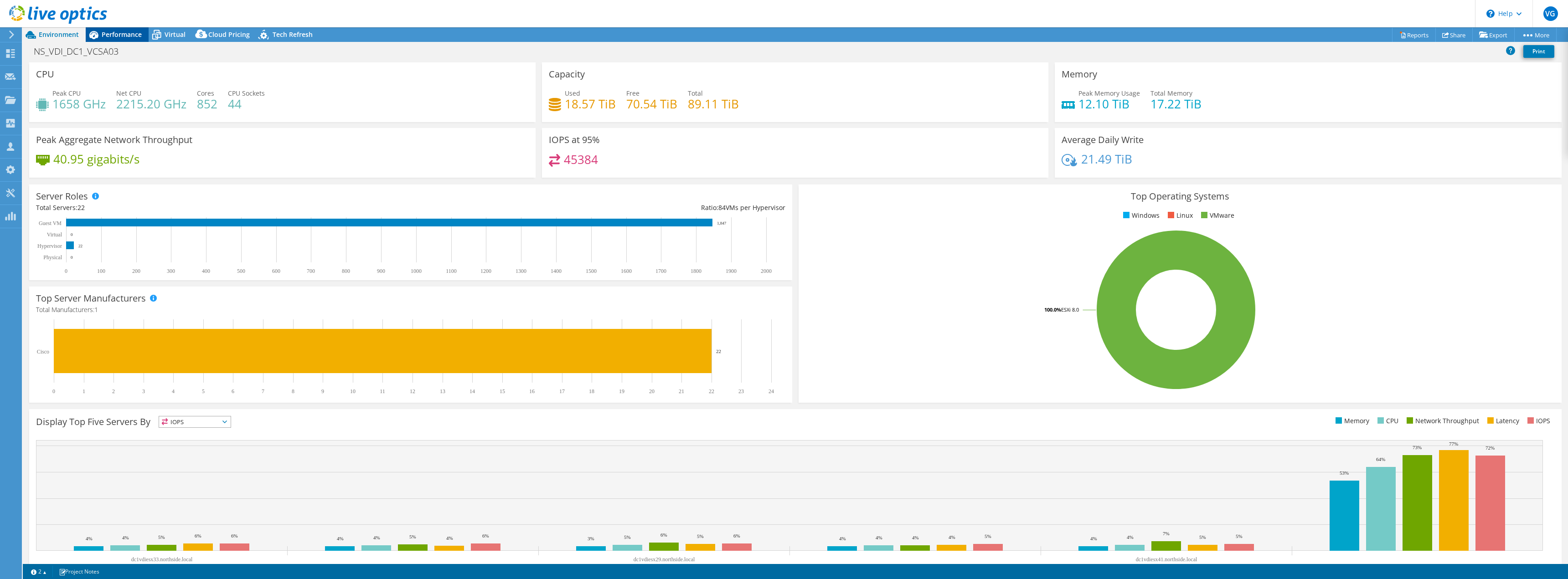
click at [129, 34] on span "Performance" at bounding box center [121, 34] width 40 height 9
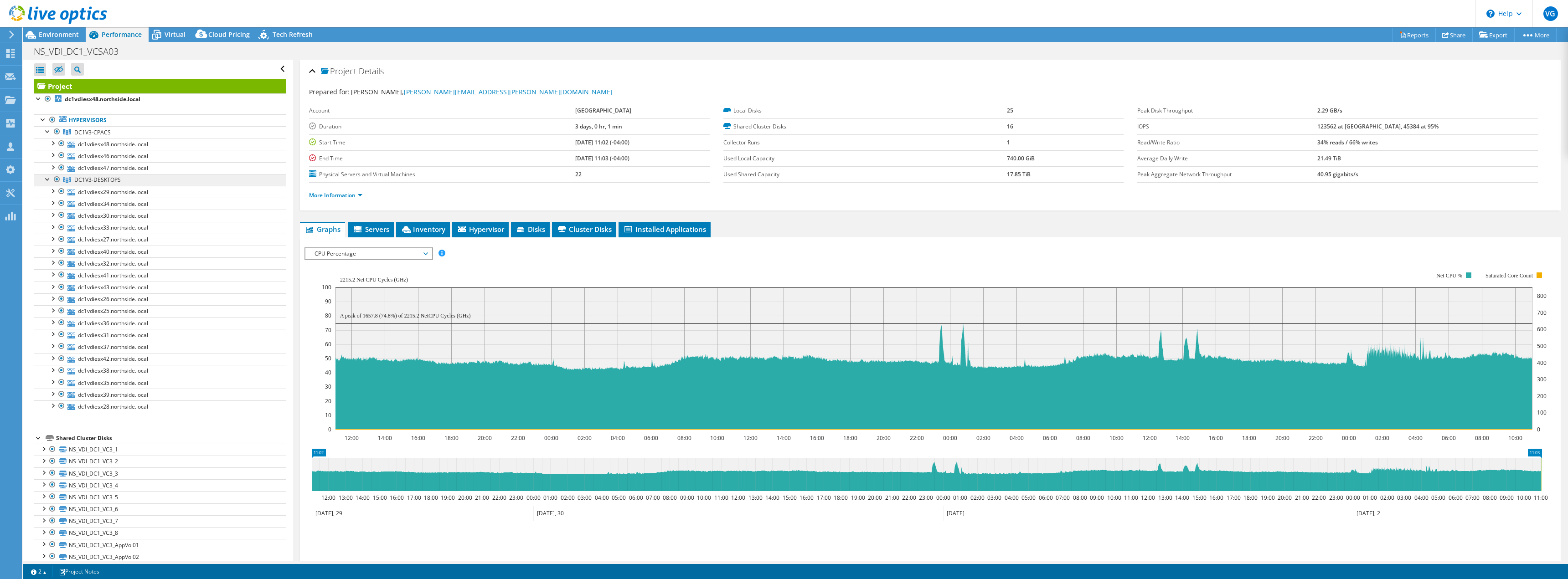
click at [105, 179] on span "DC1V3-DESKTOPS" at bounding box center [98, 180] width 47 height 8
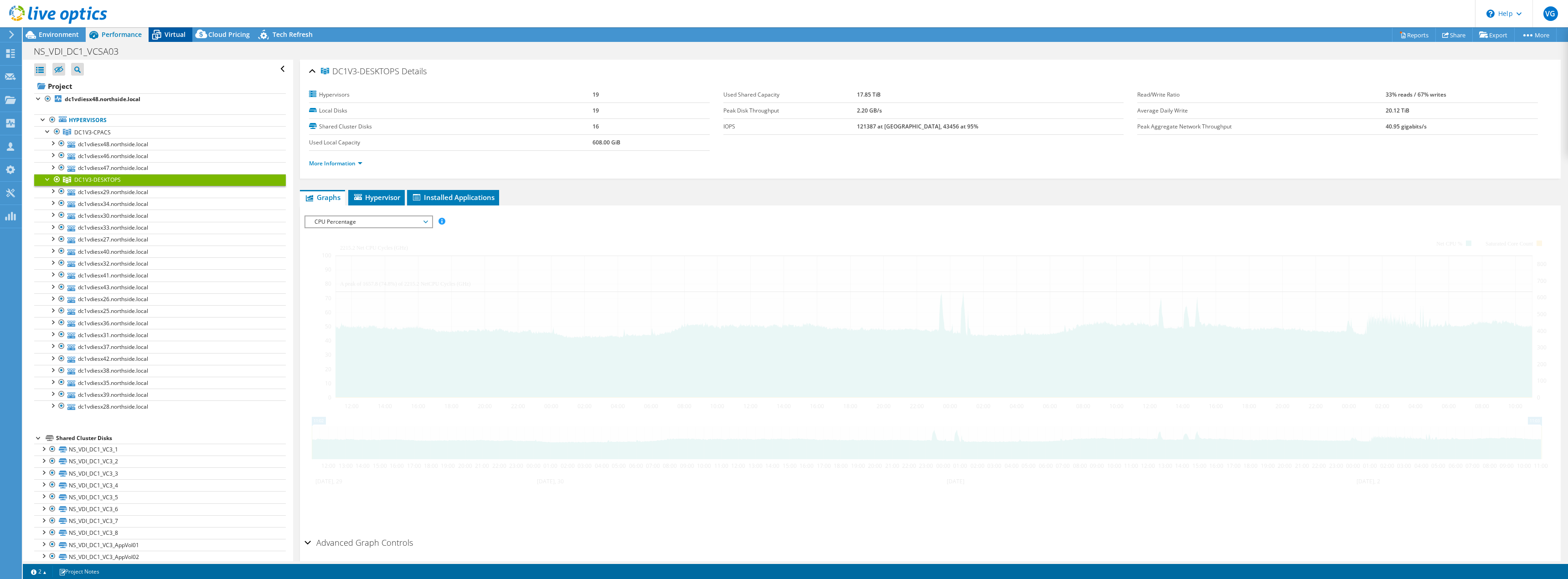
click at [166, 31] on span "Virtual" at bounding box center [174, 34] width 21 height 9
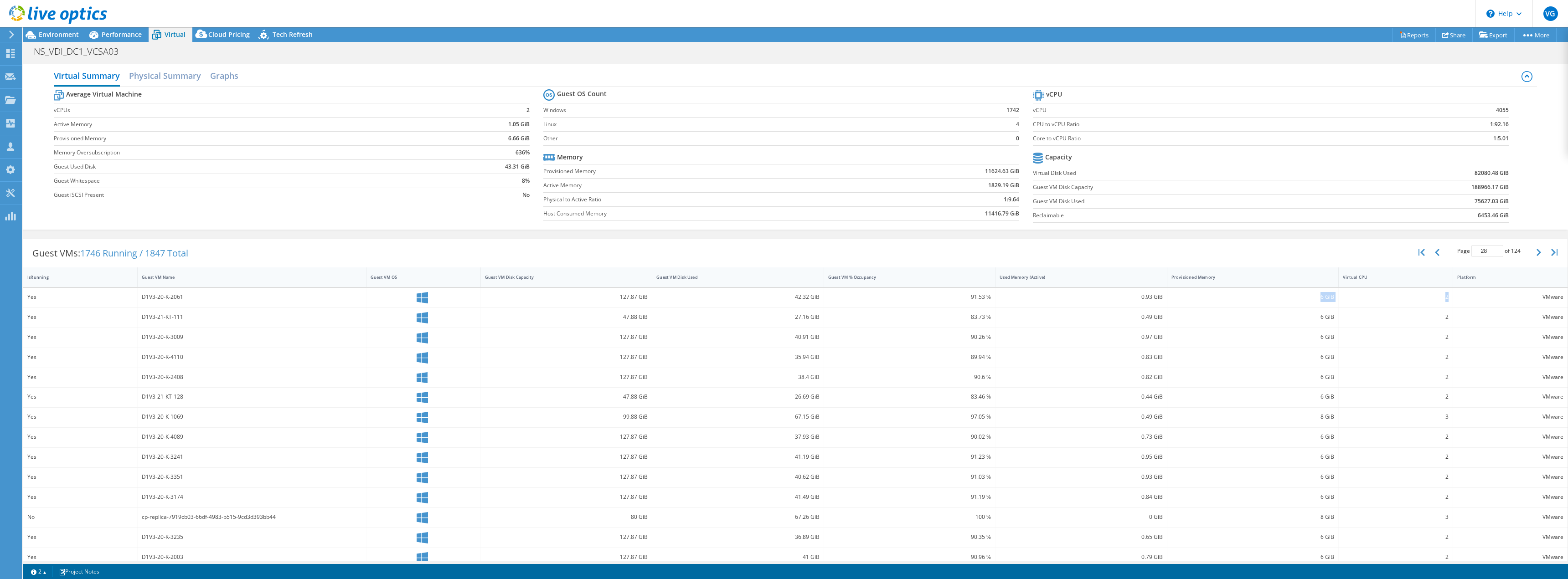
drag, startPoint x: 1309, startPoint y: 298, endPoint x: 1444, endPoint y: 297, distance: 135.0
click at [1444, 297] on div "Yes D1V3-20-K-2061 127.87 GiB 42.32 GiB 91.53 % 0.93 GiB 6 GiB 2 VMware" at bounding box center [795, 297] width 1544 height 20
click at [1440, 298] on div "2" at bounding box center [1395, 297] width 106 height 10
drag, startPoint x: 1441, startPoint y: 297, endPoint x: 1289, endPoint y: 296, distance: 152.0
click at [1289, 296] on div "Yes D1V3-20-K-2061 127.87 GiB 42.32 GiB 91.53 % 0.93 GiB 6 GiB 2 VMware" at bounding box center [795, 297] width 1544 height 20
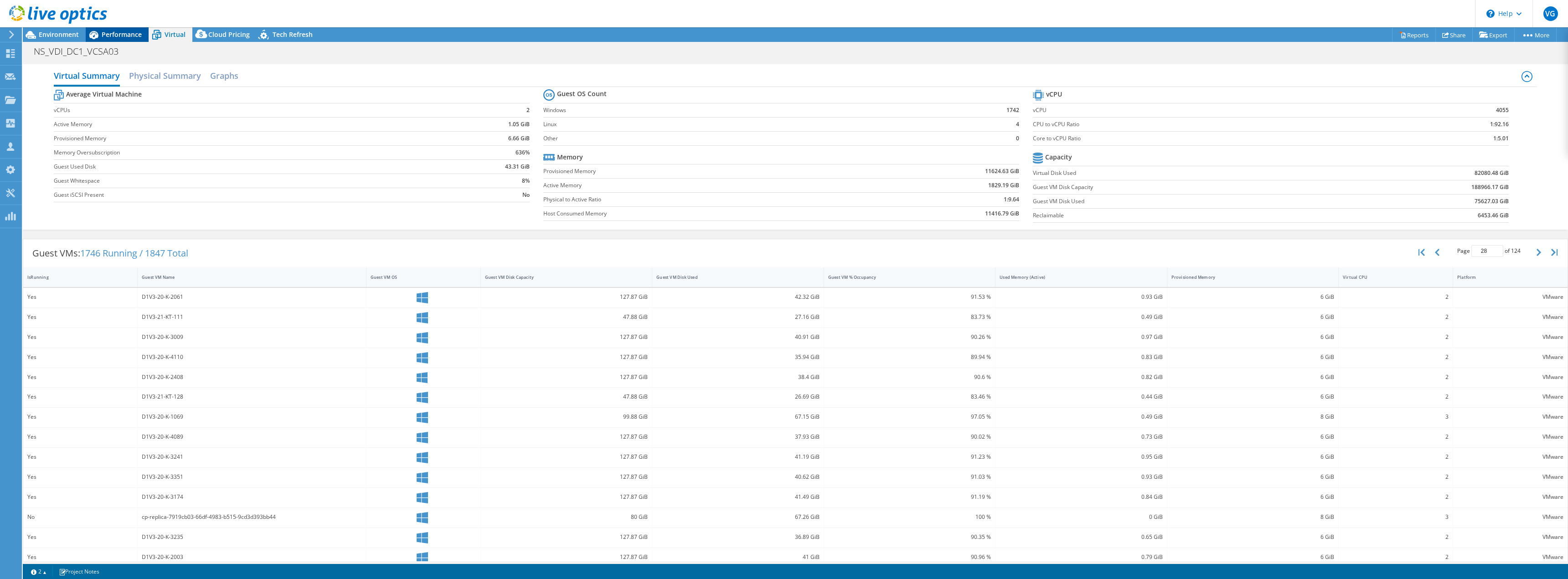
click at [123, 37] on span "Performance" at bounding box center [121, 34] width 40 height 9
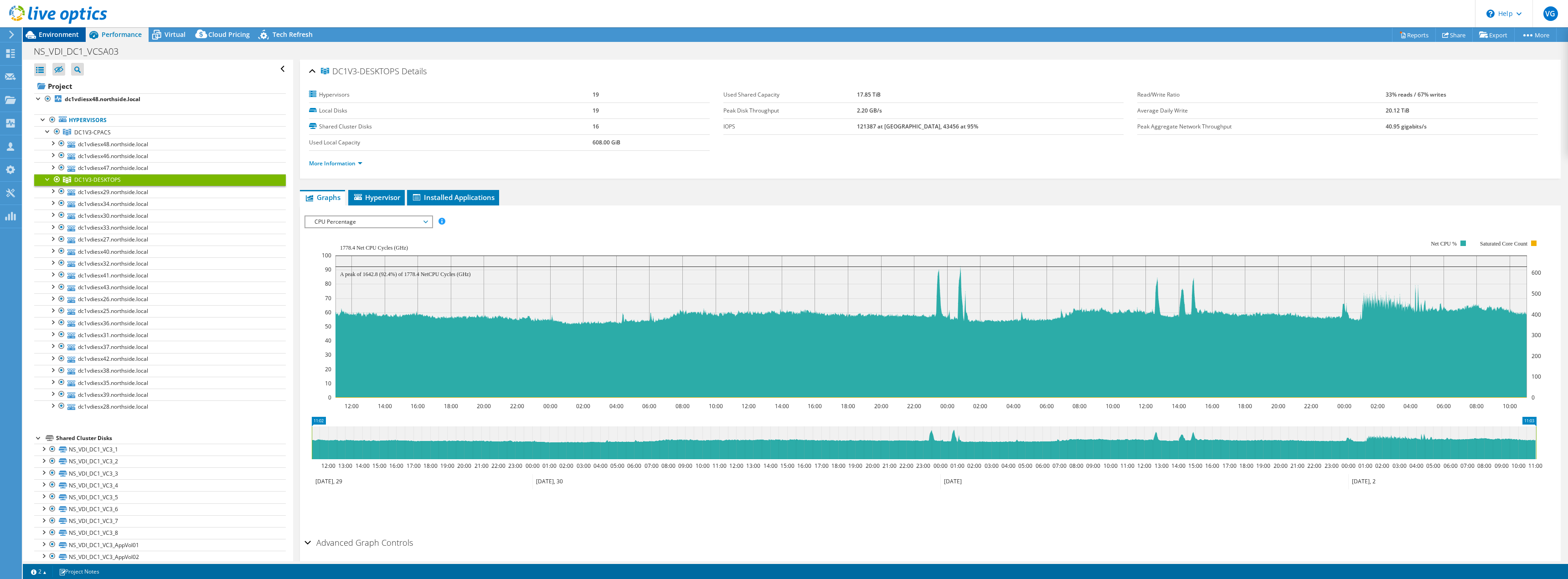
click at [75, 31] on span "Environment" at bounding box center [59, 34] width 40 height 9
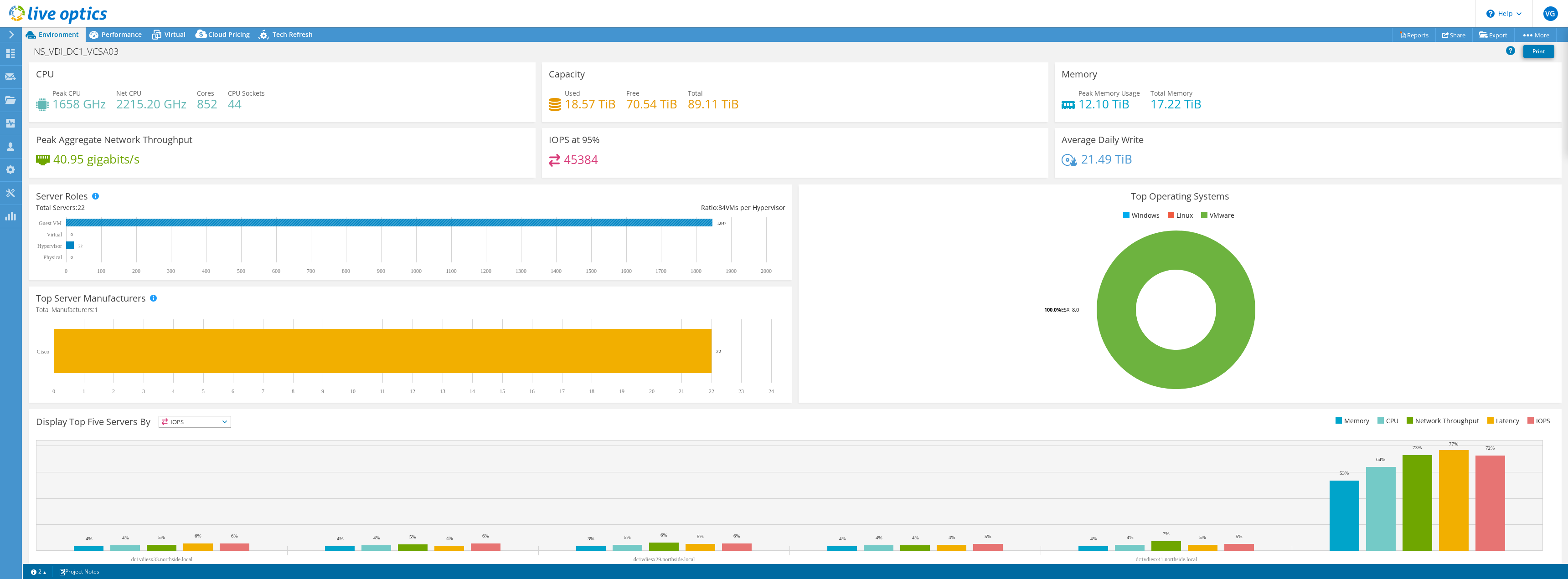
drag, startPoint x: 727, startPoint y: 223, endPoint x: 715, endPoint y: 223, distance: 12.0
click at [715, 223] on icon "0 100 200 300 400 500 600 700 800 900 1000 1100 1200 1300 1400 1500 1600 1700 1…" at bounding box center [406, 245] width 740 height 57
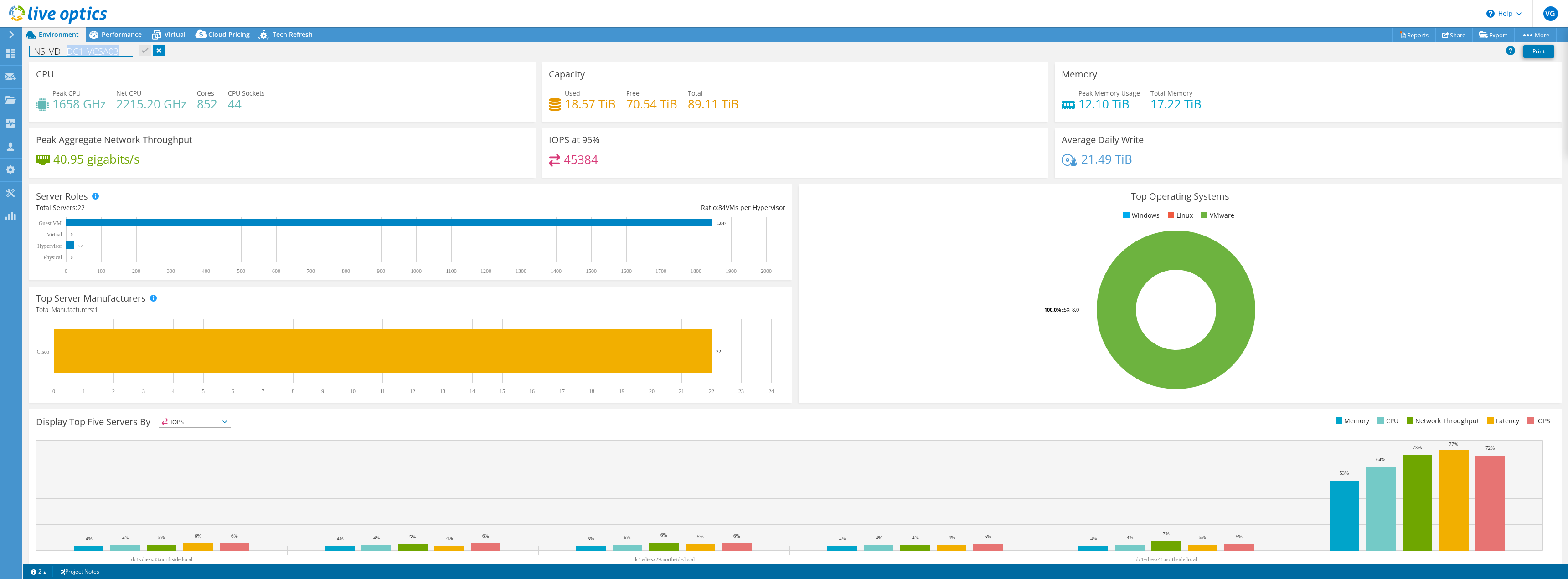
drag, startPoint x: 134, startPoint y: 51, endPoint x: 67, endPoint y: 51, distance: 67.0
click at [67, 51] on div "NS_VDI_DC1_VCSA03 Print" at bounding box center [794, 51] width 1545 height 17
copy h1 "DC1_VCSA03"
click at [10, 55] on use at bounding box center [11, 53] width 9 height 9
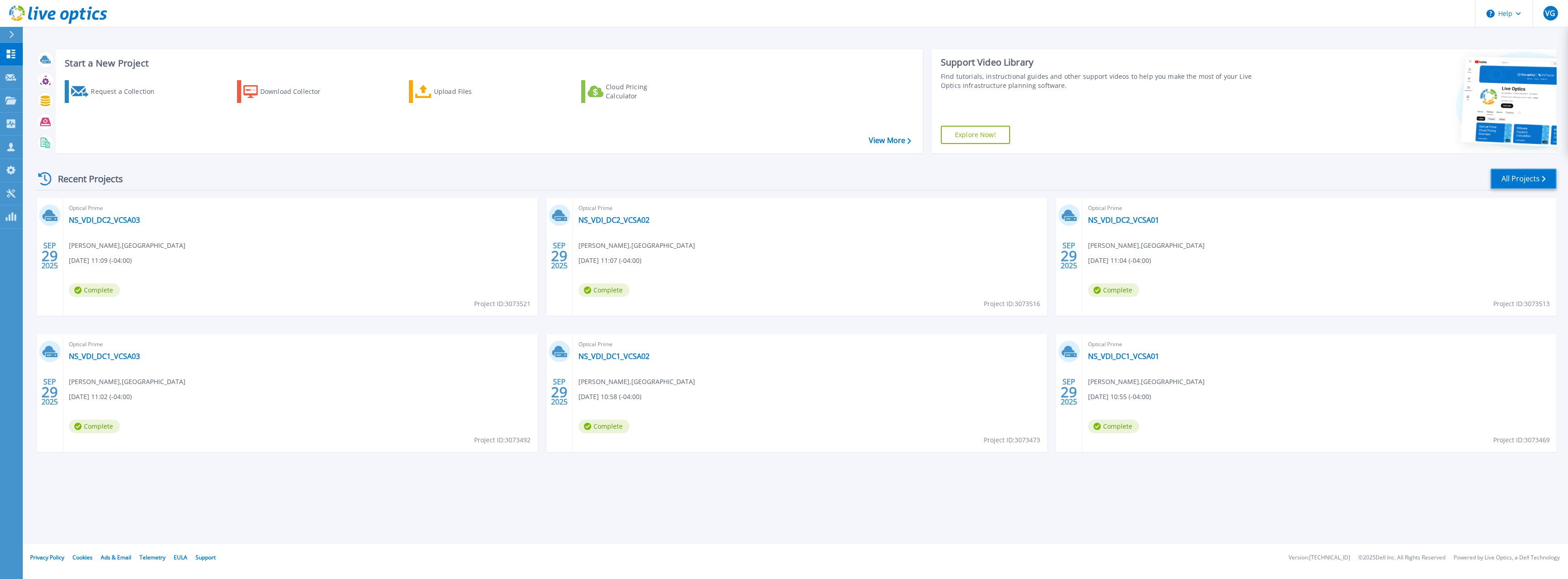
click at [1515, 181] on link "All Projects" at bounding box center [1523, 178] width 67 height 21
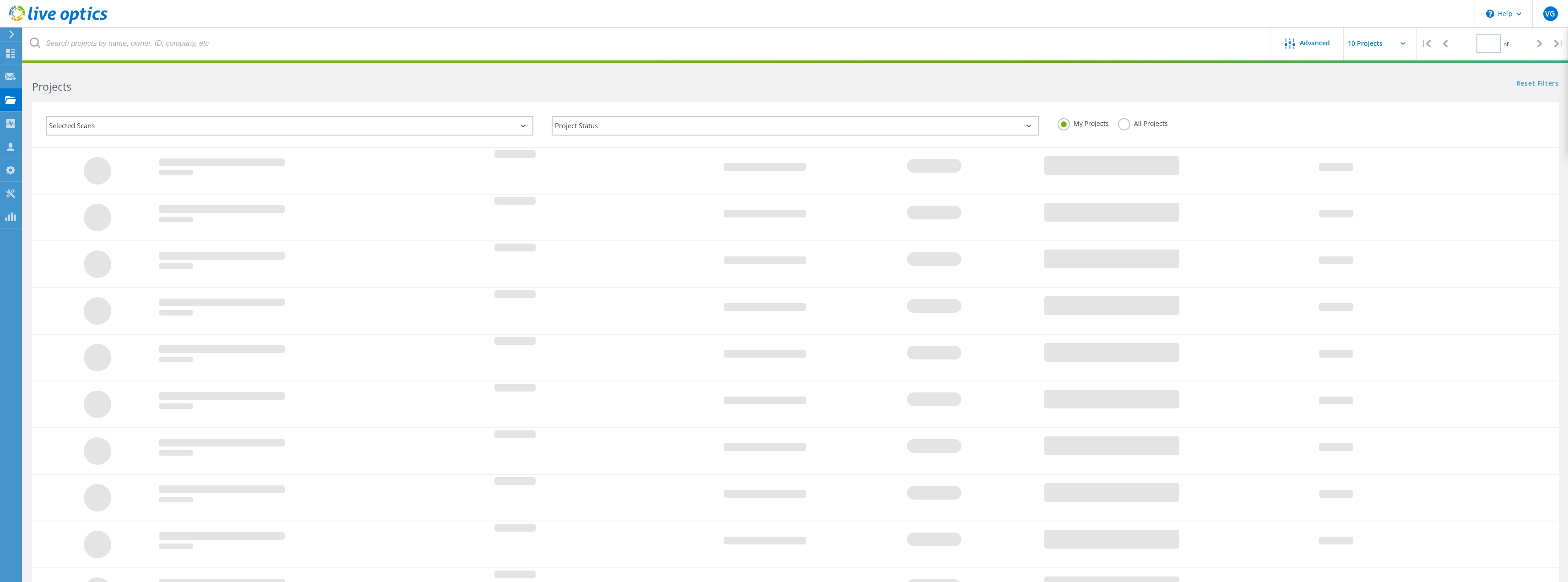
type input "1"
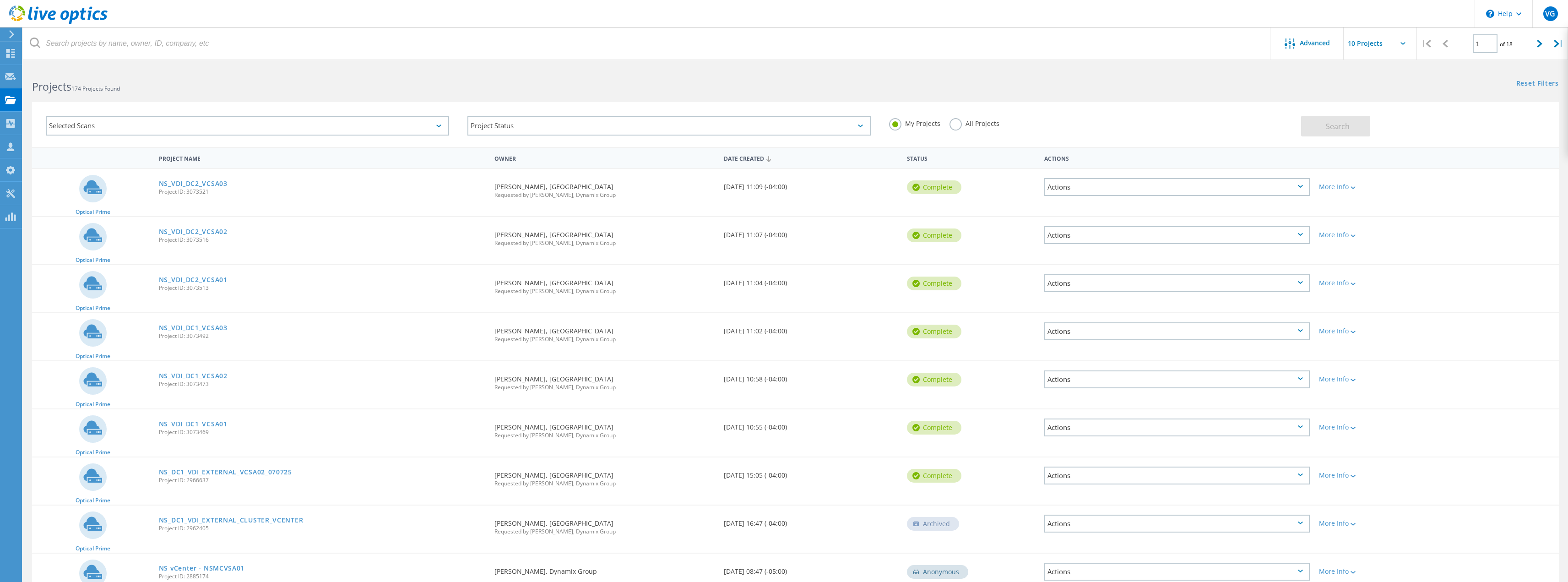
click at [289, 127] on div "Selected Scans" at bounding box center [248, 126] width 403 height 20
click at [511, 87] on h2 "Projects 174 Projects Found" at bounding box center [409, 87] width 754 height 15
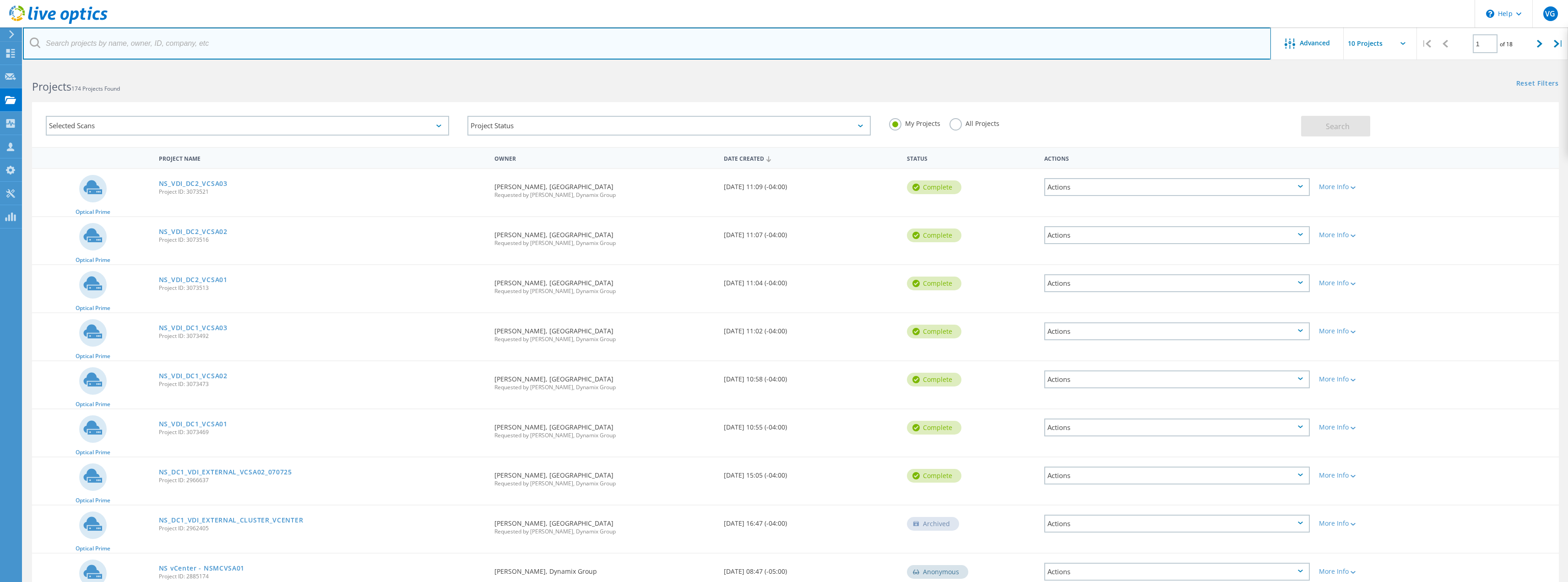
click at [194, 40] on input "text" at bounding box center [646, 43] width 1248 height 32
paste input "DC1_VCSA03"
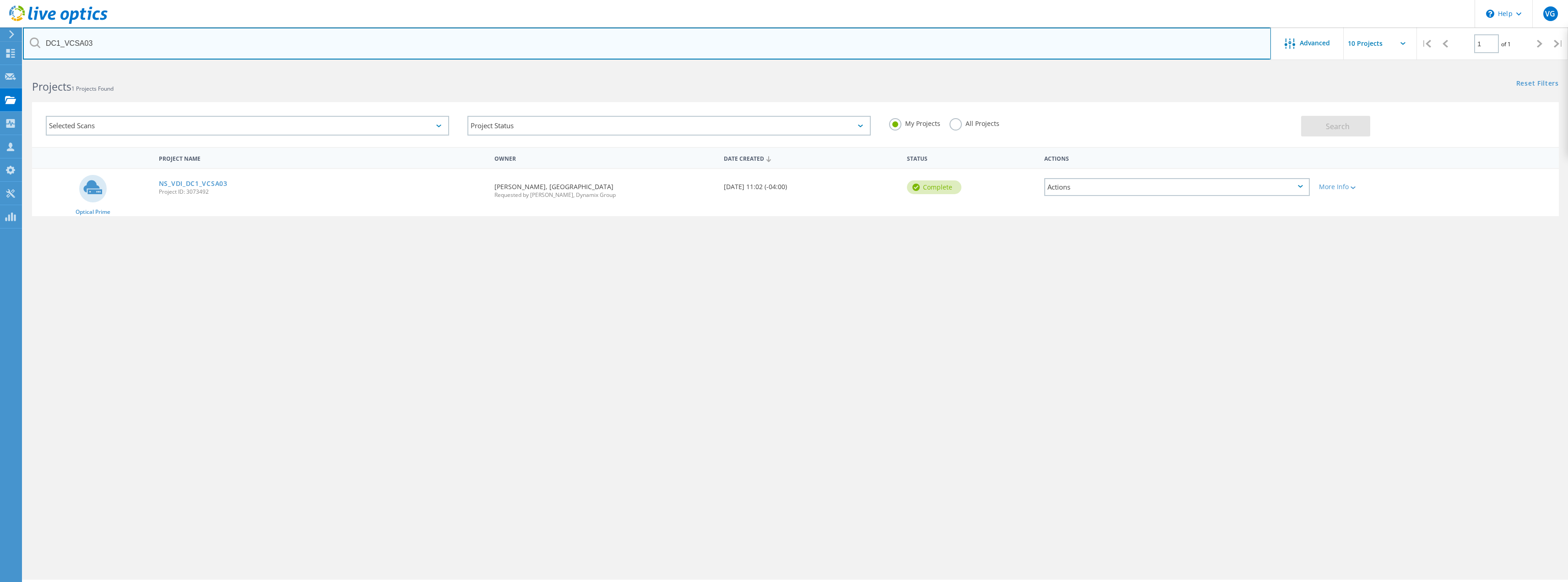
drag, startPoint x: 180, startPoint y: 48, endPoint x: 0, endPoint y: 40, distance: 180.2
click at [0, 67] on div "\n Help Explore Helpful Articles Contact Support VG Partner Team Member [PERSON…" at bounding box center [784, 337] width 1568 height 541
type input "D"
type input "VDI"
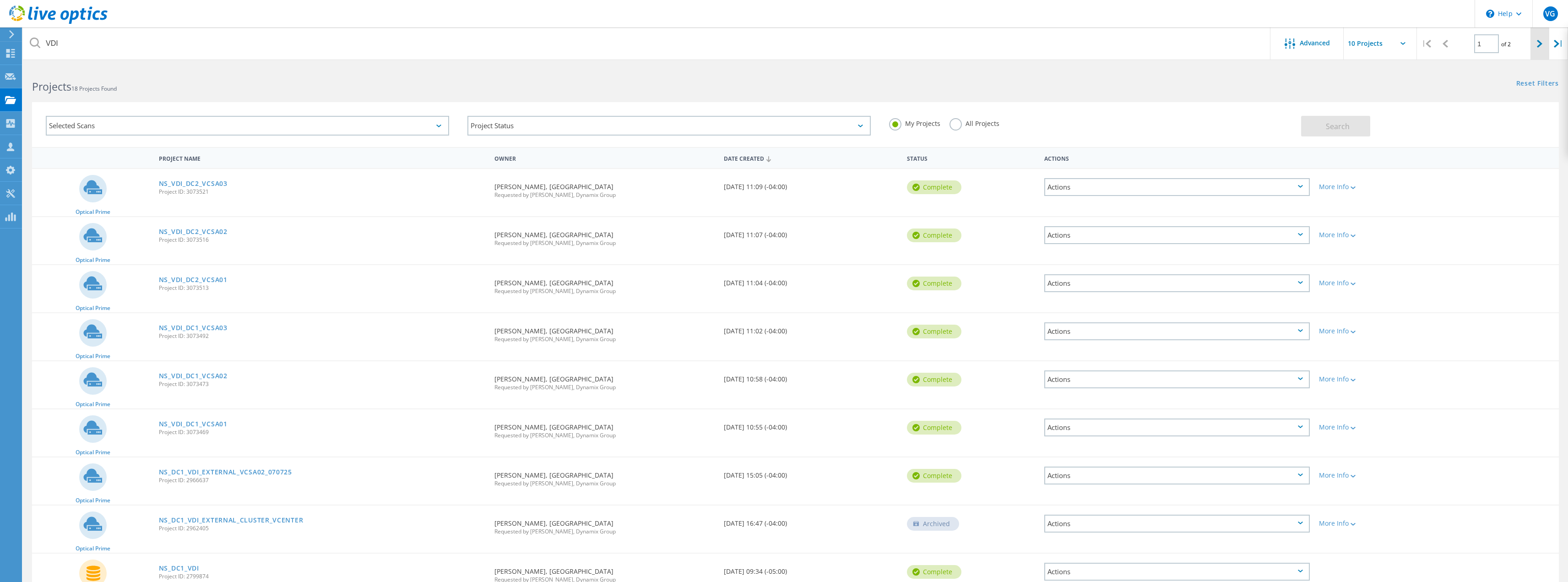
click at [1537, 45] on icon at bounding box center [1540, 44] width 6 height 8
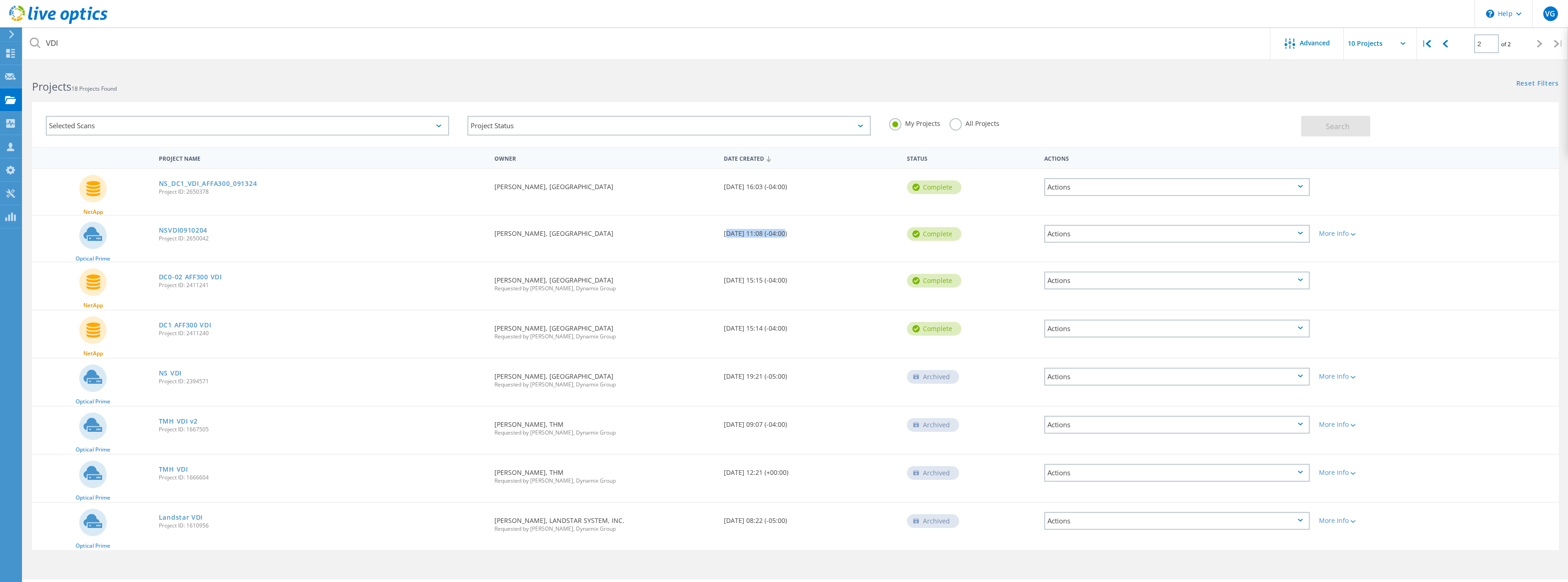
drag, startPoint x: 722, startPoint y: 235, endPoint x: 770, endPoint y: 234, distance: 48.0
click at [781, 232] on div "Date Created [DATE] 11:08 (-04:00)" at bounding box center [811, 230] width 183 height 30
click at [1448, 43] on div at bounding box center [1444, 43] width 19 height 32
type input "1"
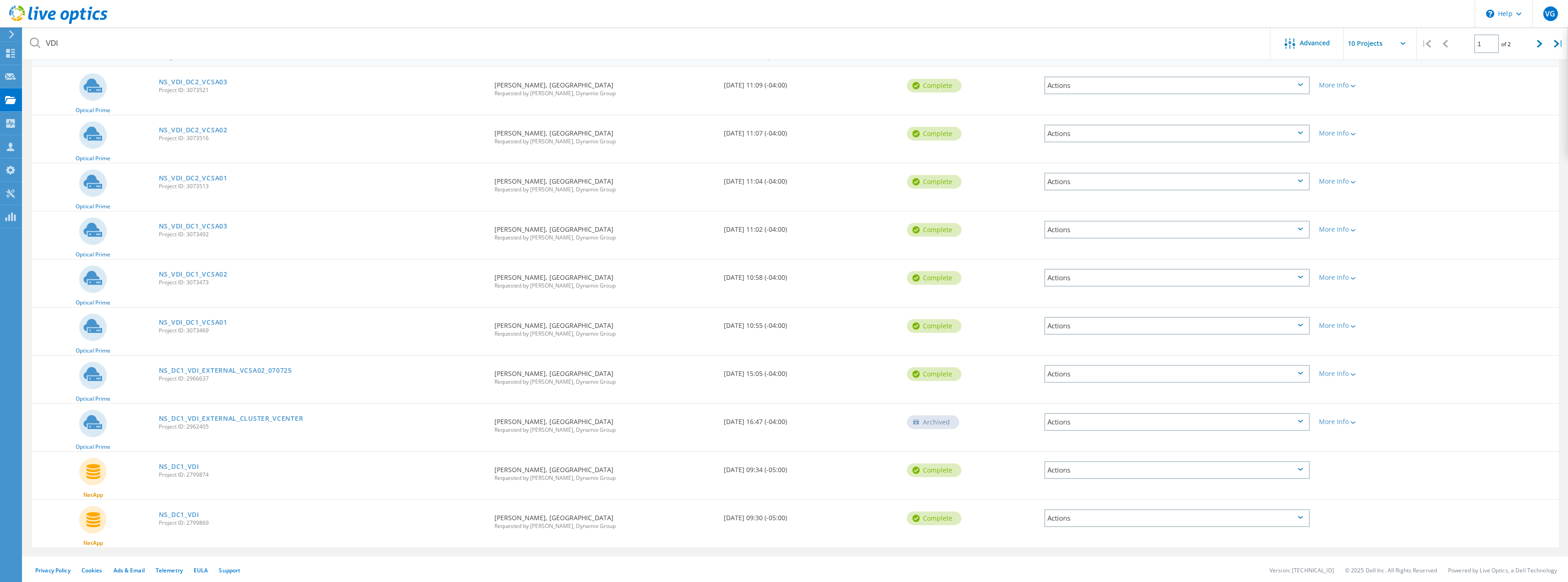
scroll to position [103, 0]
drag, startPoint x: 236, startPoint y: 325, endPoint x: 179, endPoint y: 324, distance: 57.0
click at [179, 324] on div "NS_VDI_DC1_VCSA01 Project ID: 3073469" at bounding box center [322, 322] width 336 height 34
drag, startPoint x: 233, startPoint y: 228, endPoint x: 184, endPoint y: 228, distance: 49.0
click at [184, 228] on div "NS_VDI_DC1_VCSA03 Project ID: 3073492" at bounding box center [322, 226] width 336 height 34
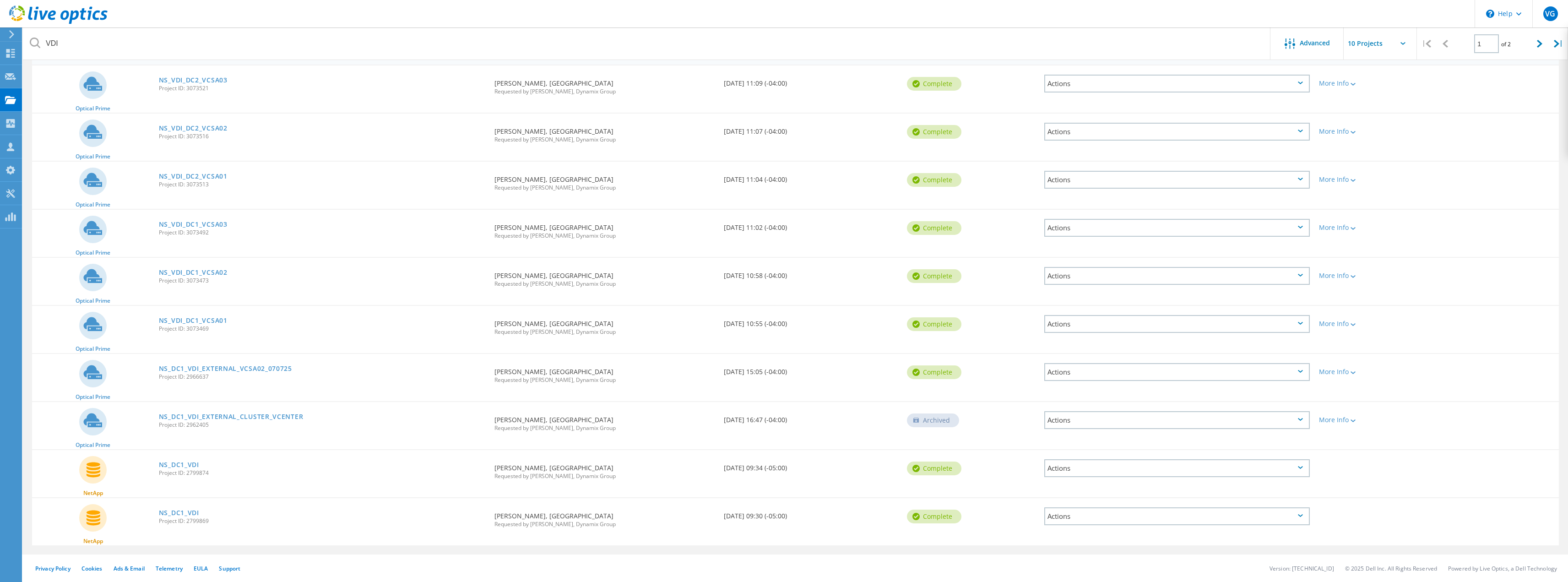
click at [268, 241] on div "NS_VDI_DC1_VCSA03 Project ID: 3073492" at bounding box center [322, 226] width 336 height 34
click at [196, 223] on link "NS_VDI_DC1_VCSA03" at bounding box center [194, 224] width 69 height 7
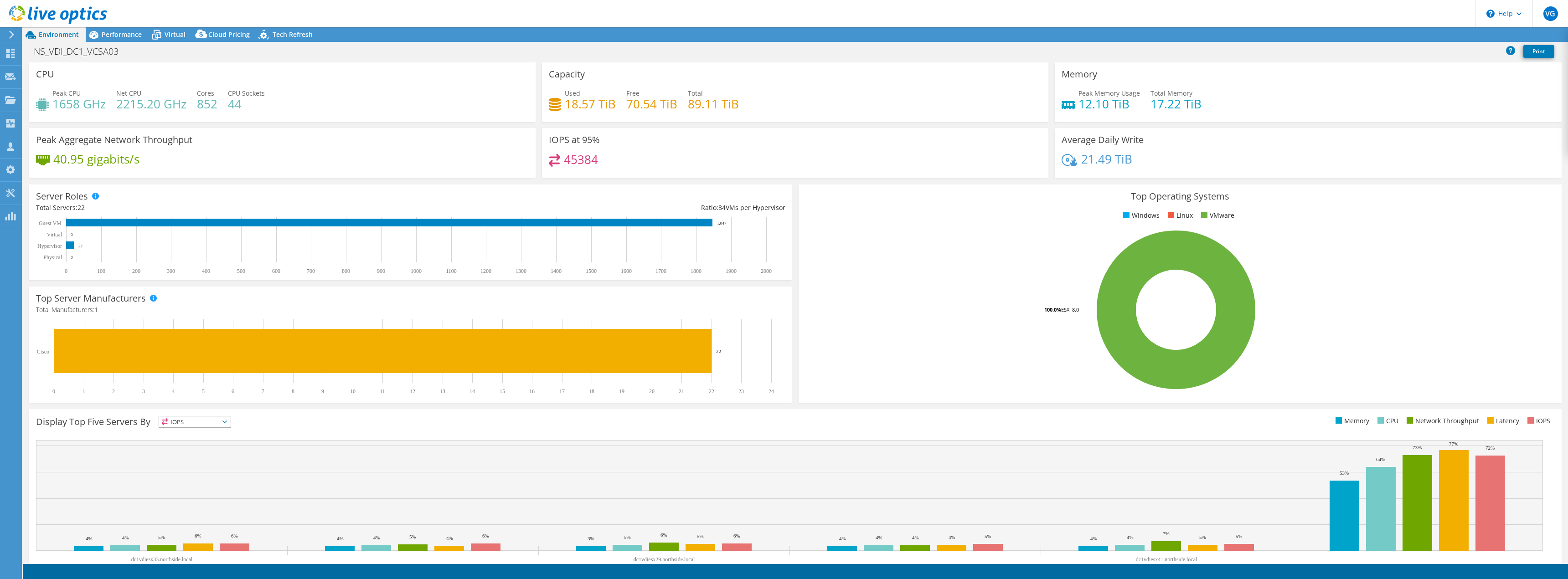
select select "USD"
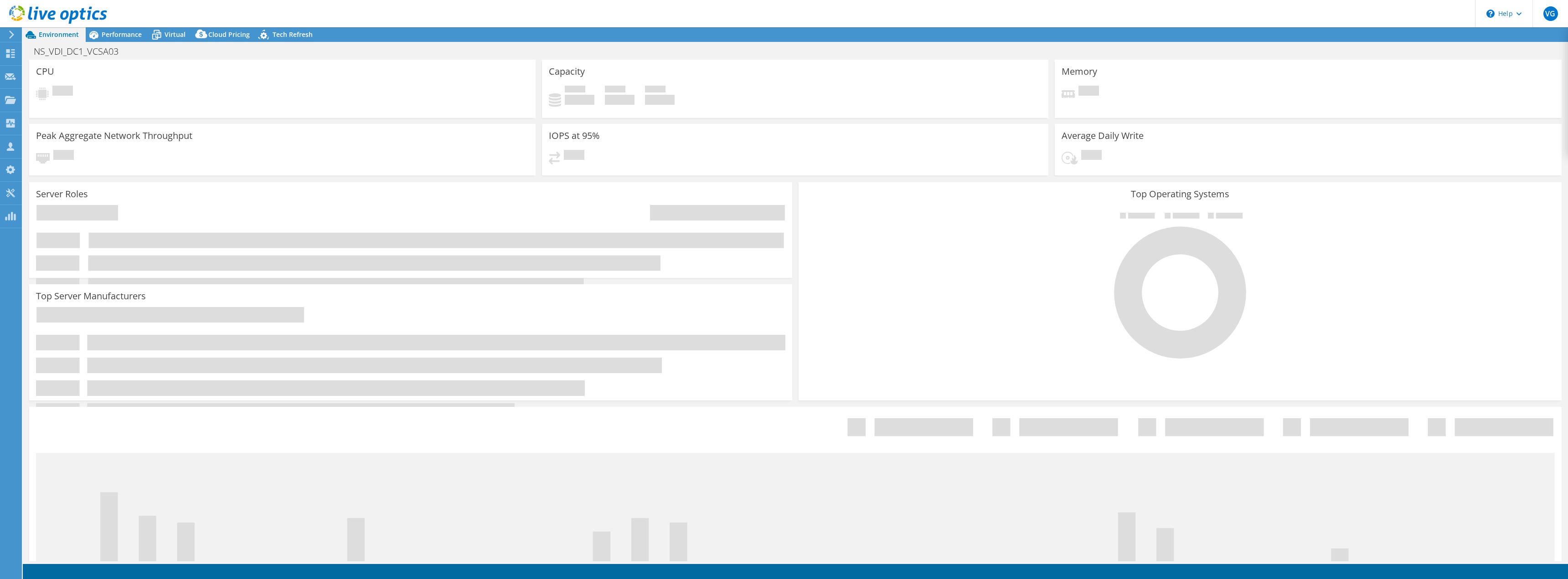
select select "USD"
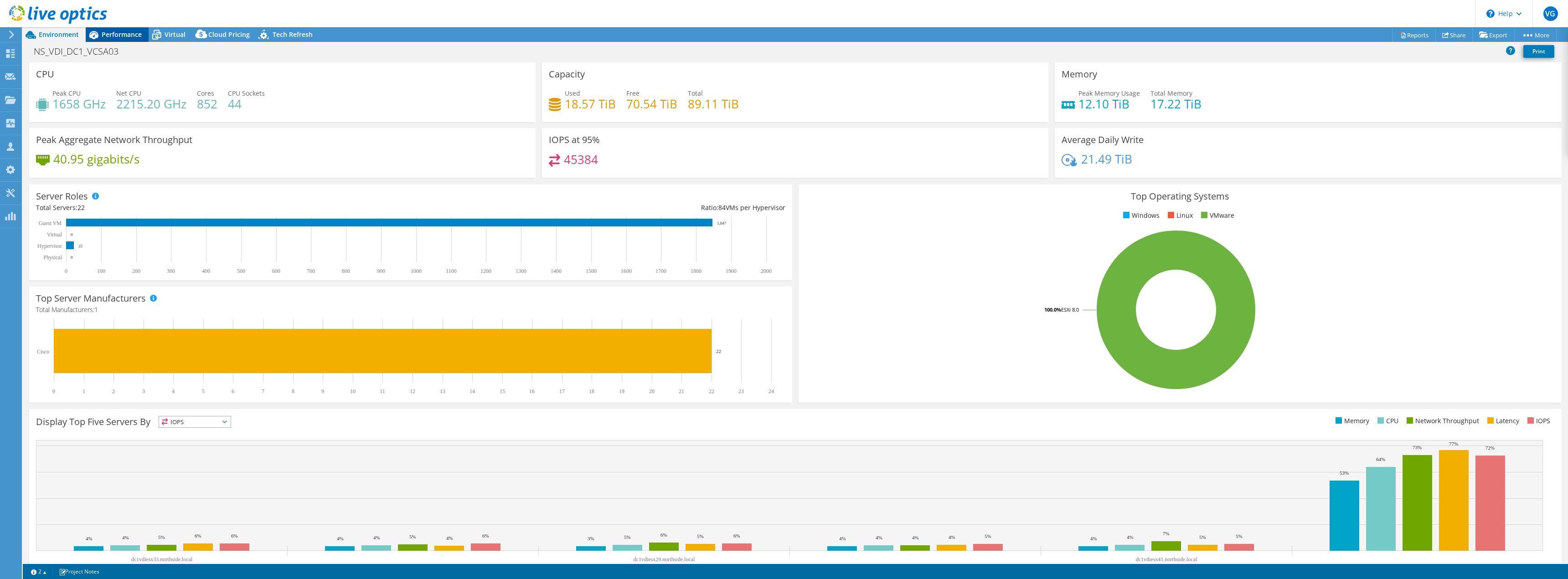
click at [121, 30] on span "Performance" at bounding box center [121, 34] width 40 height 9
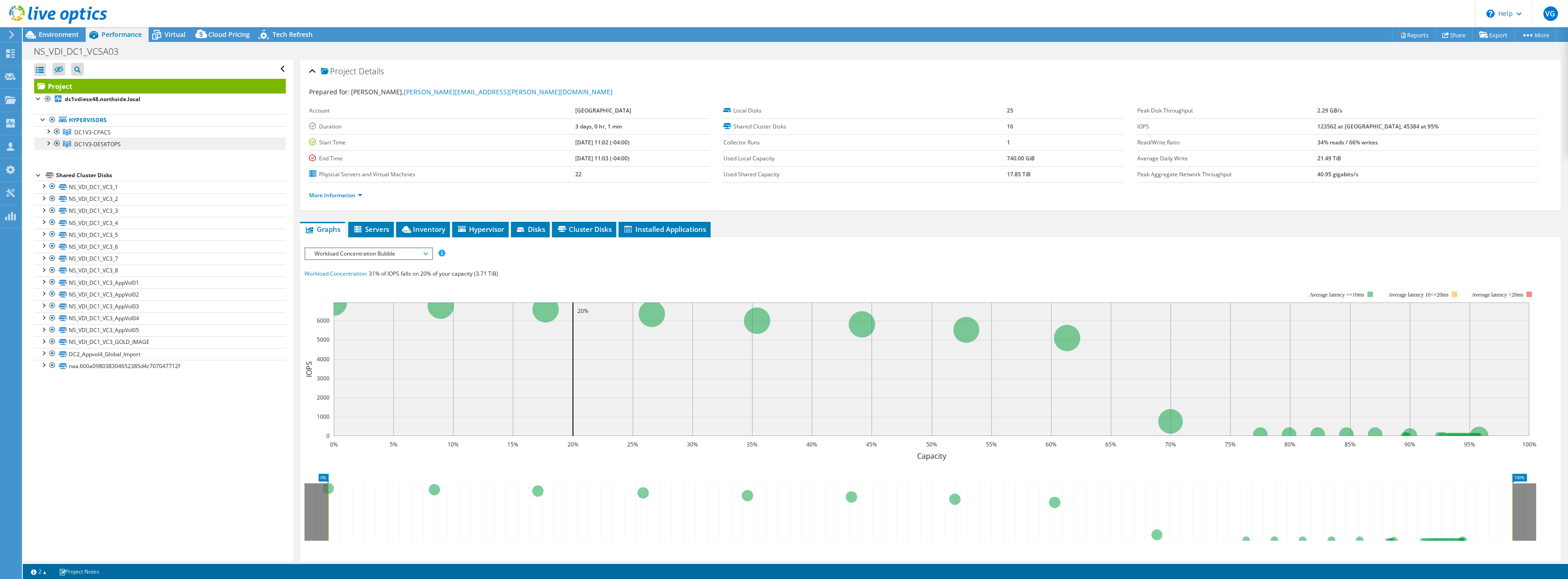
click at [86, 144] on span "DC1V3-DESKTOPS" at bounding box center [98, 144] width 47 height 8
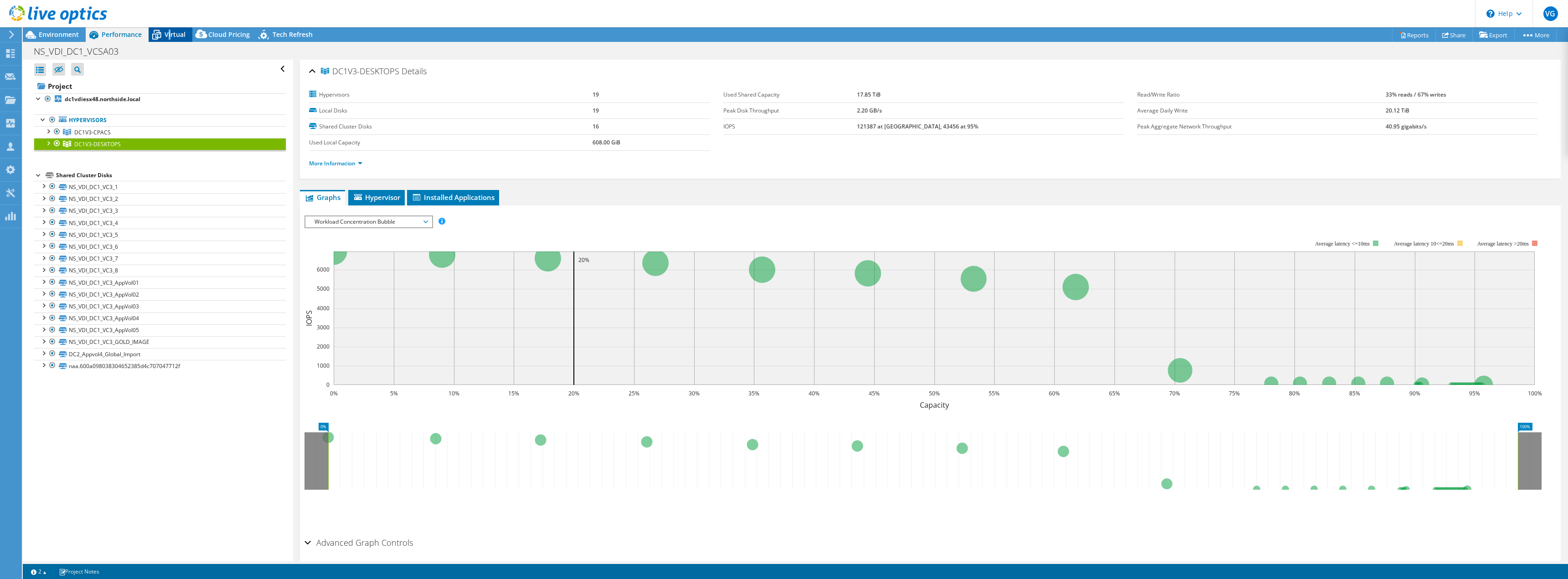
click at [169, 35] on span "Virtual" at bounding box center [174, 34] width 21 height 9
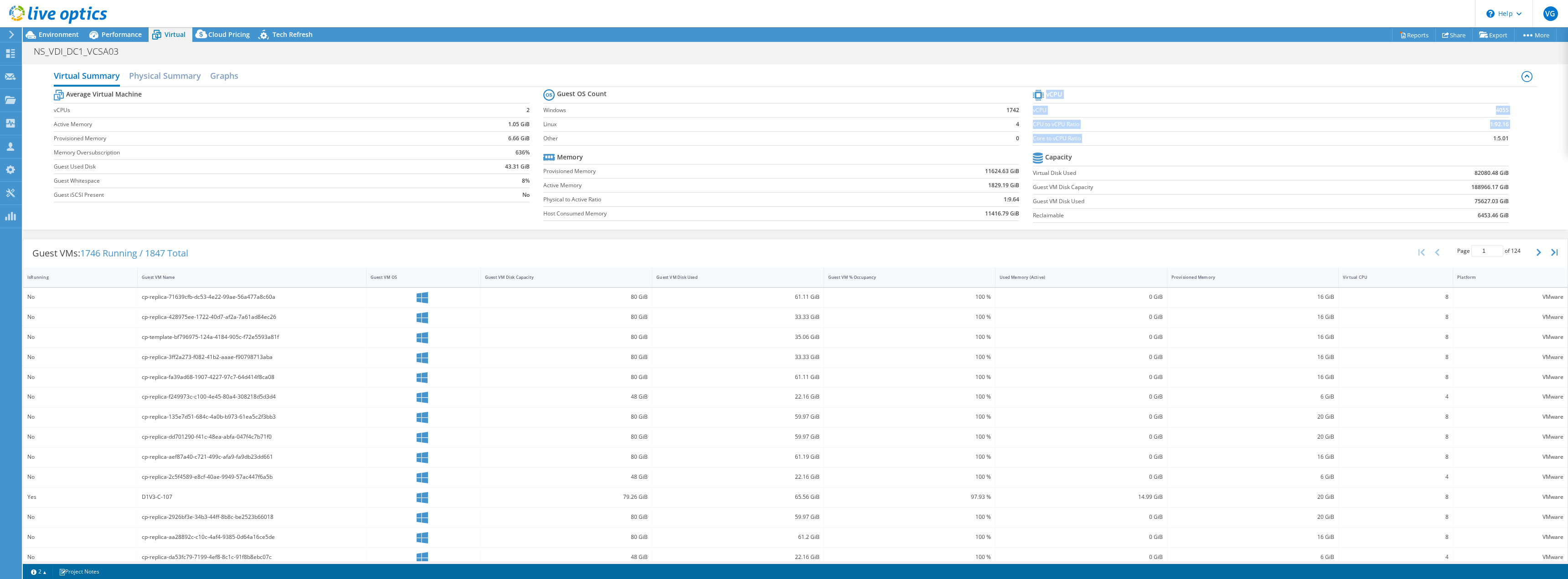
drag, startPoint x: 1502, startPoint y: 139, endPoint x: 1485, endPoint y: 139, distance: 17.0
click at [1485, 139] on section "vCPU vCPU 4055 CPU to vCPU Ratio 1:92.16 Core to vCPU Ratio 1:5.01 Capacity Vir…" at bounding box center [1277, 156] width 489 height 140
click at [123, 28] on div "Performance" at bounding box center [117, 34] width 63 height 15
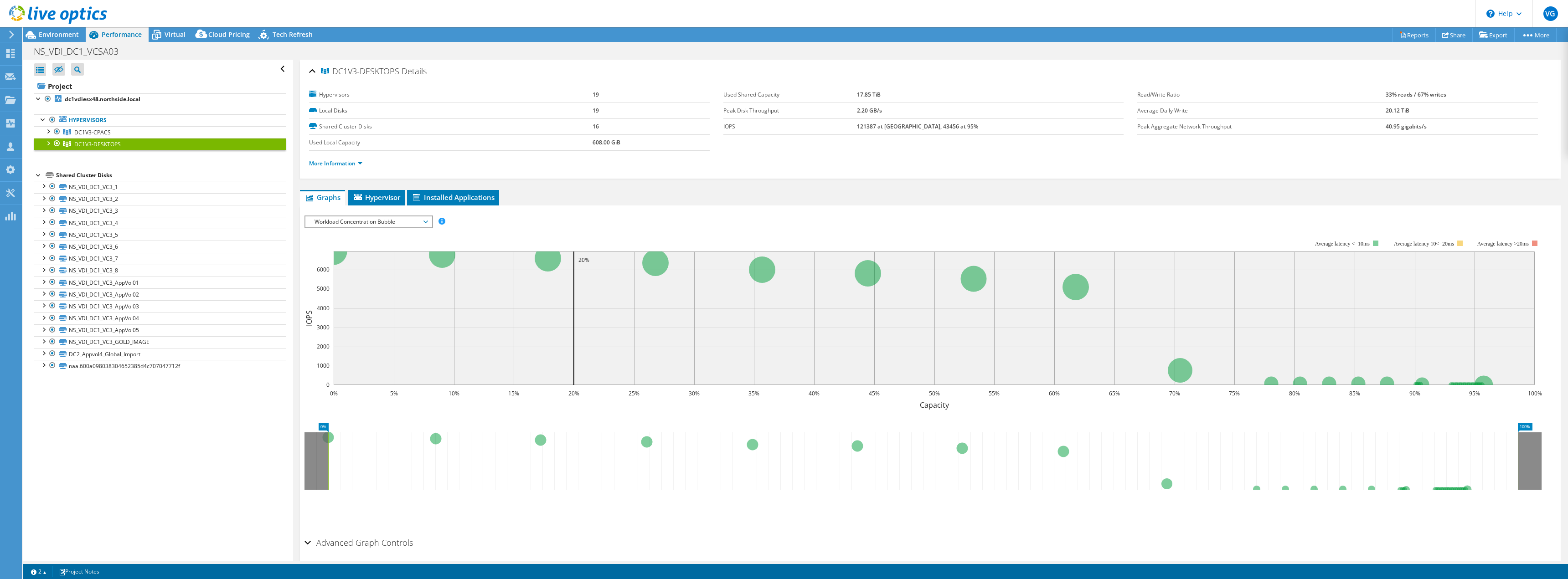
click at [48, 141] on div at bounding box center [47, 142] width 9 height 9
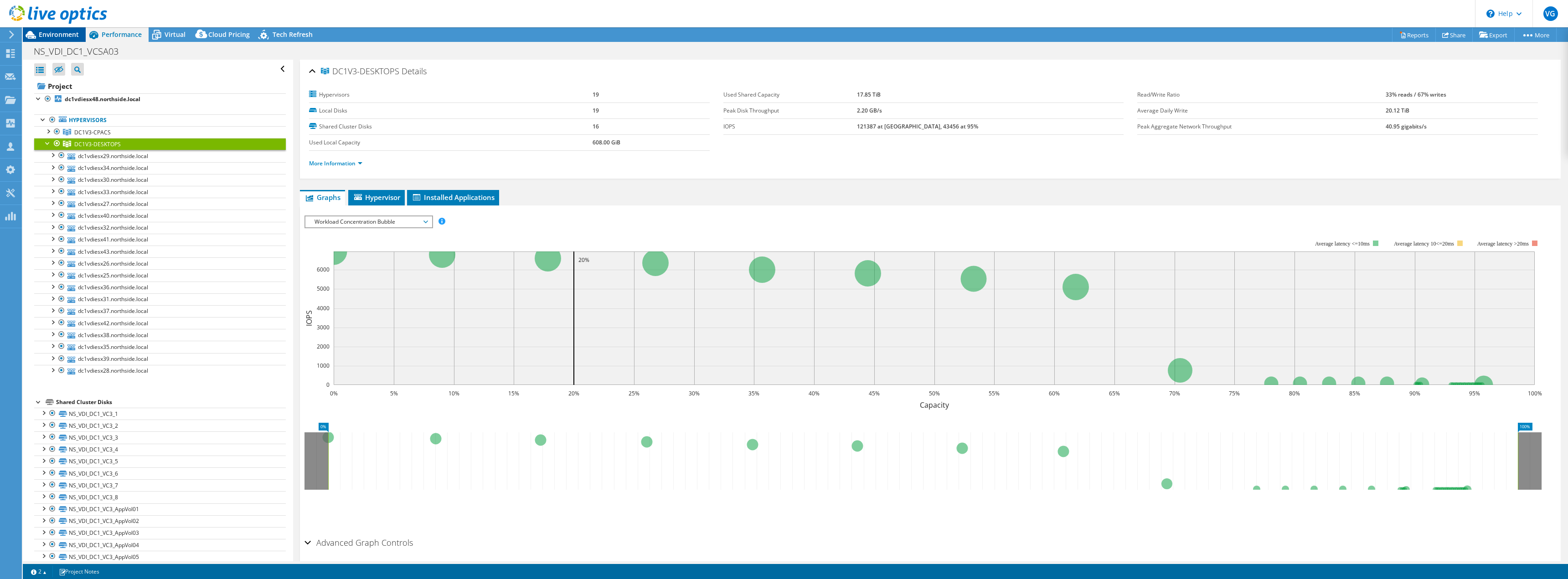
click at [45, 32] on span "Environment" at bounding box center [59, 34] width 40 height 9
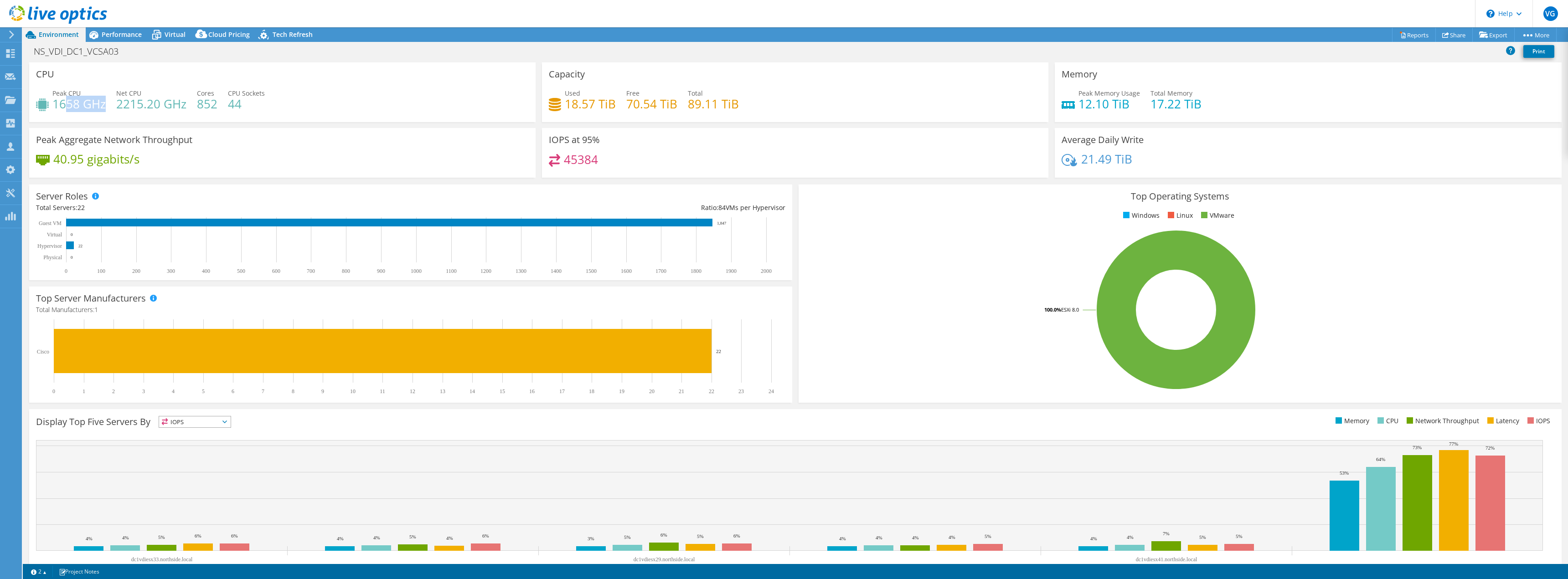
drag, startPoint x: 103, startPoint y: 102, endPoint x: 385, endPoint y: 116, distance: 282.3
click at [54, 102] on h4 "1658 GHz" at bounding box center [79, 104] width 54 height 10
drag, startPoint x: 1132, startPoint y: 104, endPoint x: 1072, endPoint y: 103, distance: 60.0
click at [1072, 103] on div "Peak Memory Usage 12.10 TiB" at bounding box center [1100, 98] width 78 height 21
click at [113, 39] on div "Performance" at bounding box center [117, 34] width 63 height 15
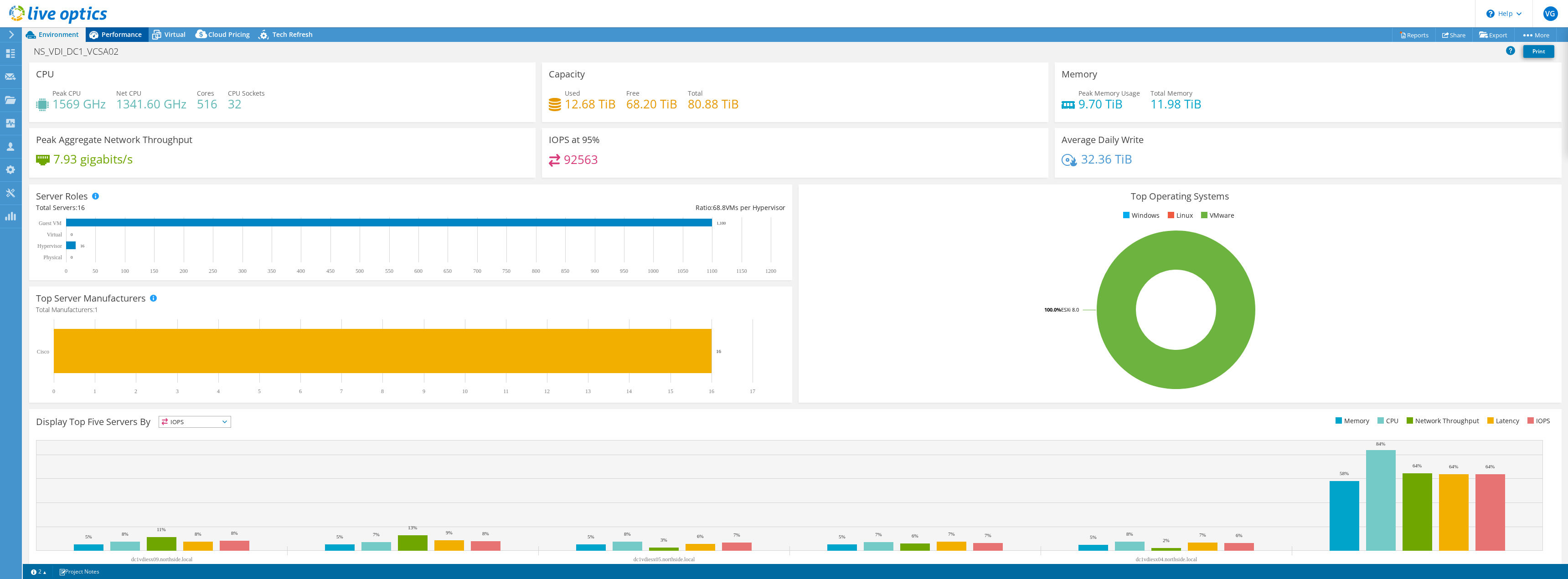
select select "USD"
drag, startPoint x: 728, startPoint y: 224, endPoint x: 716, endPoint y: 223, distance: 12.0
click at [716, 223] on icon "0 50 100 150 200 250 300 350 400 450 500 550 600 650 700 750 800 850 900 950 10…" at bounding box center [406, 245] width 740 height 57
